Goal: Transaction & Acquisition: Purchase product/service

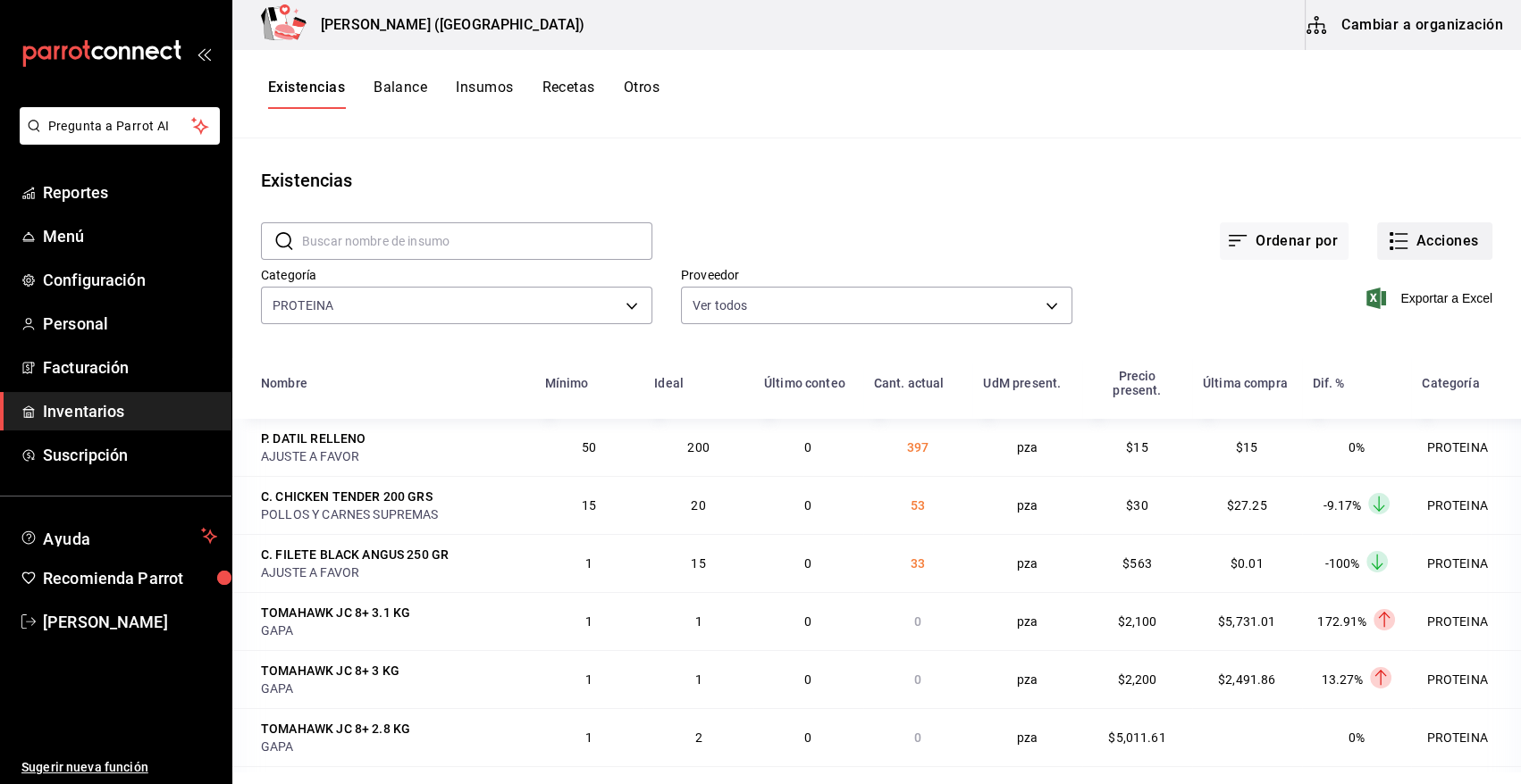
click at [1438, 236] on button "Acciones" at bounding box center [1434, 241] width 115 height 37
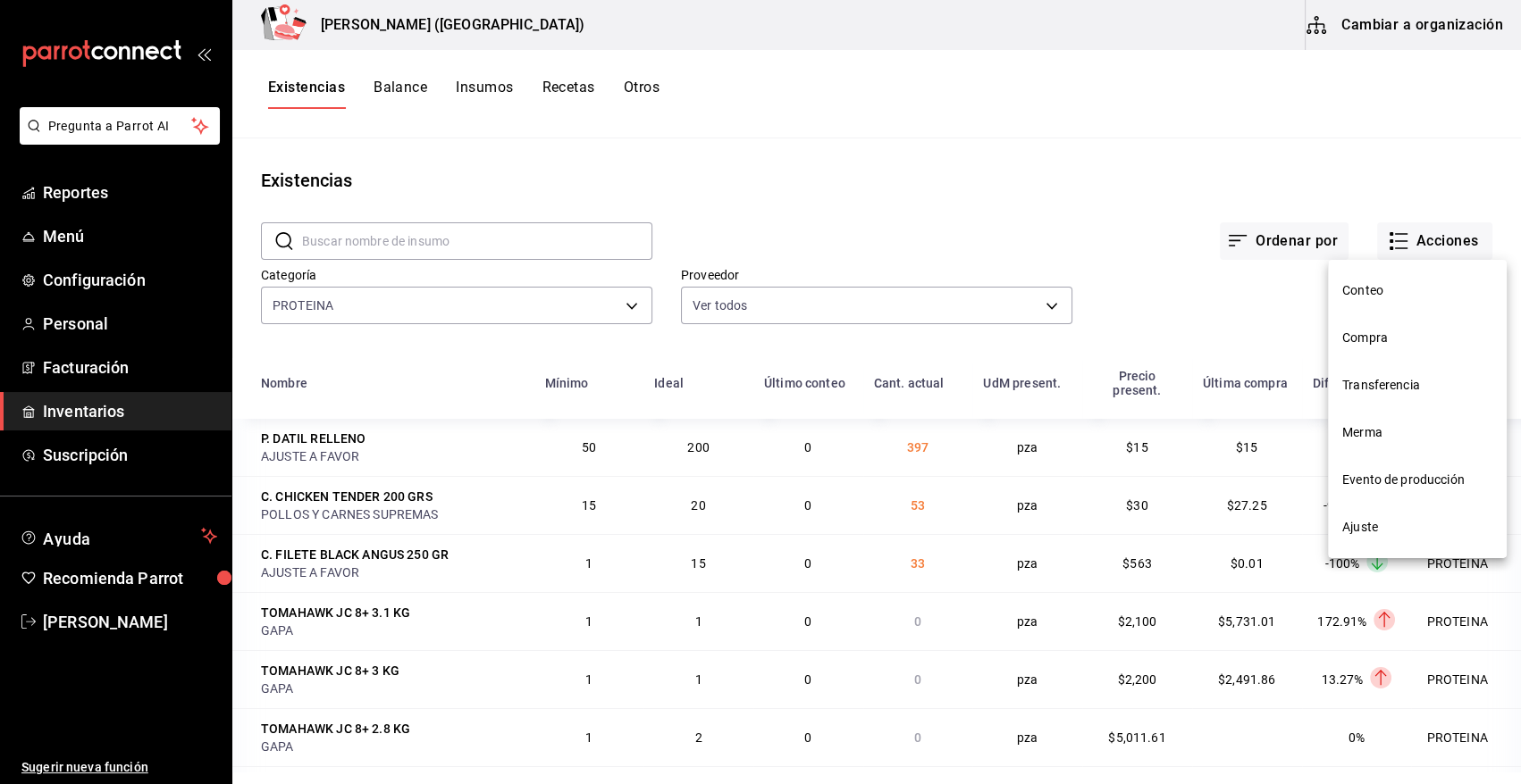
click at [1360, 347] on span "Compra" at bounding box center [1417, 338] width 151 height 19
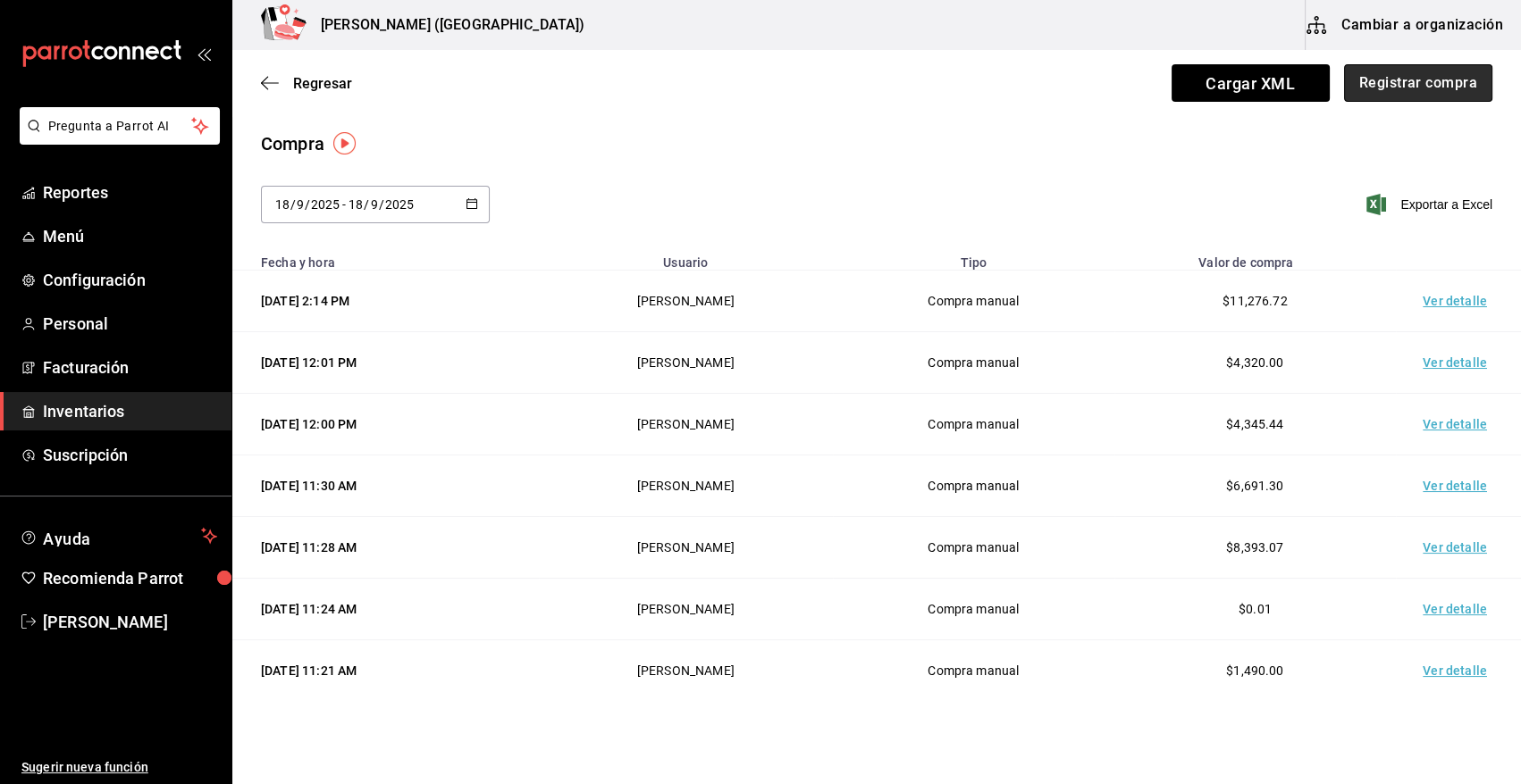
click at [1398, 80] on button "Registrar compra" at bounding box center [1418, 83] width 149 height 37
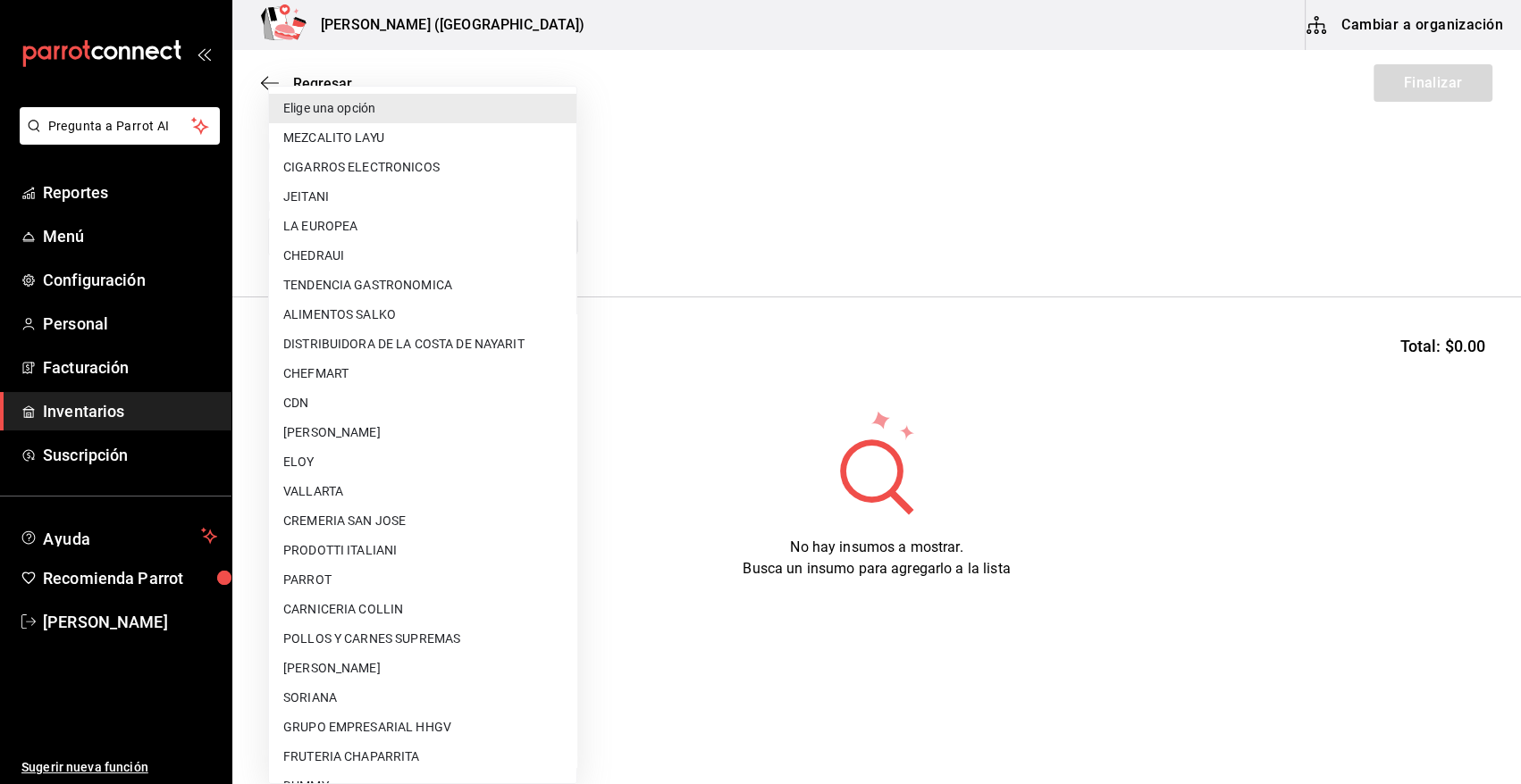
click at [434, 236] on body "Pregunta a Parrot AI Reportes Menú Configuración Personal Facturación Inventari…" at bounding box center [760, 341] width 1521 height 683
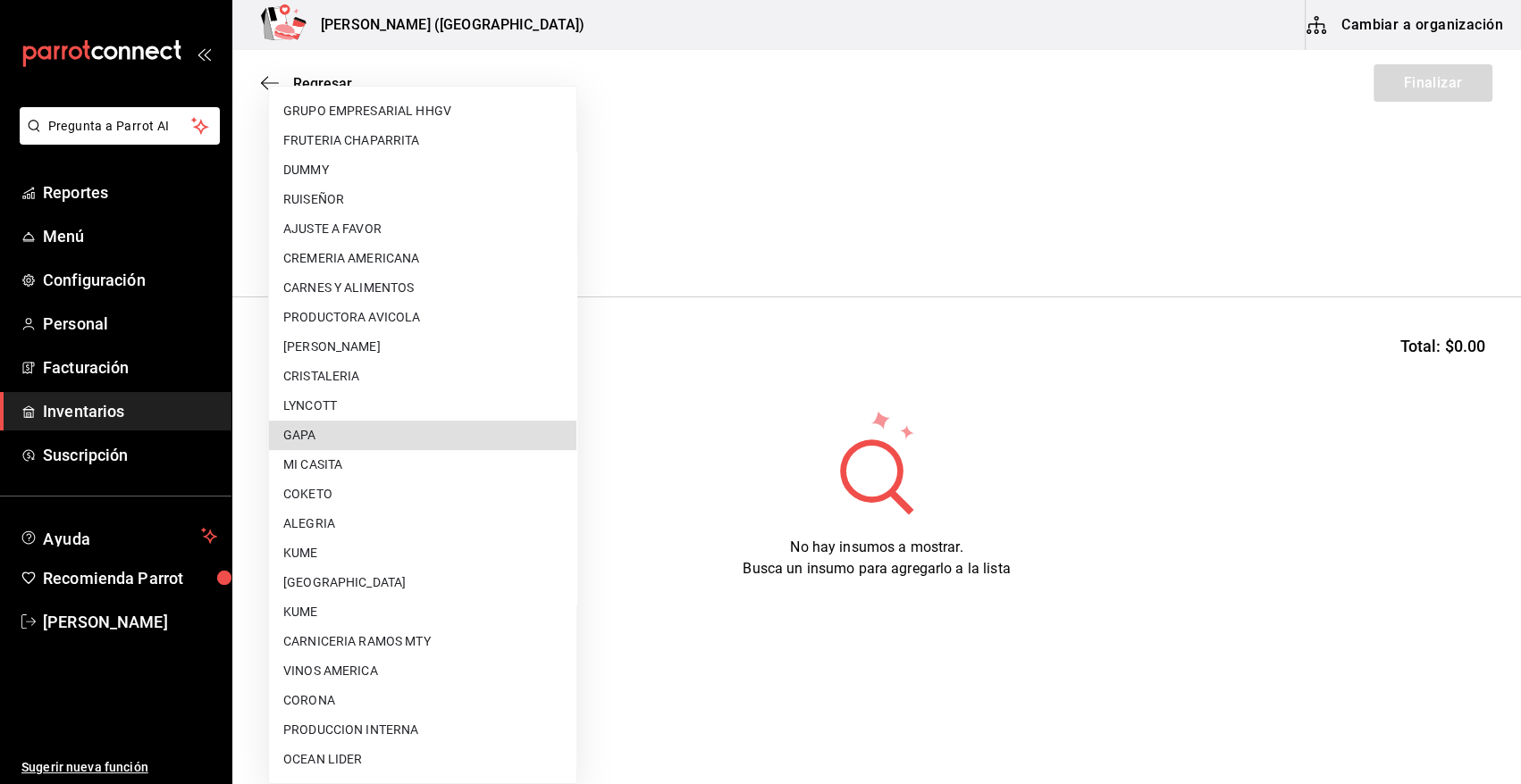
click at [408, 432] on li "GAPA" at bounding box center [423, 435] width 308 height 30
type input "67cef2db-6e67-4457-a2d1-6d93854fe5d6"
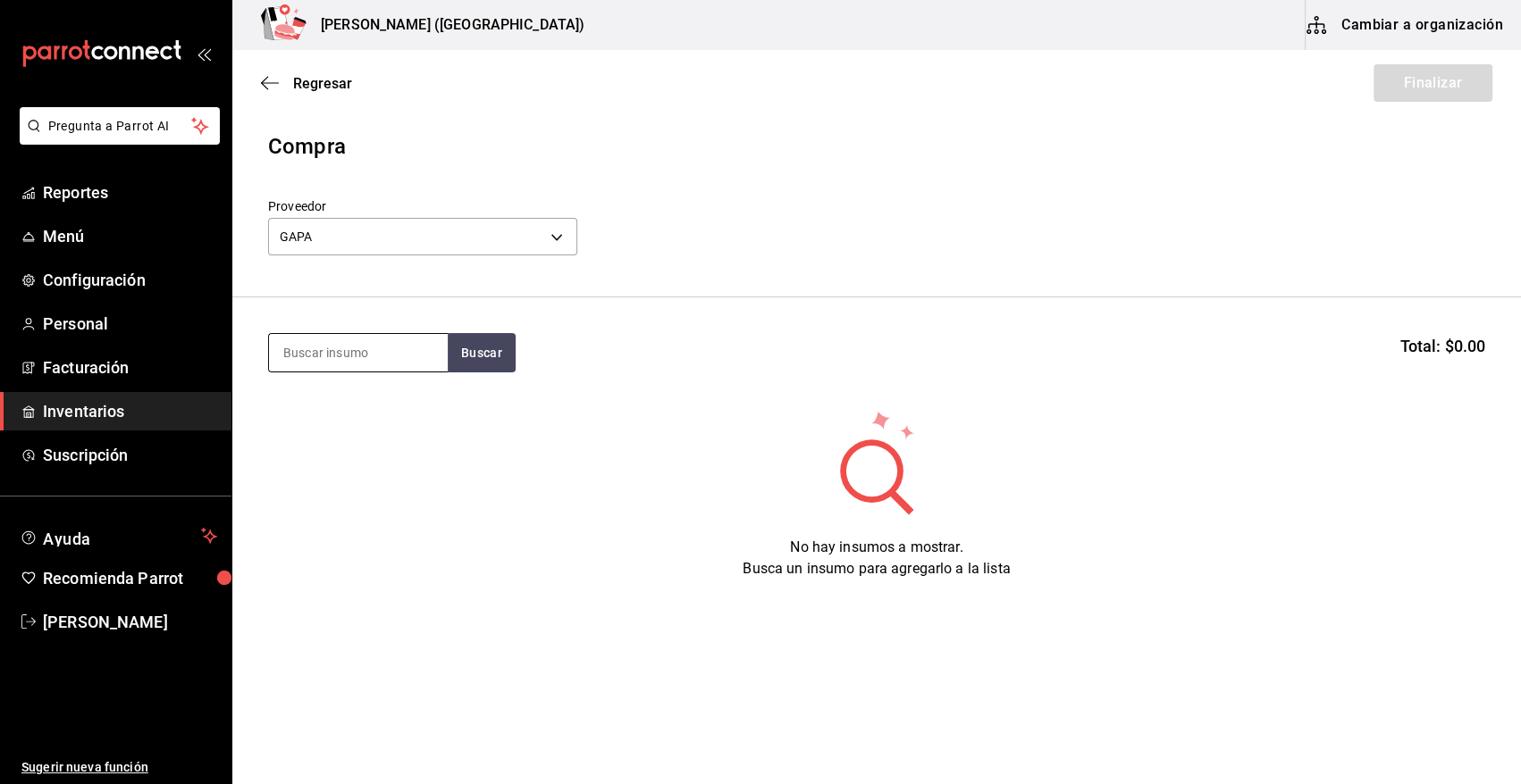
click at [345, 346] on input at bounding box center [358, 352] width 179 height 37
type input "porte"
click at [471, 354] on button "Buscar" at bounding box center [481, 353] width 68 height 39
click at [457, 354] on button "Buscar" at bounding box center [481, 353] width 68 height 39
drag, startPoint x: 351, startPoint y: 215, endPoint x: 312, endPoint y: 223, distance: 39.8
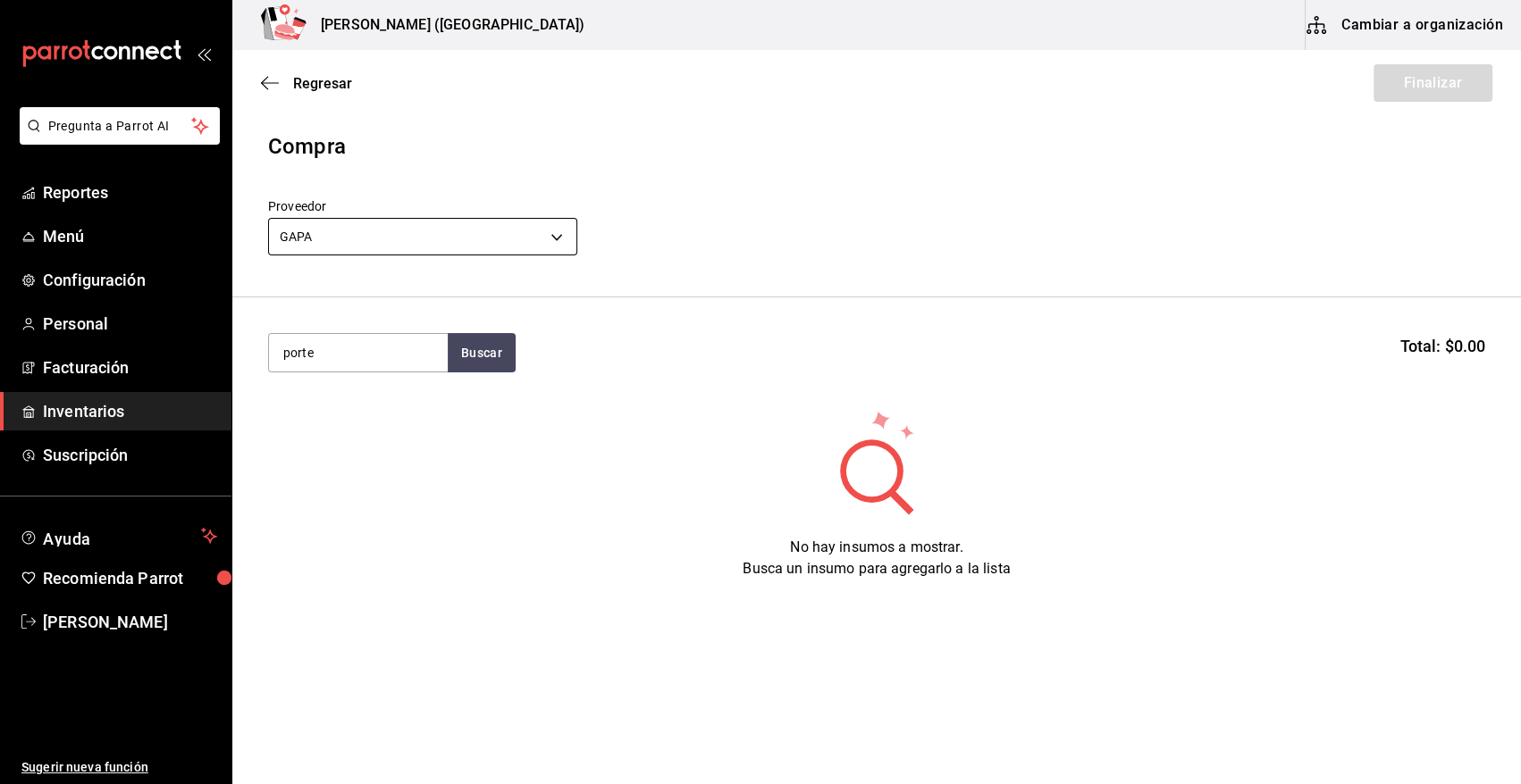
click at [312, 223] on div "GAPA 67cef2db-6e67-4457-a2d1-6d93854fe5d6" at bounding box center [423, 235] width 309 height 48
click at [309, 239] on body "Pregunta a Parrot AI Reportes Menú Configuración Personal Facturación Inventari…" at bounding box center [760, 341] width 1521 height 683
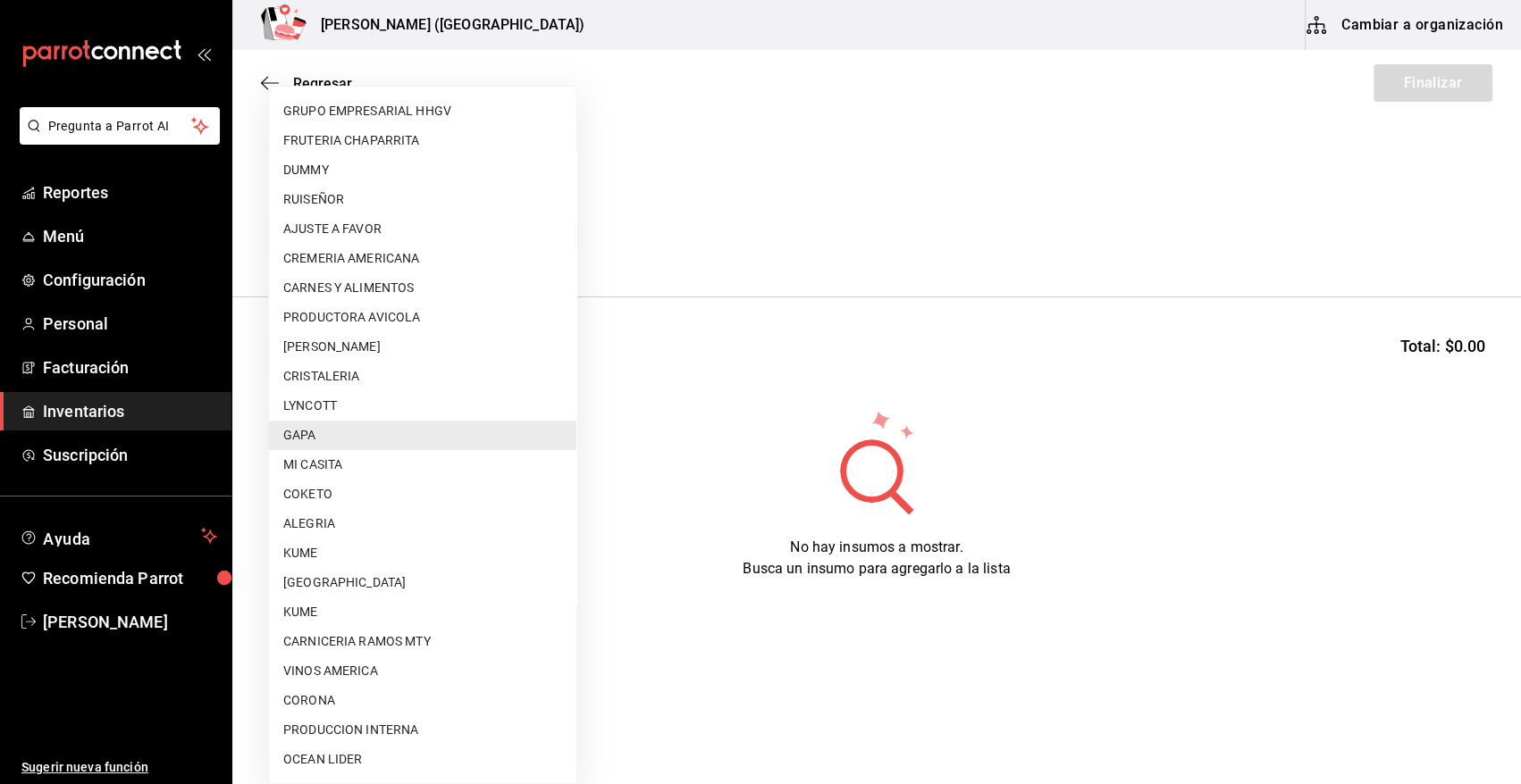
scroll to position [1085, 0]
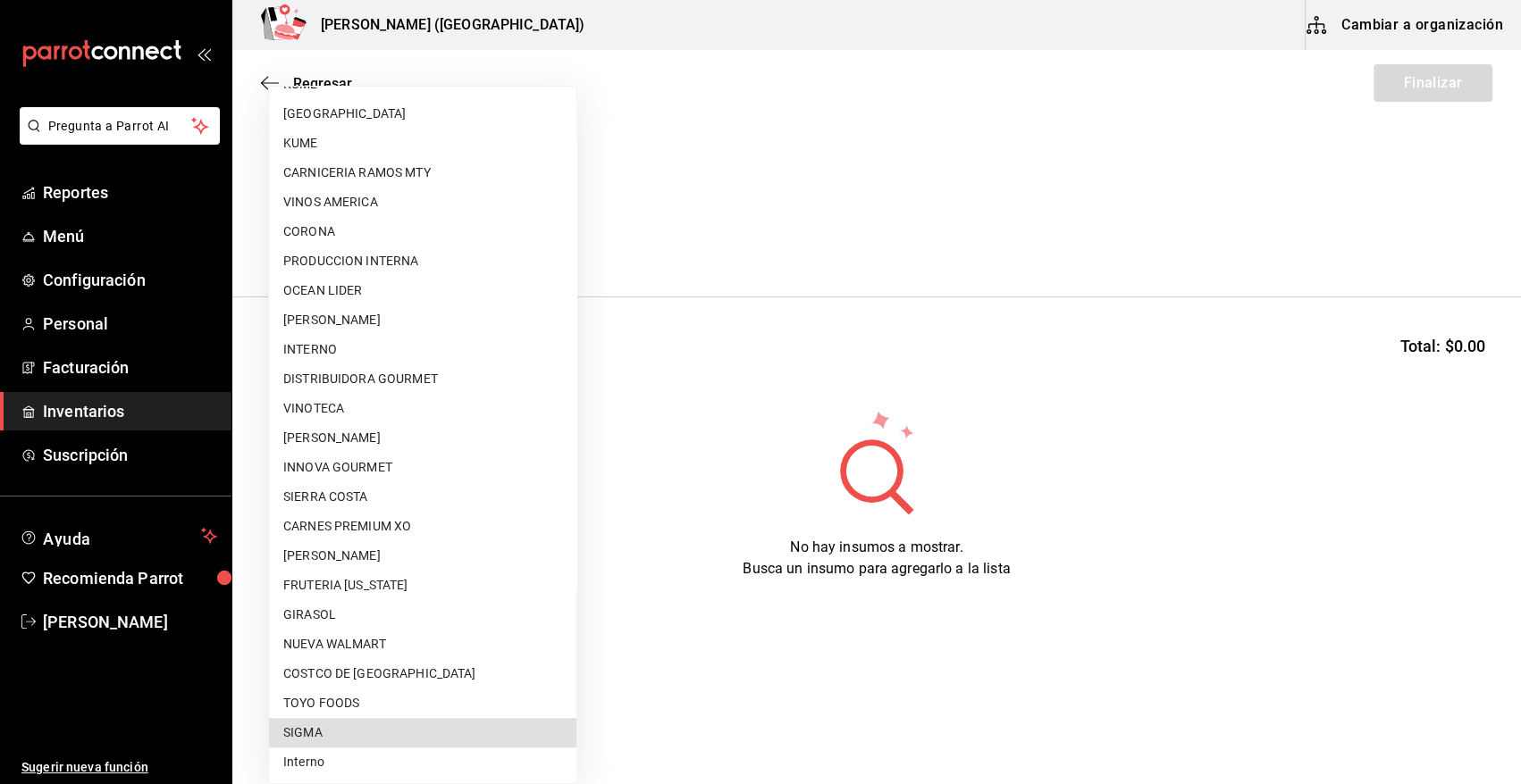
click at [366, 725] on li "SIGMA" at bounding box center [423, 733] width 308 height 30
type input "b3de96d6-3c20-45bc-abf9-e3c6c14f0adf"
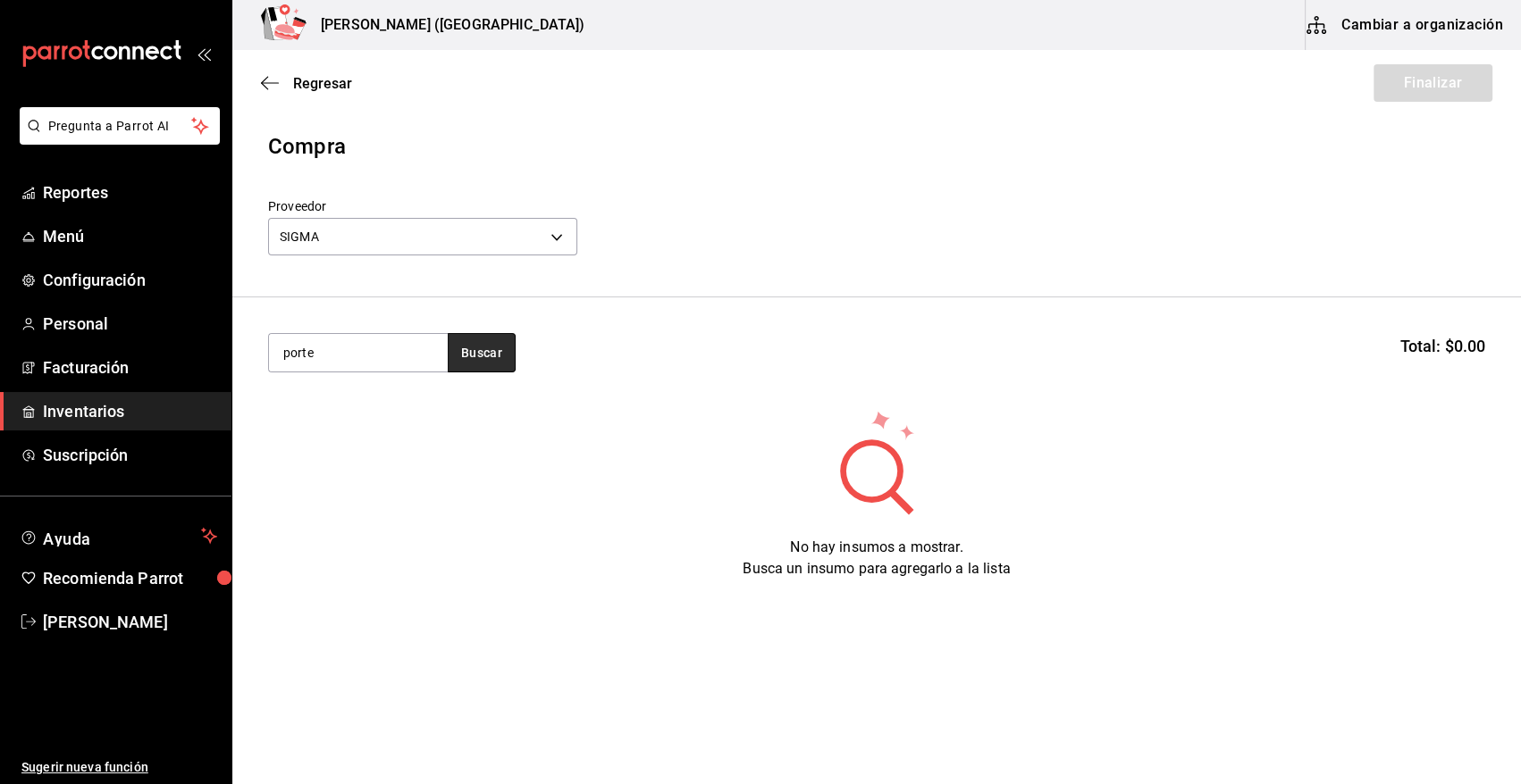
click at [471, 360] on button "Buscar" at bounding box center [481, 353] width 68 height 39
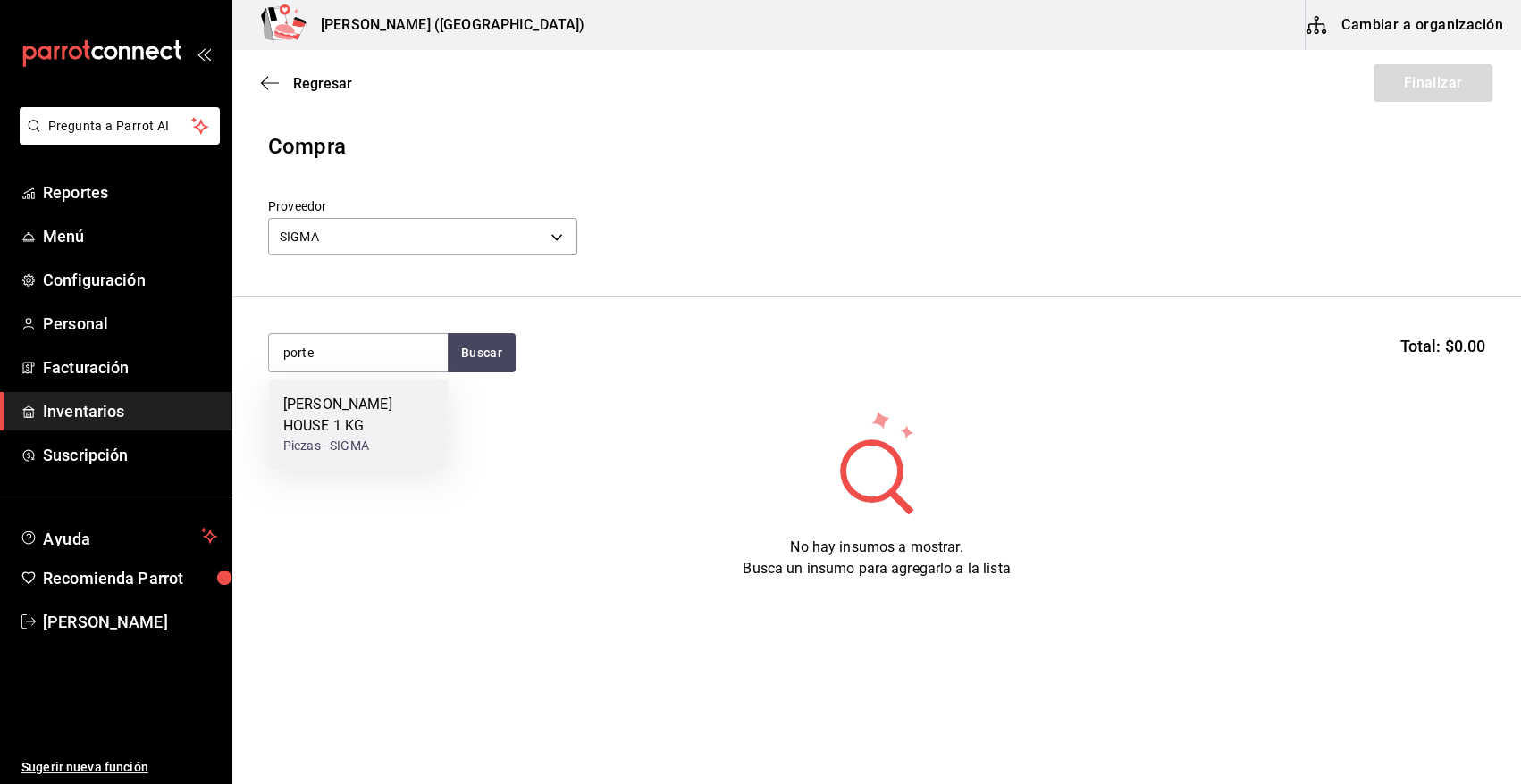
click at [360, 416] on div "[PERSON_NAME] HOUSE 1 KG" at bounding box center [358, 416] width 151 height 43
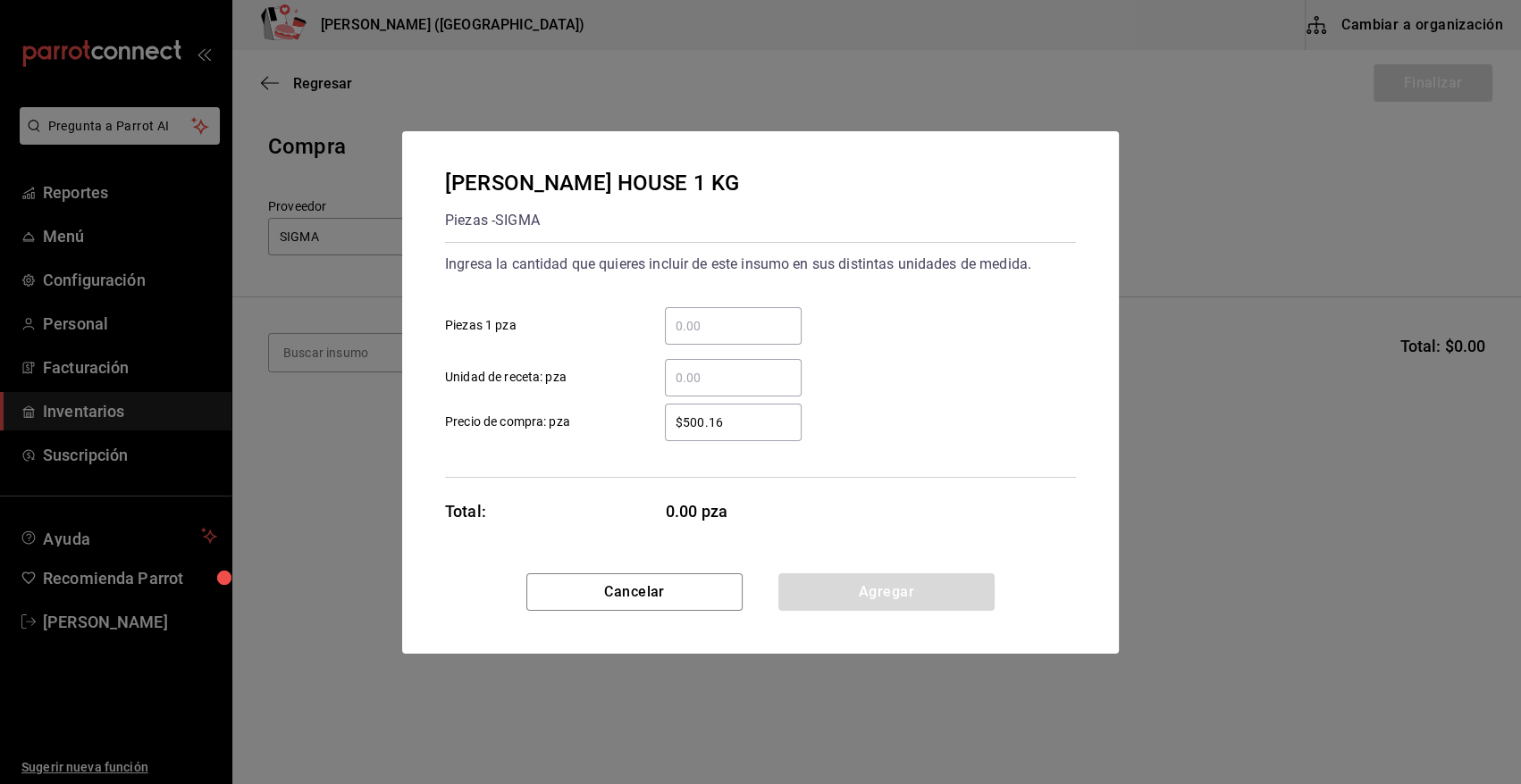
click at [689, 327] on input "​ Piezas 1 pza" at bounding box center [733, 325] width 136 height 21
type input "4"
click at [860, 312] on div "4 ​ Piezas 1 pza" at bounding box center [753, 319] width 645 height 51
drag, startPoint x: 759, startPoint y: 428, endPoint x: 524, endPoint y: 446, distance: 235.7
click at [524, 446] on div "Ingresa la cantidad que quieres incluir de este insumo en sus distintas unidade…" at bounding box center [760, 360] width 631 height 235
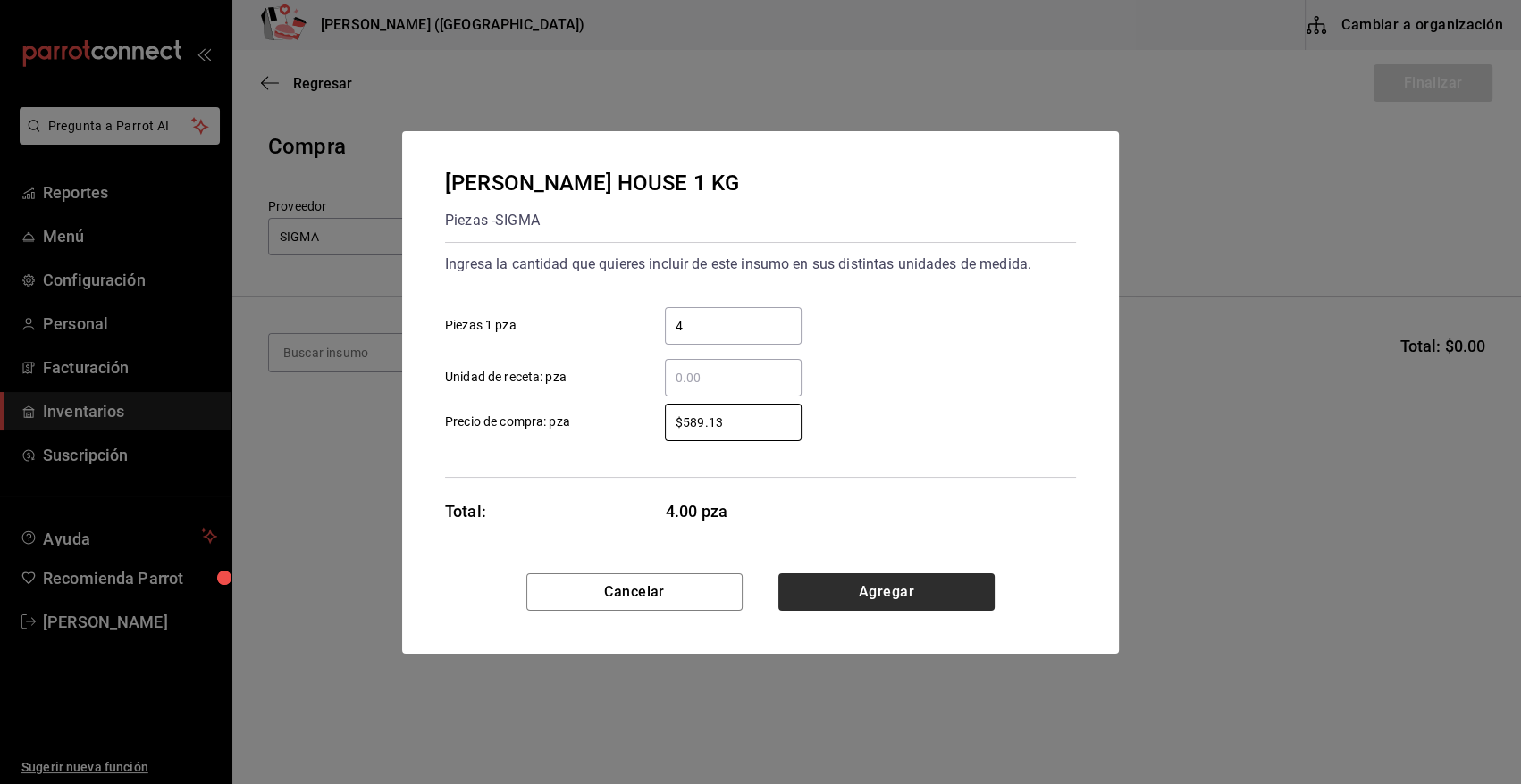
type input "$589.13"
click at [889, 592] on button "Agregar" at bounding box center [886, 592] width 216 height 37
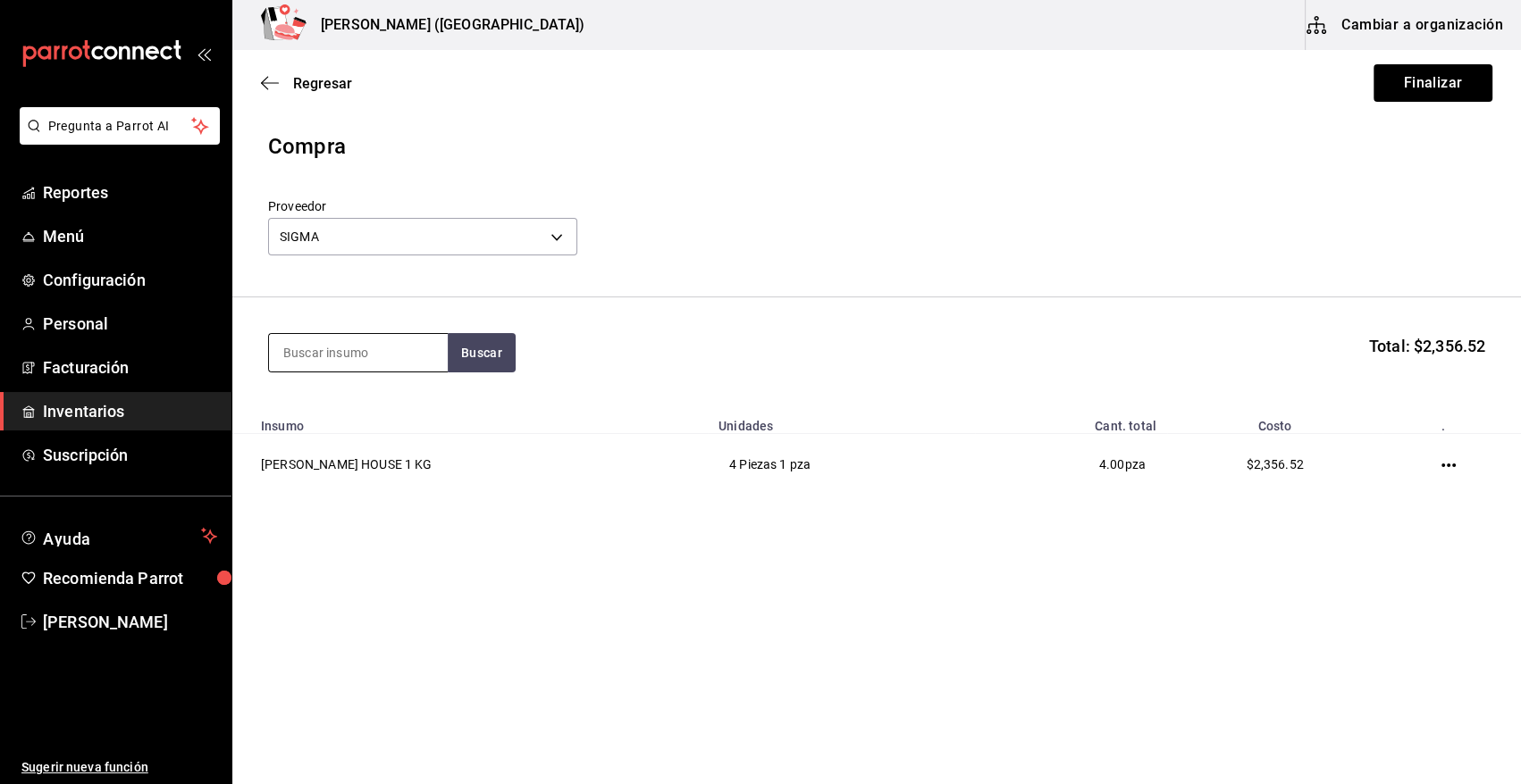
click at [285, 353] on input at bounding box center [358, 352] width 179 height 37
type input "costilla"
click at [498, 362] on button "Buscar" at bounding box center [481, 353] width 68 height 39
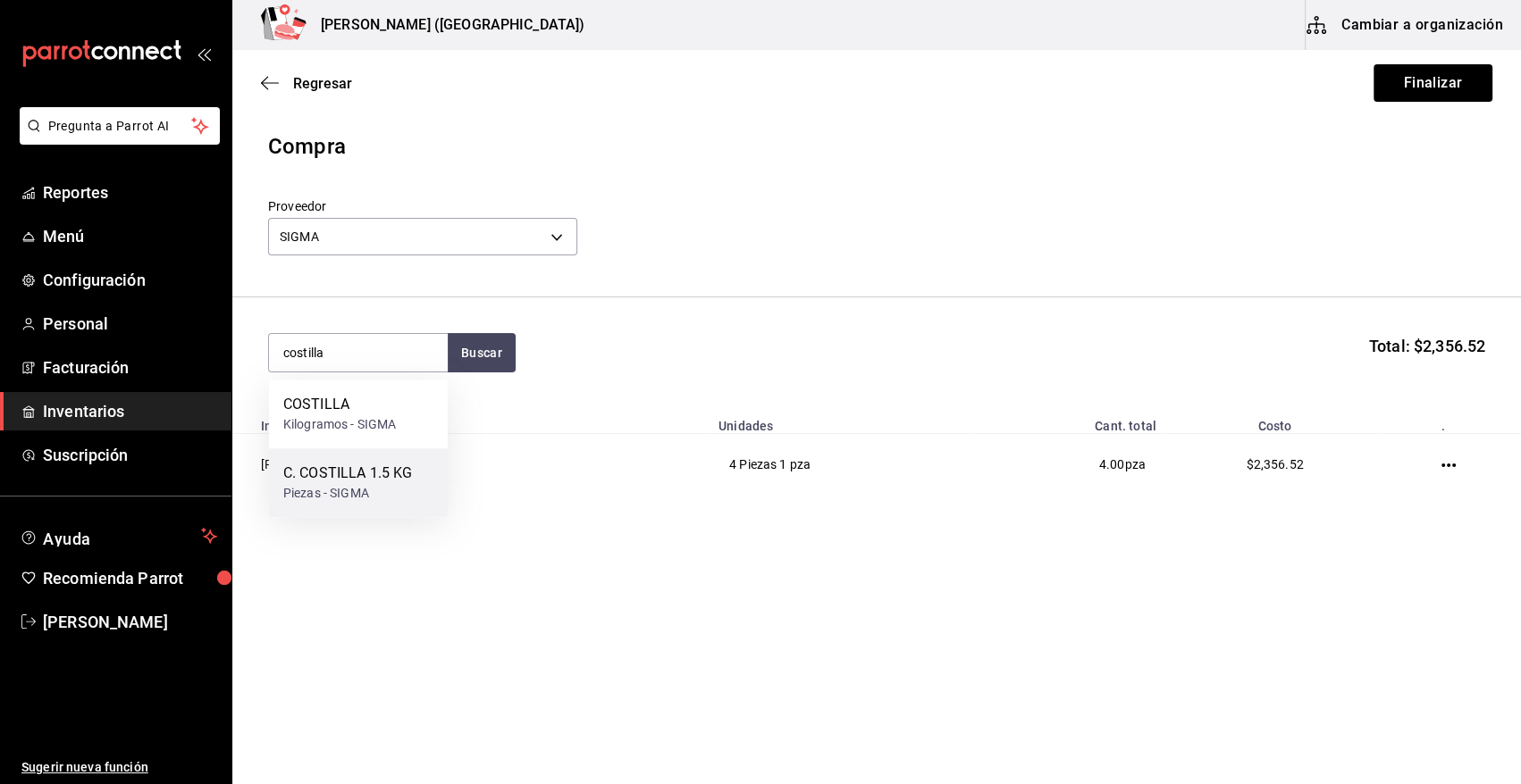
click at [347, 482] on div "C. COSTILLA 1.5 KG" at bounding box center [348, 473] width 129 height 21
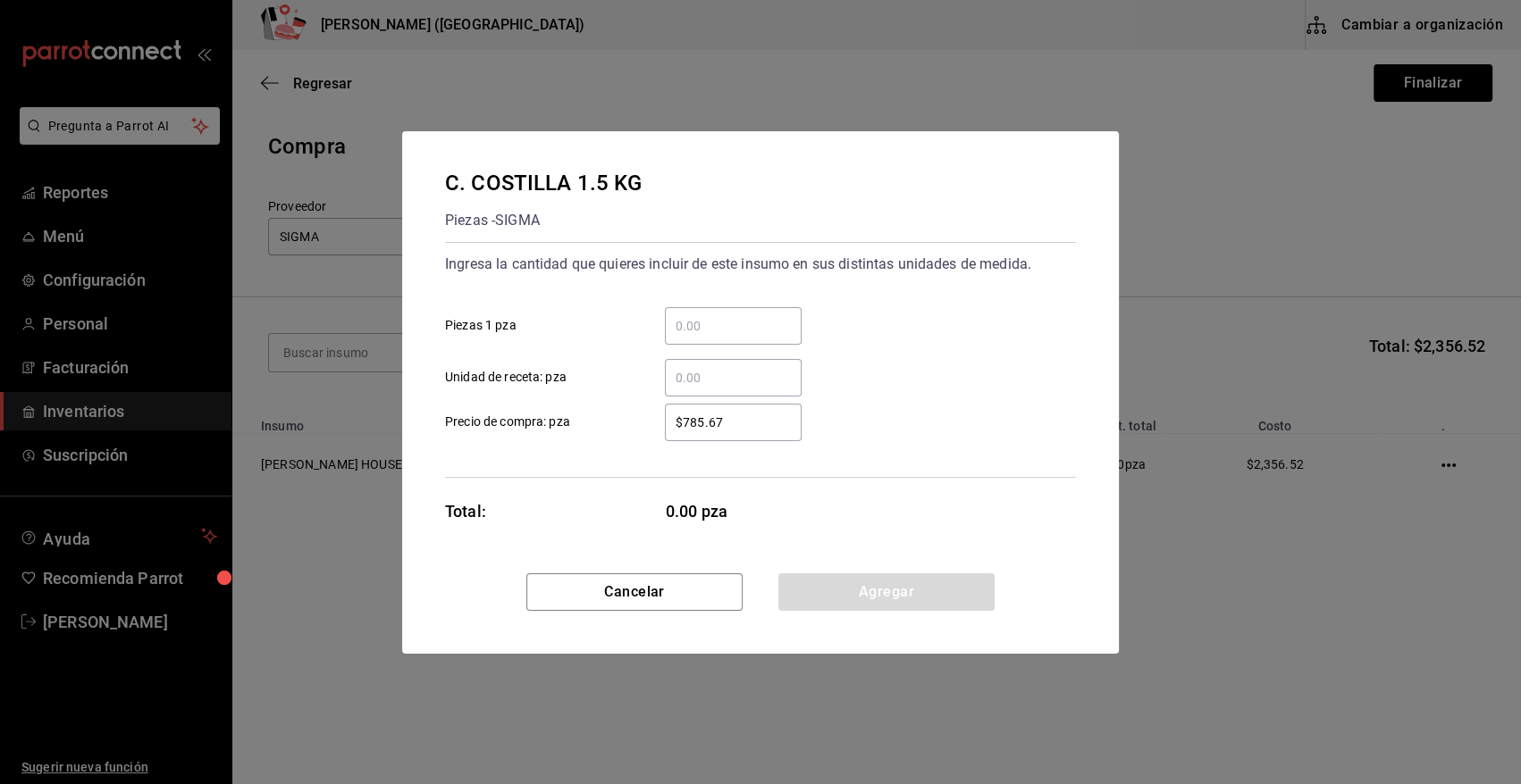
click at [715, 326] on input "​ Piezas 1 pza" at bounding box center [733, 325] width 136 height 21
type input "6"
drag, startPoint x: 753, startPoint y: 423, endPoint x: 555, endPoint y: 425, distance: 198.0
click at [555, 425] on label "$785.67 ​ Precio de compra: pza" at bounding box center [623, 422] width 356 height 37
type input "$1,012.82"
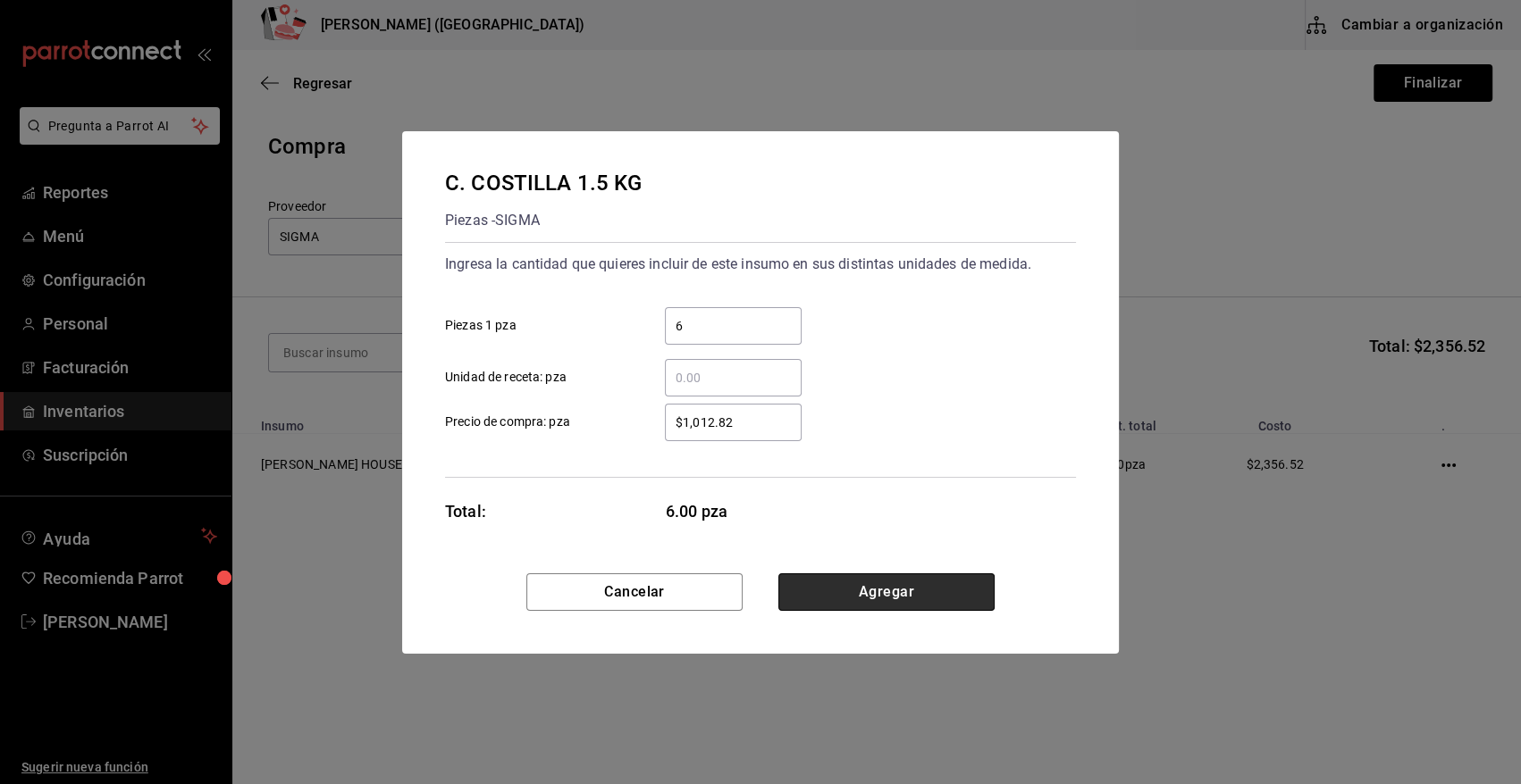
click at [852, 598] on button "Agregar" at bounding box center [886, 592] width 216 height 37
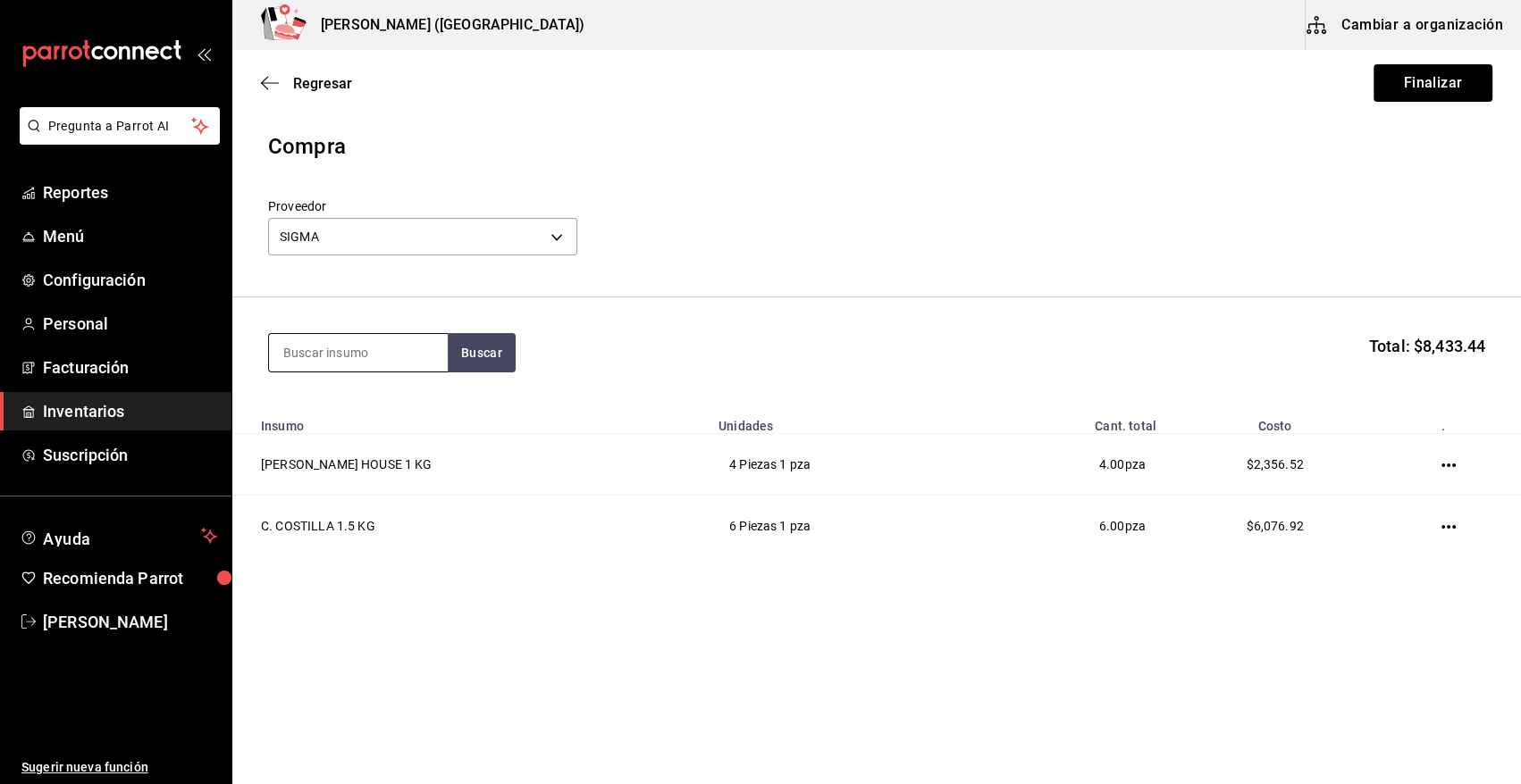
click at [344, 357] on input at bounding box center [358, 352] width 179 height 37
type input "filete"
click at [482, 352] on button "Buscar" at bounding box center [481, 353] width 68 height 39
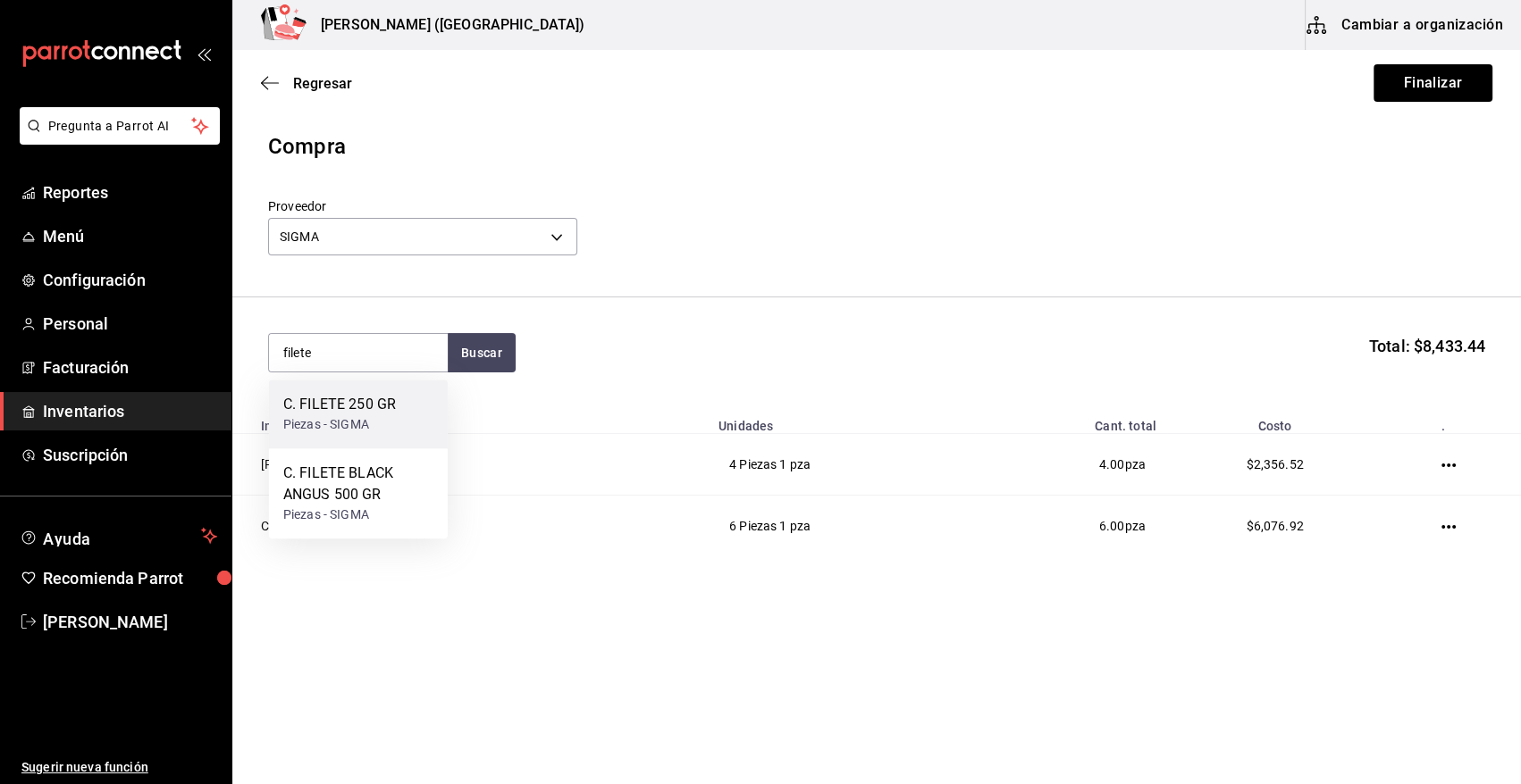
click at [352, 418] on div "Piezas - SIGMA" at bounding box center [339, 424] width 112 height 19
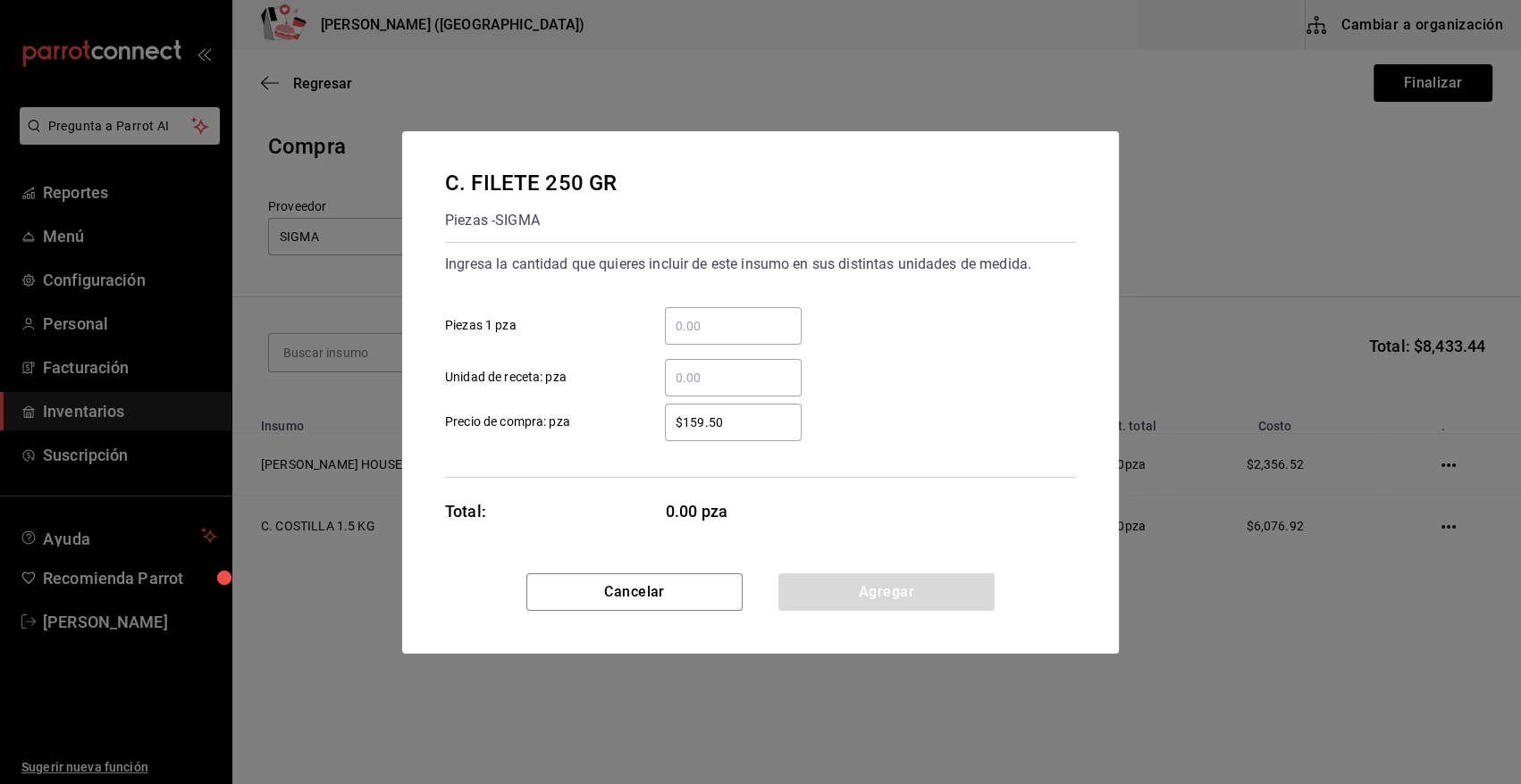
click at [703, 311] on div "​" at bounding box center [733, 326] width 136 height 37
click at [703, 315] on input "​ Piezas 1 pza" at bounding box center [733, 325] width 136 height 21
type input "18"
drag, startPoint x: 737, startPoint y: 429, endPoint x: 594, endPoint y: 439, distance: 143.3
click at [594, 439] on label "$159.50 ​ Precio de compra: pza" at bounding box center [623, 422] width 356 height 37
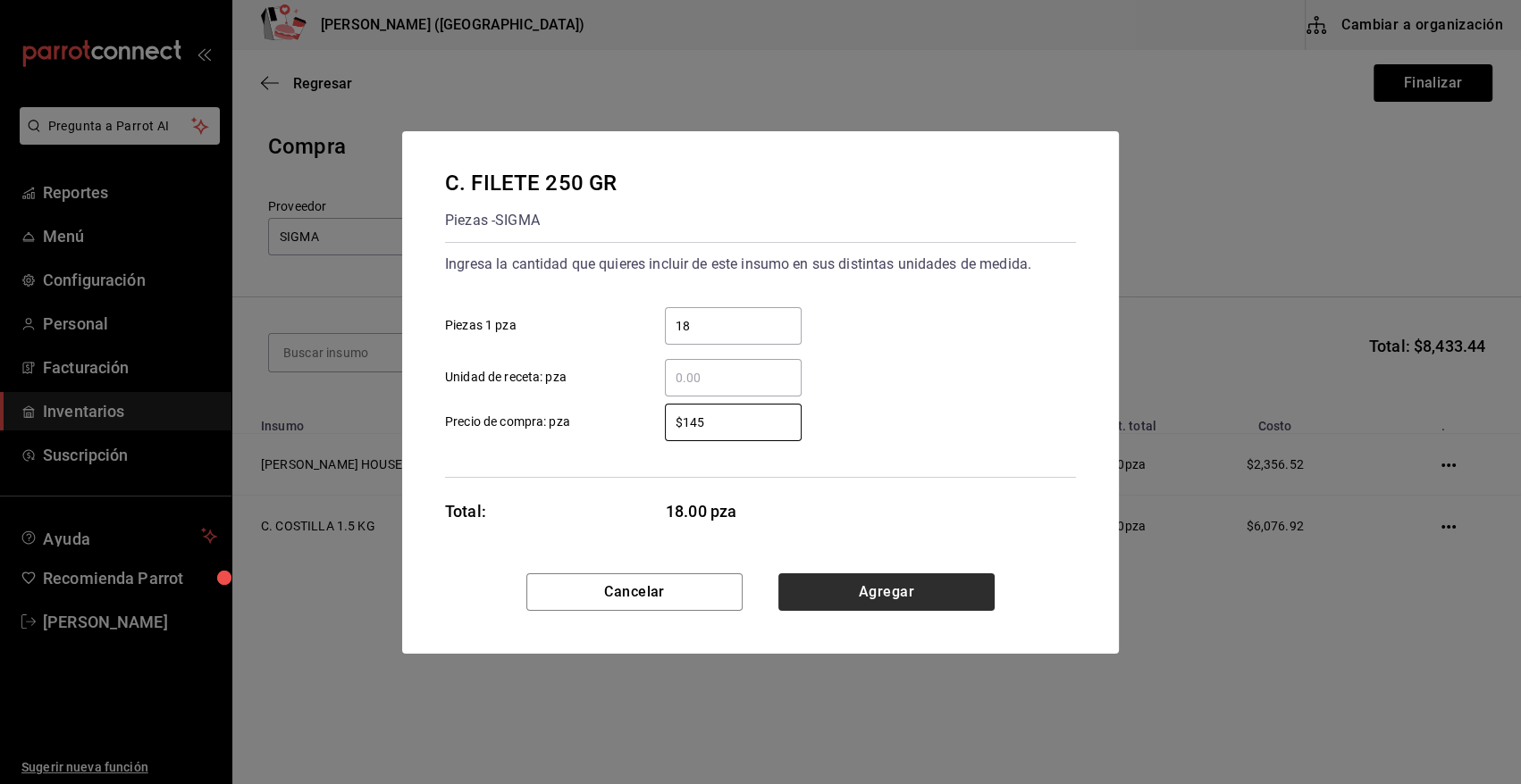
type input "$145"
click at [907, 584] on button "Agregar" at bounding box center [886, 592] width 216 height 37
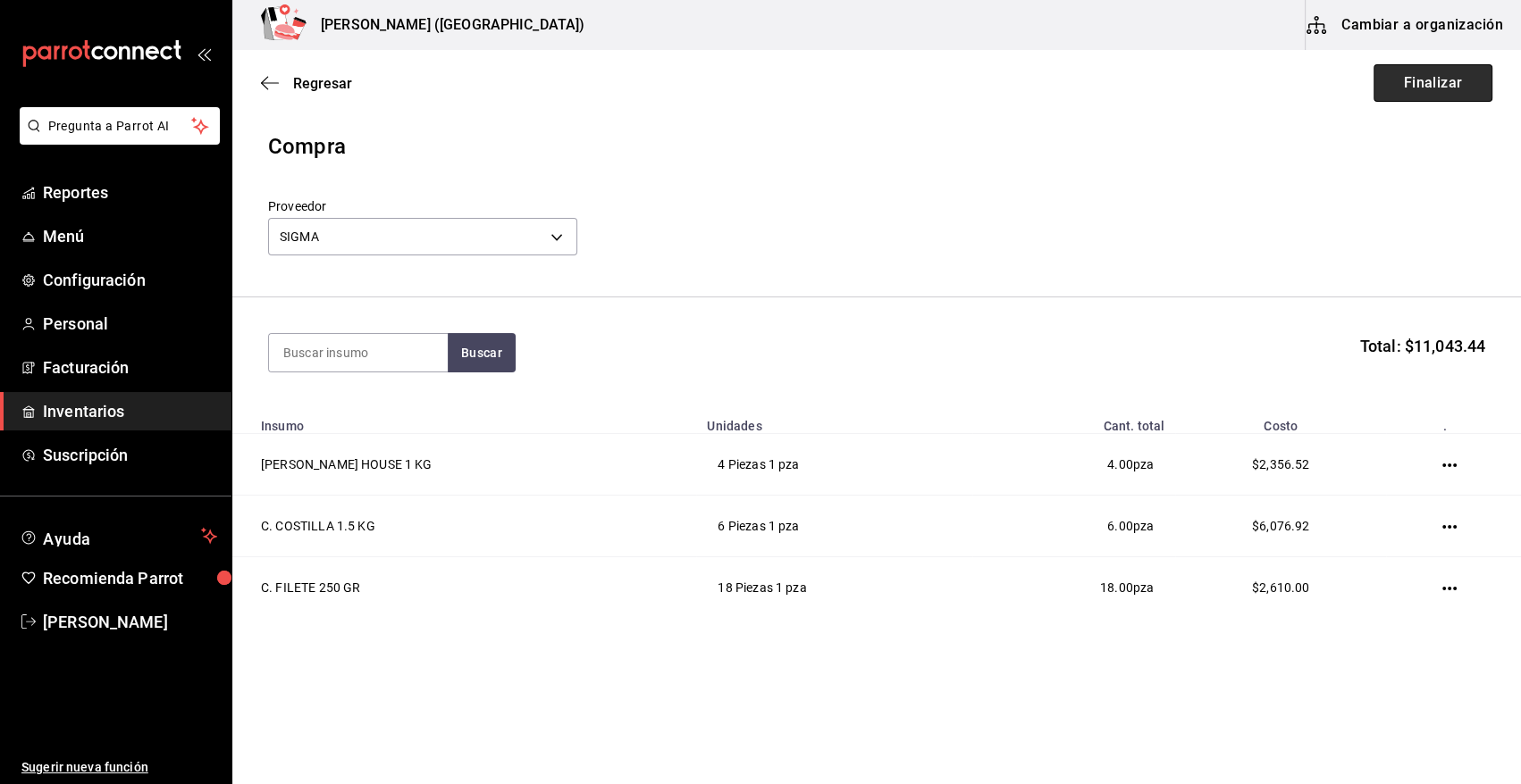
click at [1418, 82] on button "Finalizar" at bounding box center [1432, 83] width 119 height 37
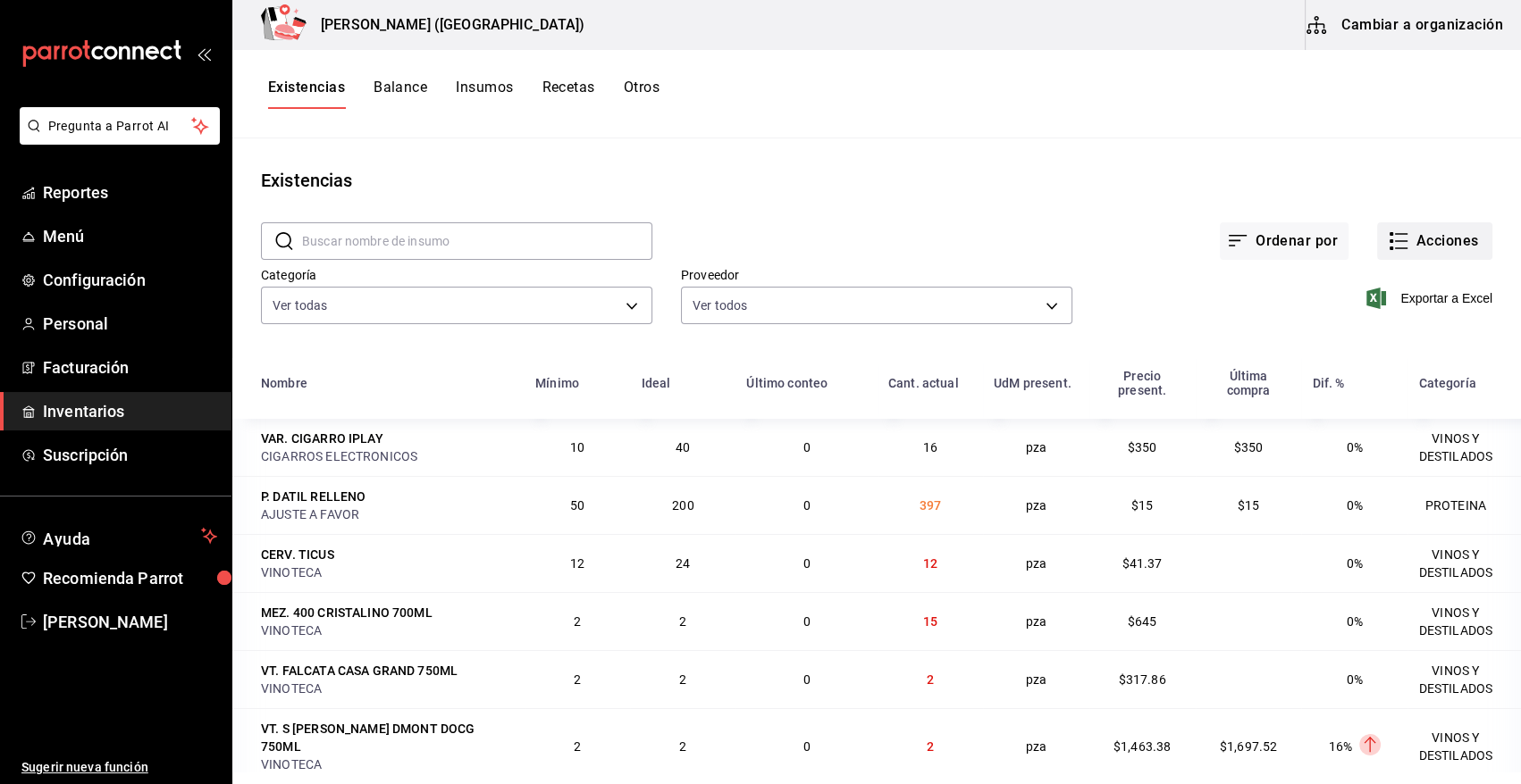
click at [1438, 248] on button "Acciones" at bounding box center [1434, 241] width 115 height 37
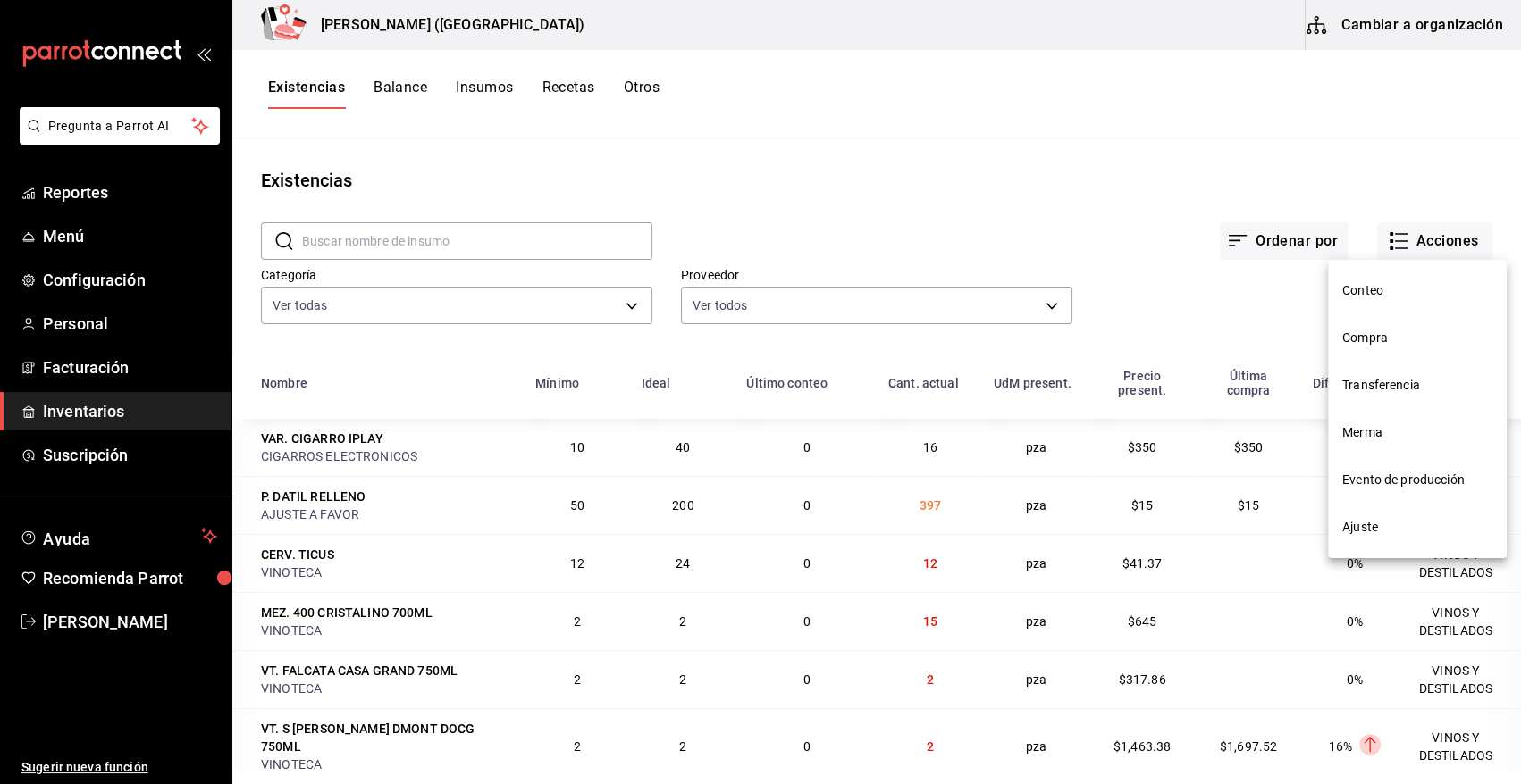
click at [1358, 344] on span "Compra" at bounding box center [1417, 338] width 151 height 19
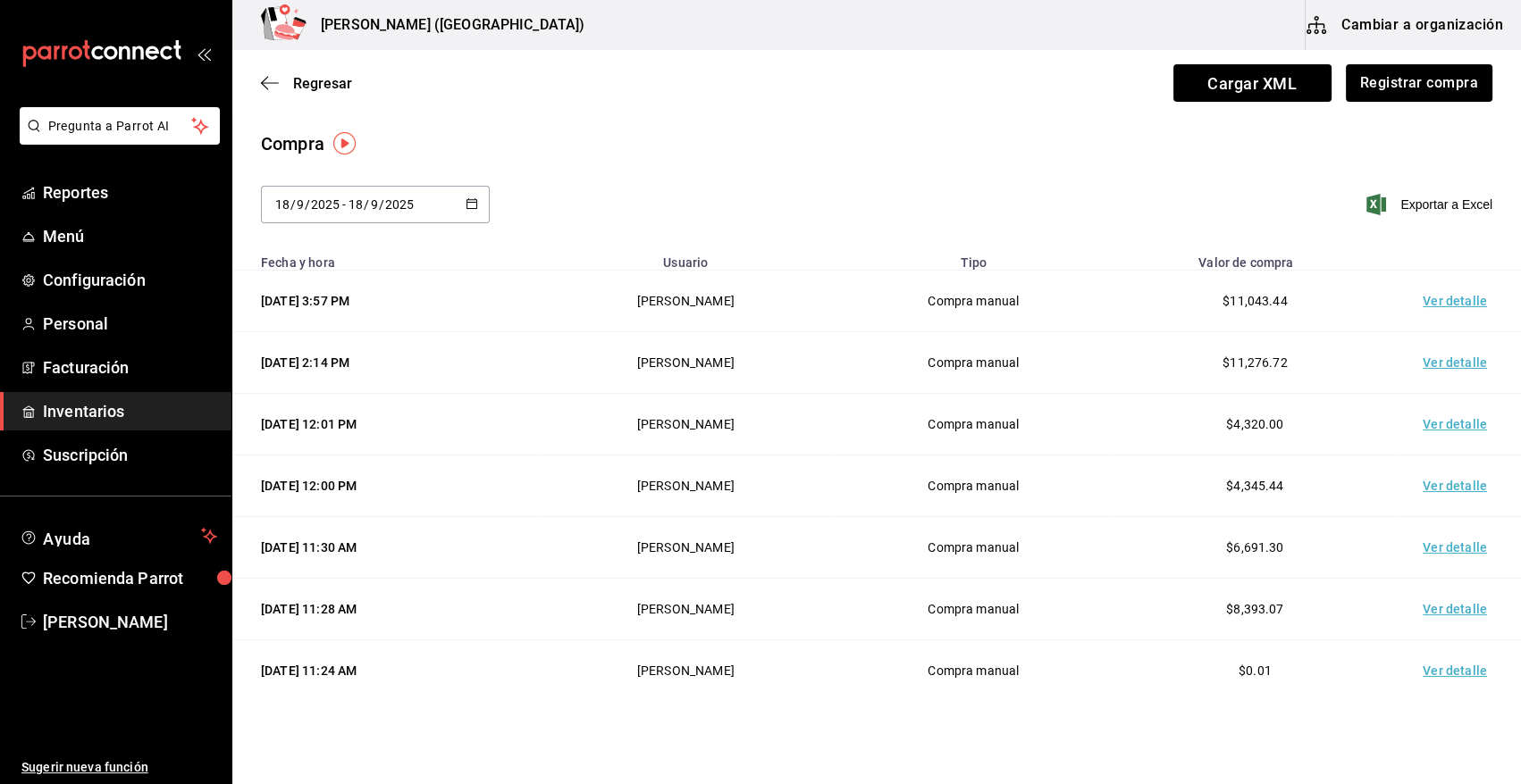
click at [1437, 300] on td "Ver detalle" at bounding box center [1458, 302] width 125 height 62
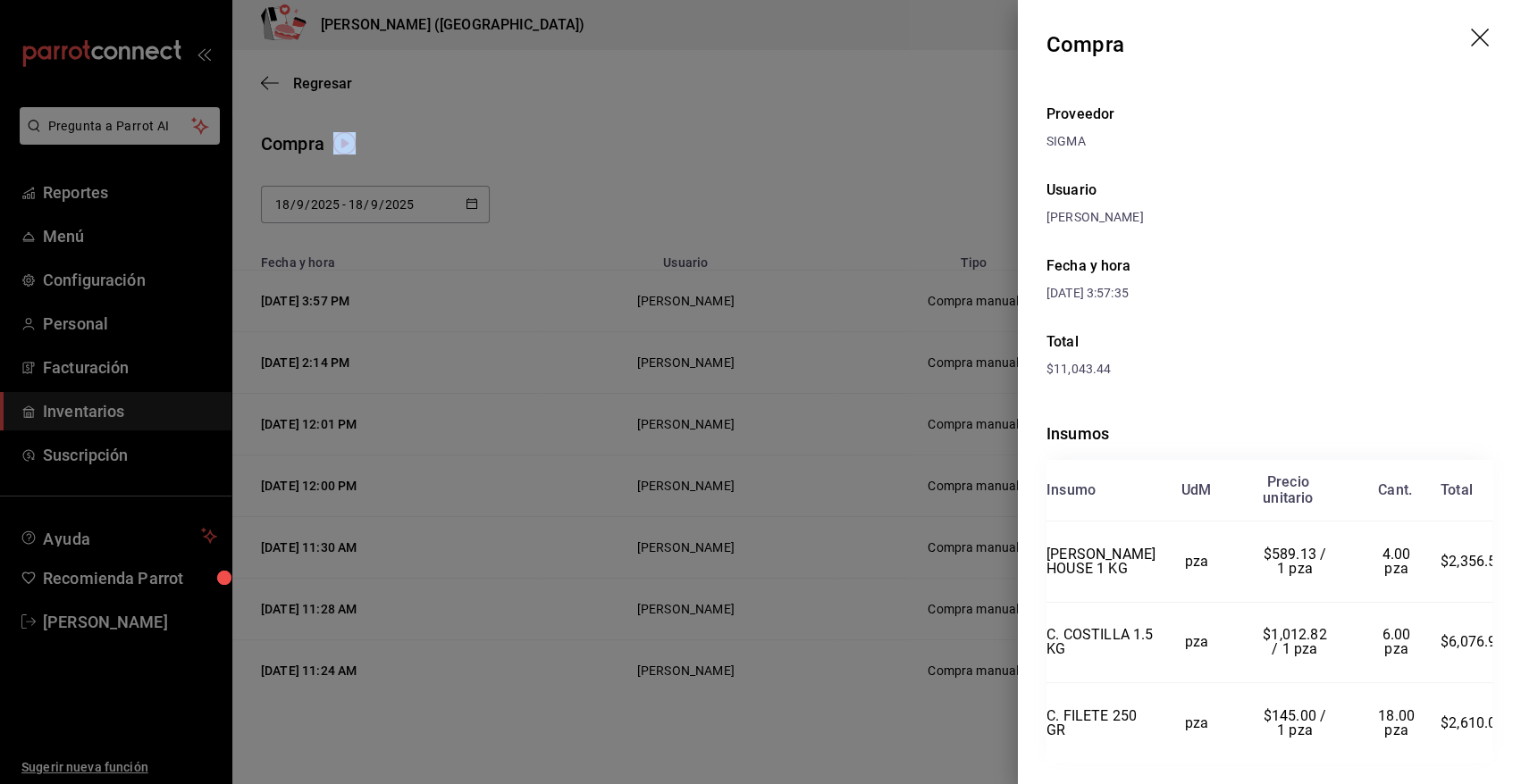
scroll to position [64, 0]
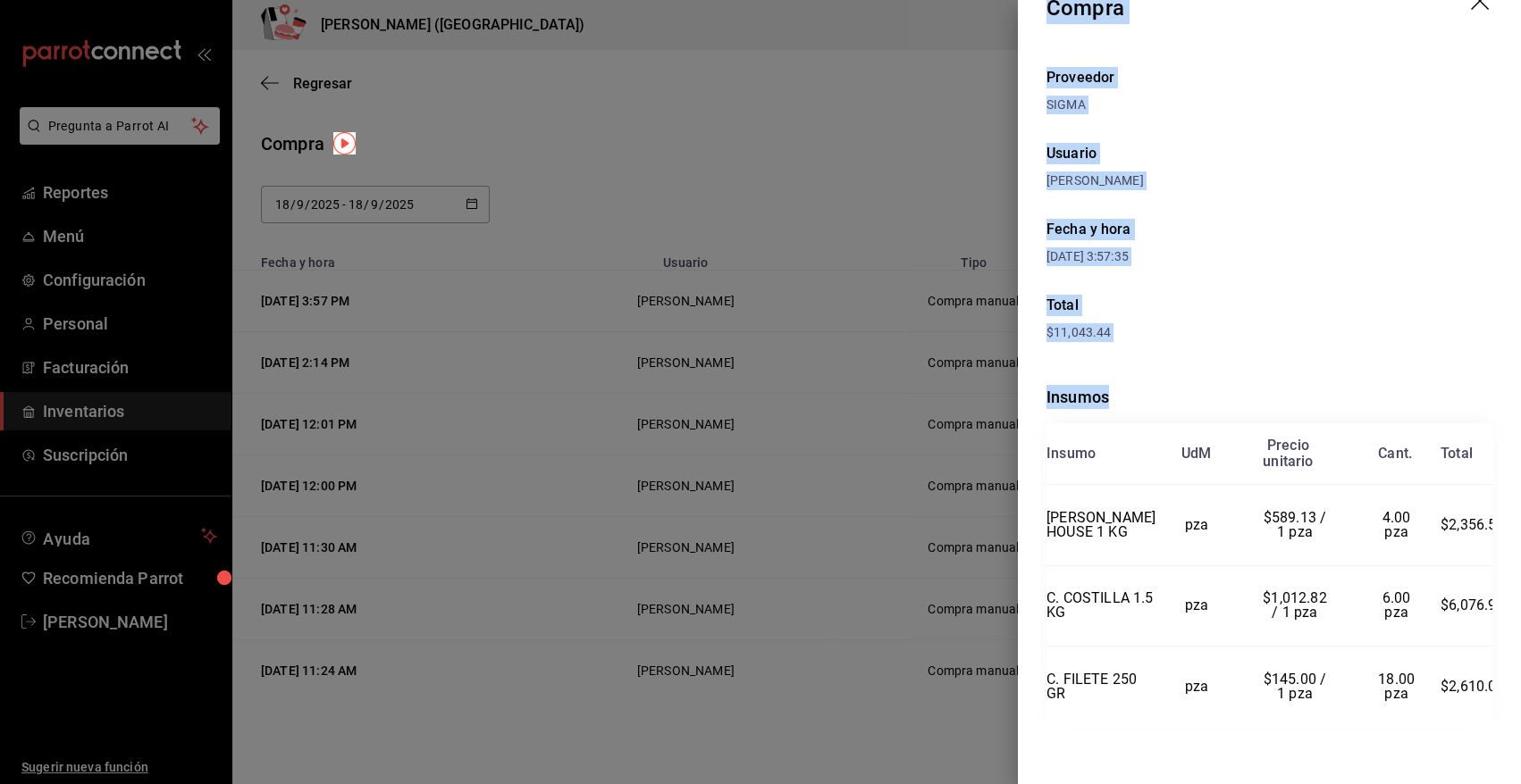
drag, startPoint x: 1047, startPoint y: 46, endPoint x: 1491, endPoint y: 687, distance: 779.8
click at [1491, 687] on div "Compra Proveedor SIGMA Usuario [PERSON_NAME] Fecha y hora [DATE] 3:57:35 Total …" at bounding box center [1270, 392] width 503 height 784
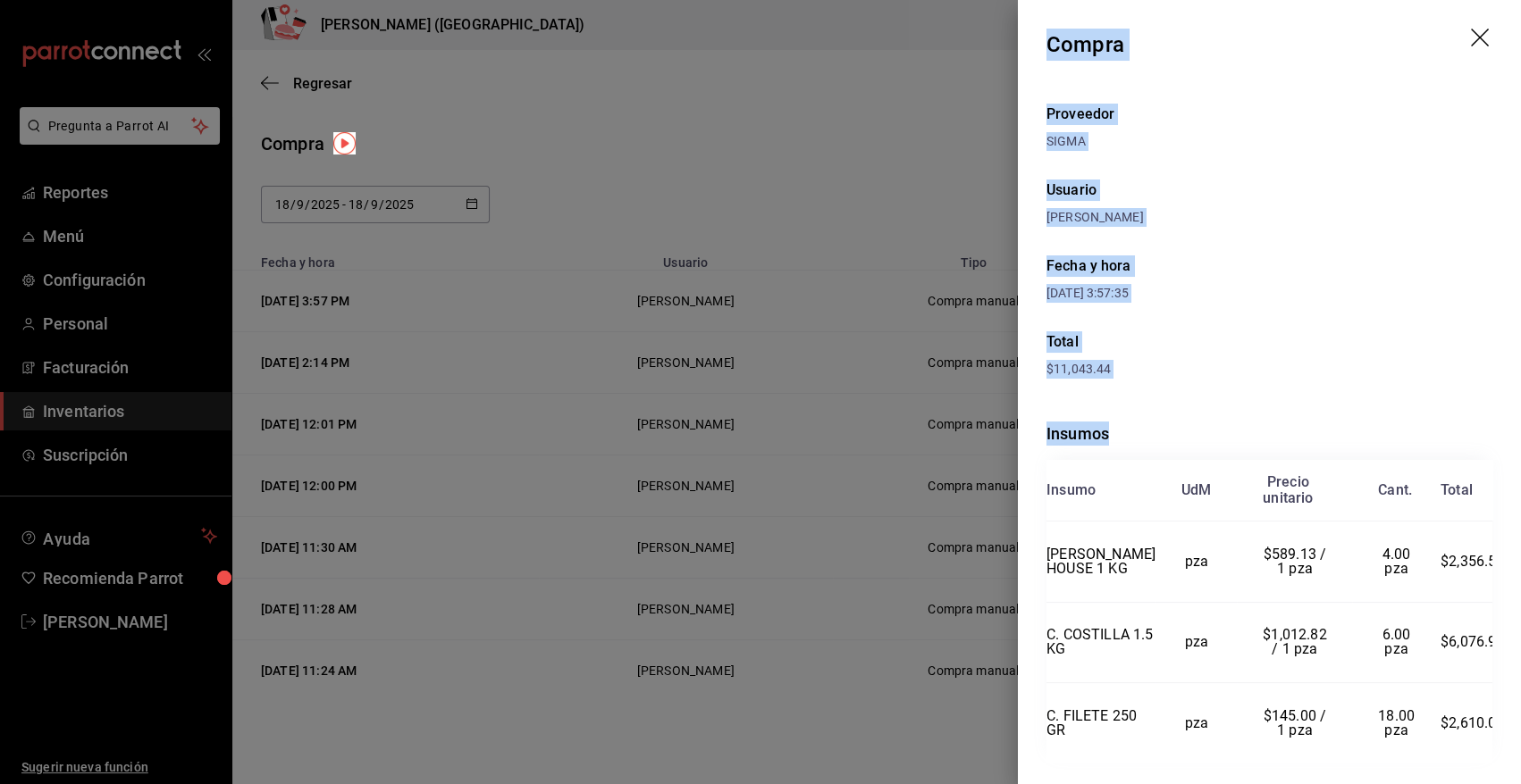
click at [1471, 33] on icon "drag" at bounding box center [1479, 37] width 18 height 18
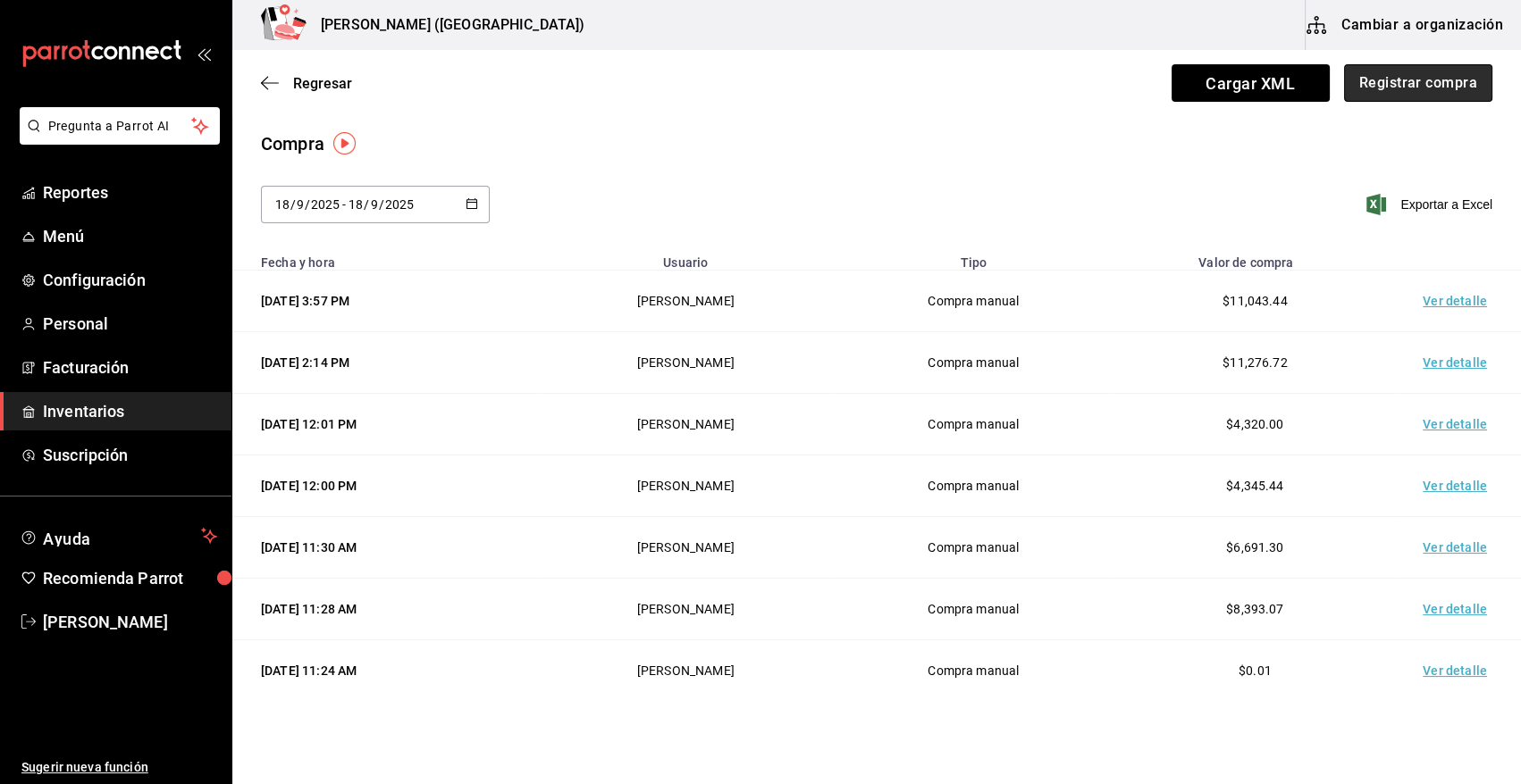
click at [1433, 78] on button "Registrar compra" at bounding box center [1418, 83] width 149 height 37
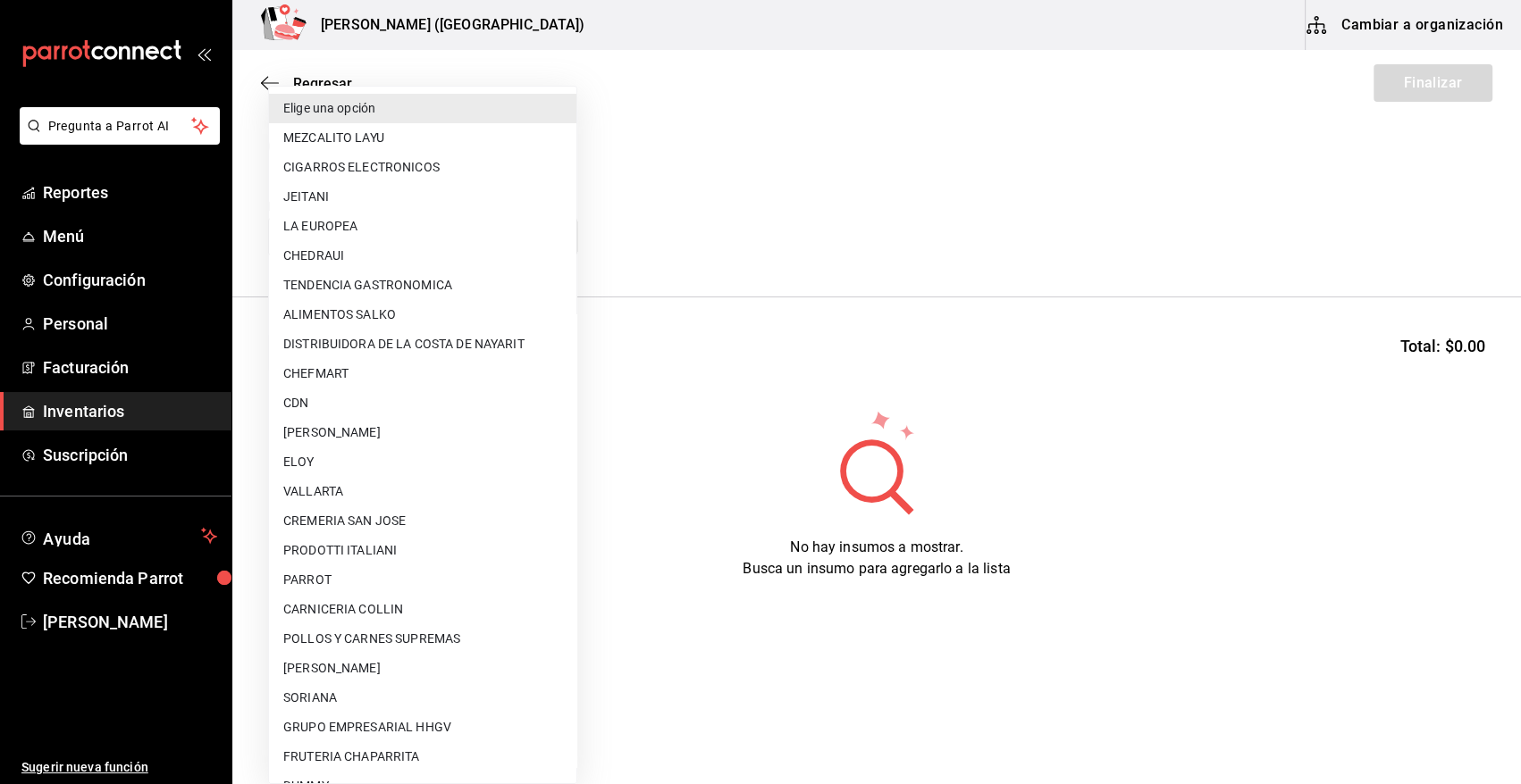
click at [383, 232] on body "Pregunta a Parrot AI Reportes Menú Configuración Personal Facturación Inventari…" at bounding box center [760, 341] width 1521 height 683
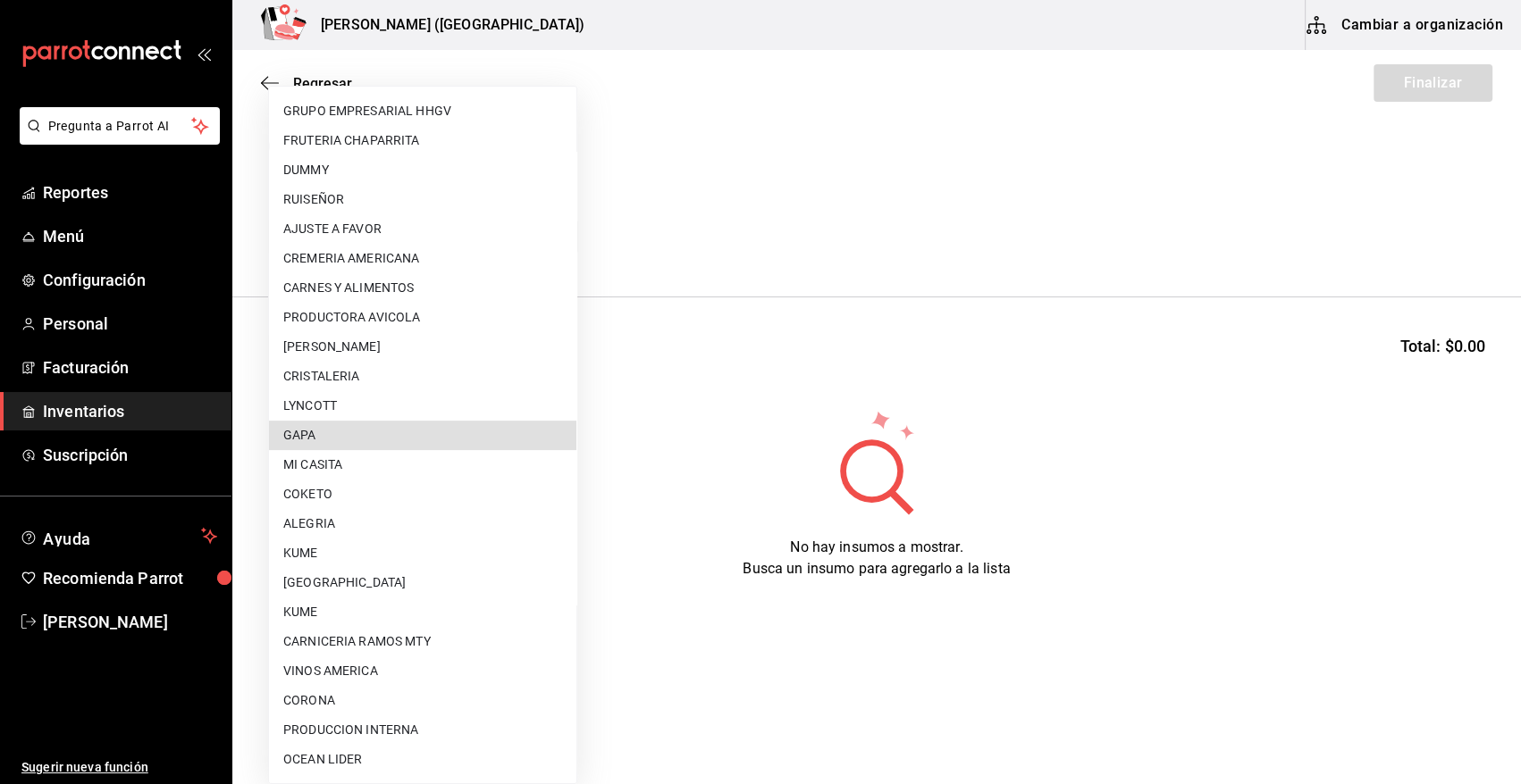
click at [381, 435] on li "GAPA" at bounding box center [423, 435] width 308 height 30
type input "67cef2db-6e67-4457-a2d1-6d93854fe5d6"
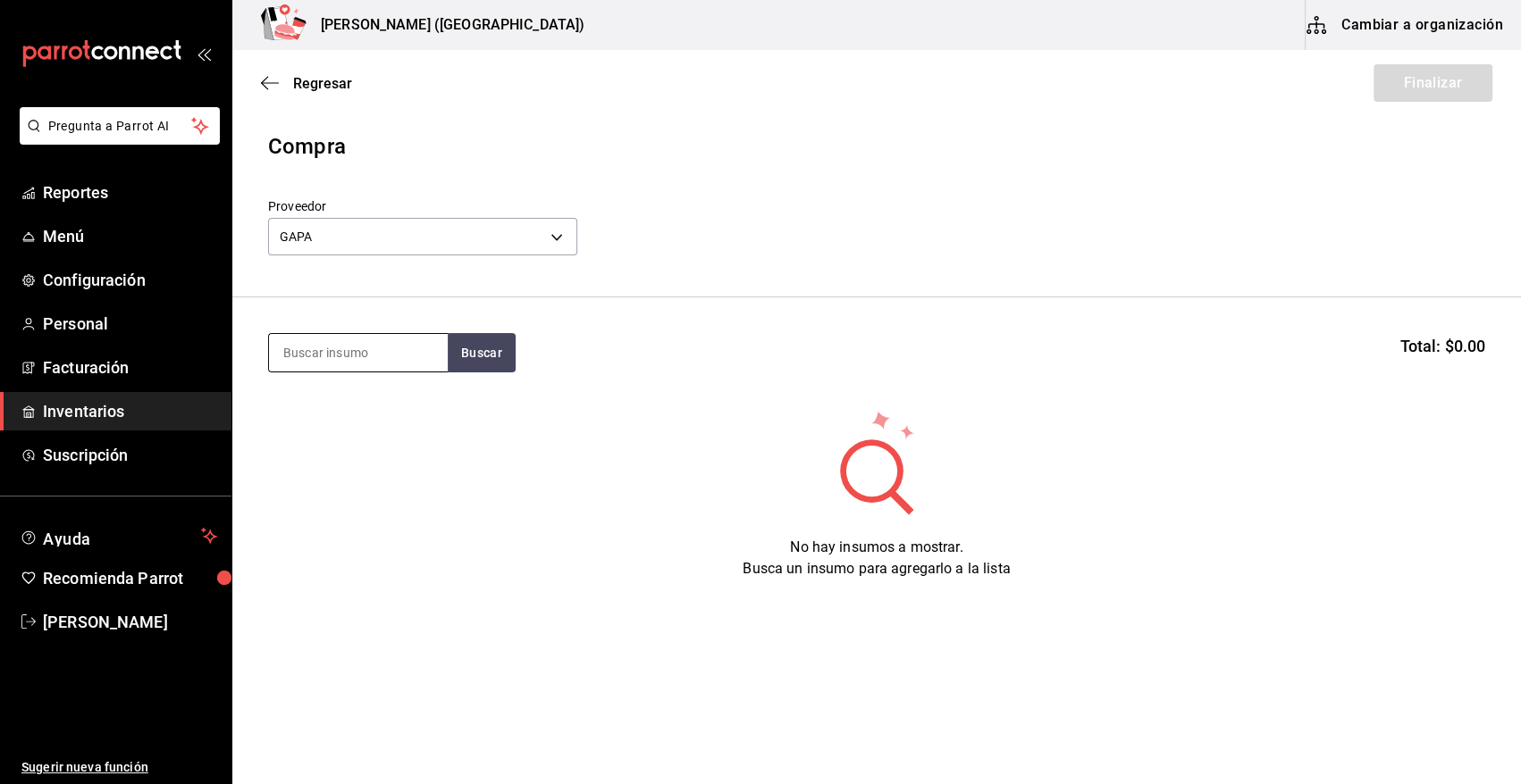
click at [372, 361] on input at bounding box center [358, 352] width 179 height 37
type input "aka"
click at [496, 352] on button "Buscar" at bounding box center [481, 353] width 68 height 39
click at [386, 403] on div "C. RIB EYE AKAUSHI 650GR" at bounding box center [358, 416] width 151 height 43
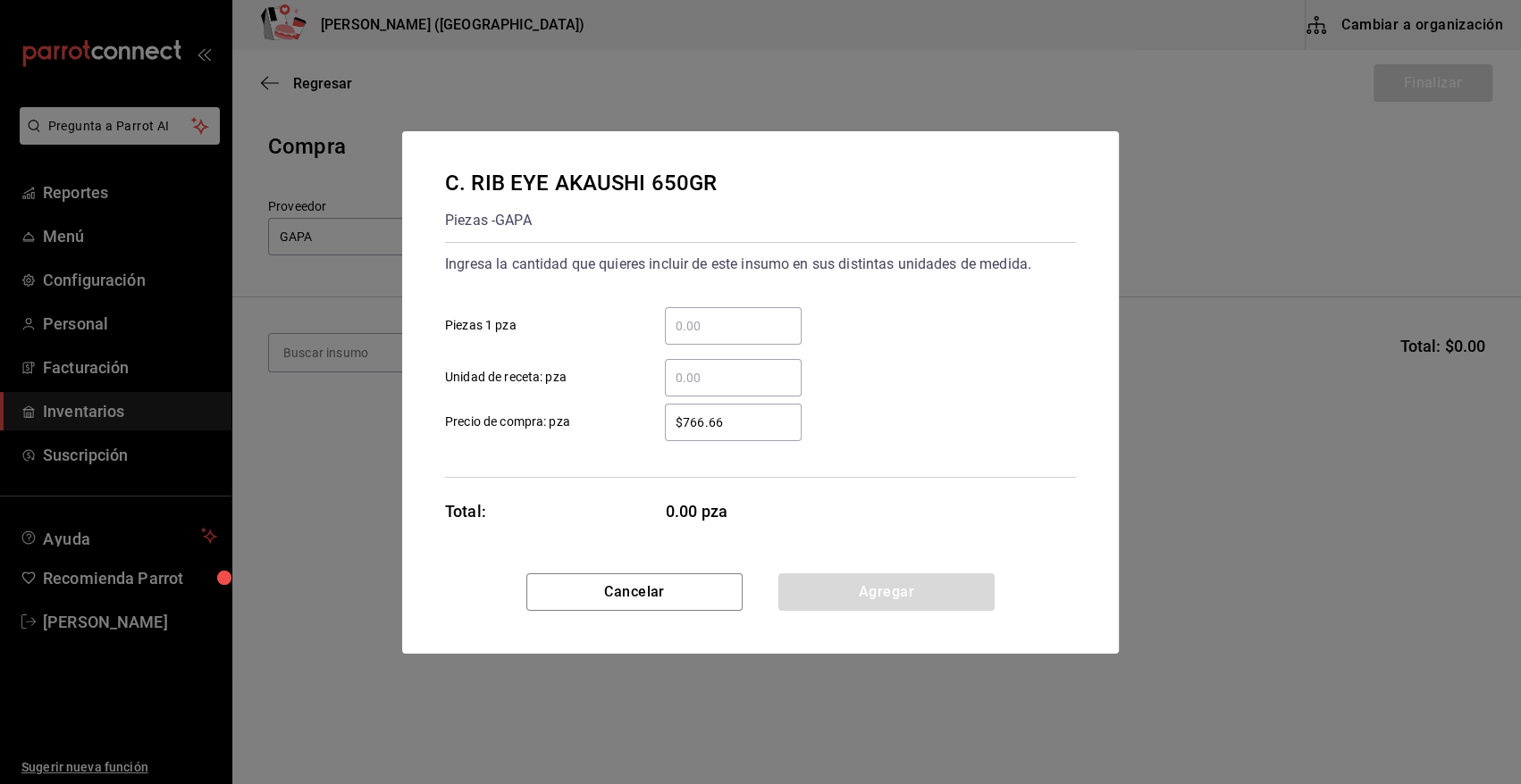
click at [736, 331] on input "​ Piezas 1 pza" at bounding box center [733, 325] width 136 height 21
type input "11"
drag, startPoint x: 741, startPoint y: 421, endPoint x: 626, endPoint y: 420, distance: 115.0
click at [626, 420] on label "$766.66 ​ Precio de compra: pza" at bounding box center [623, 422] width 356 height 37
type input "$1,302.27"
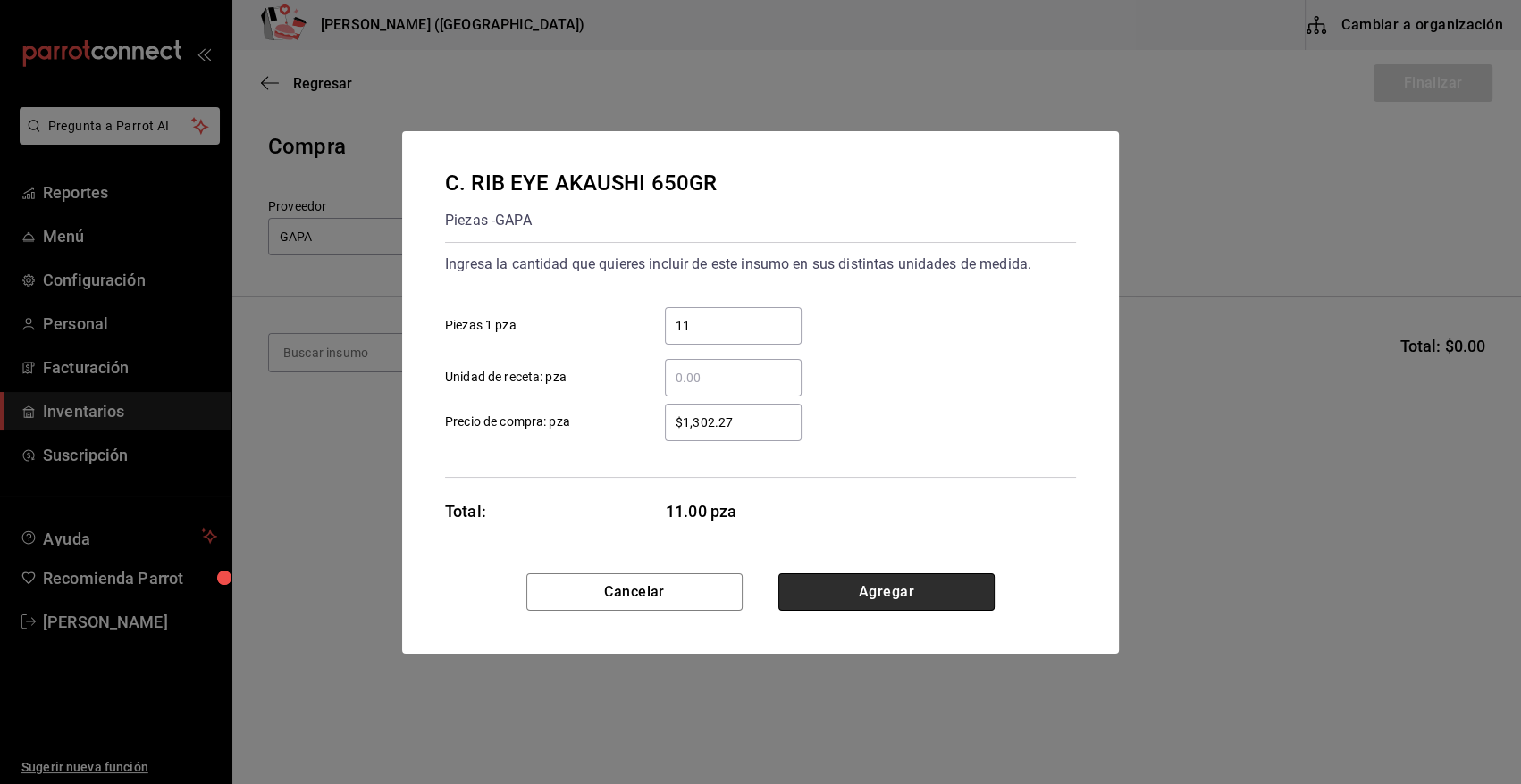
click at [925, 596] on button "Agregar" at bounding box center [886, 592] width 216 height 37
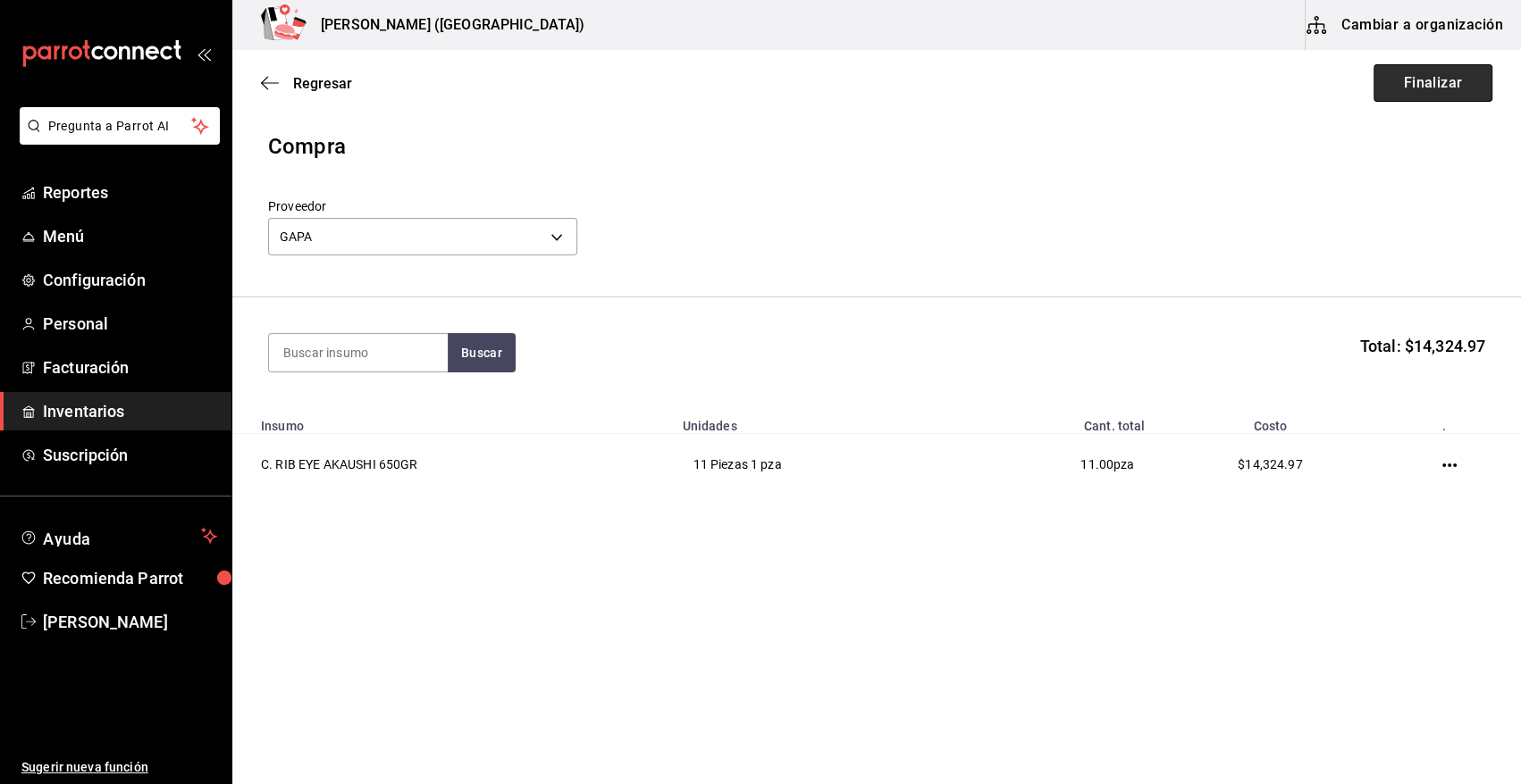
click at [1447, 90] on button "Finalizar" at bounding box center [1432, 83] width 119 height 37
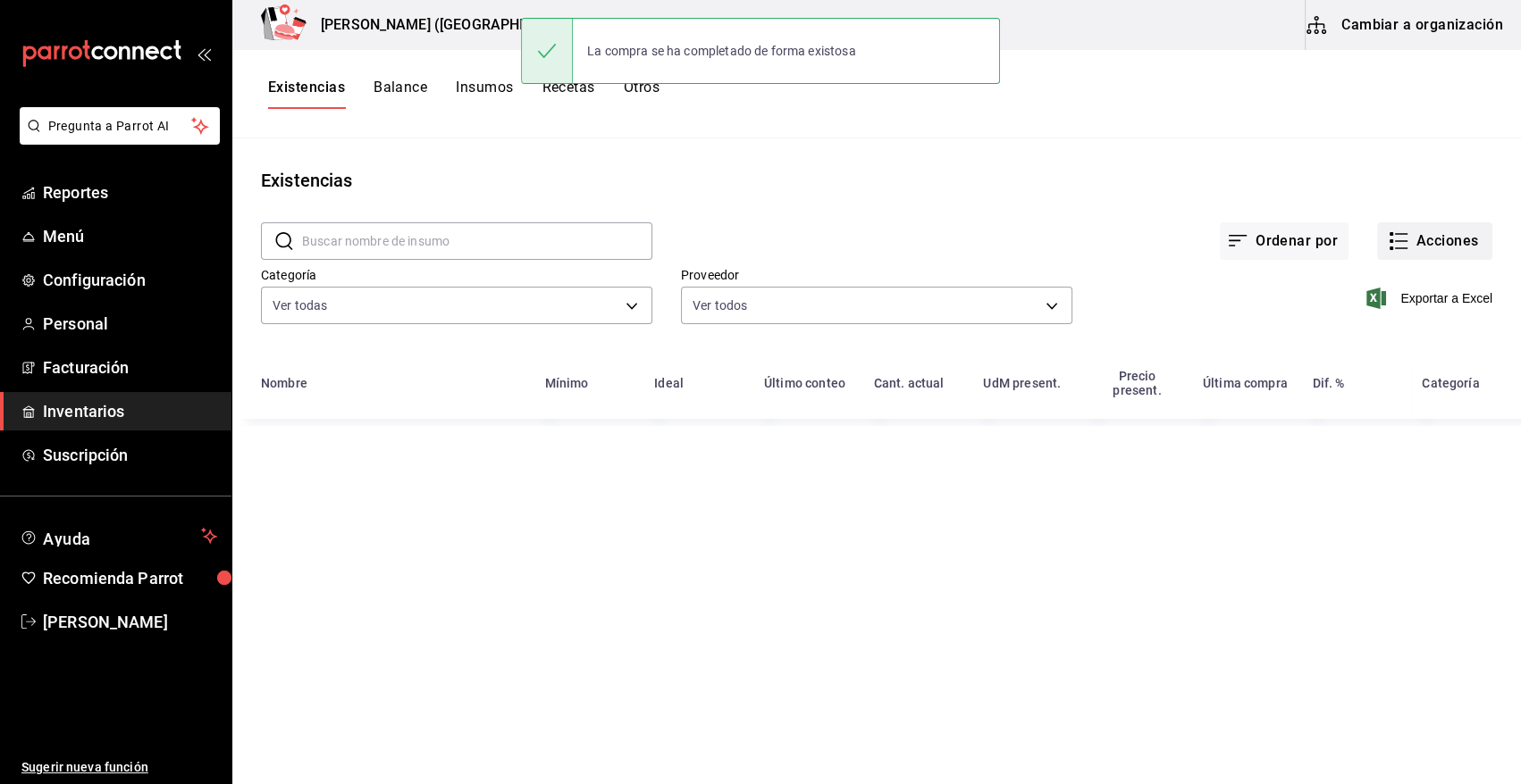
click at [1445, 252] on button "Acciones" at bounding box center [1434, 241] width 115 height 37
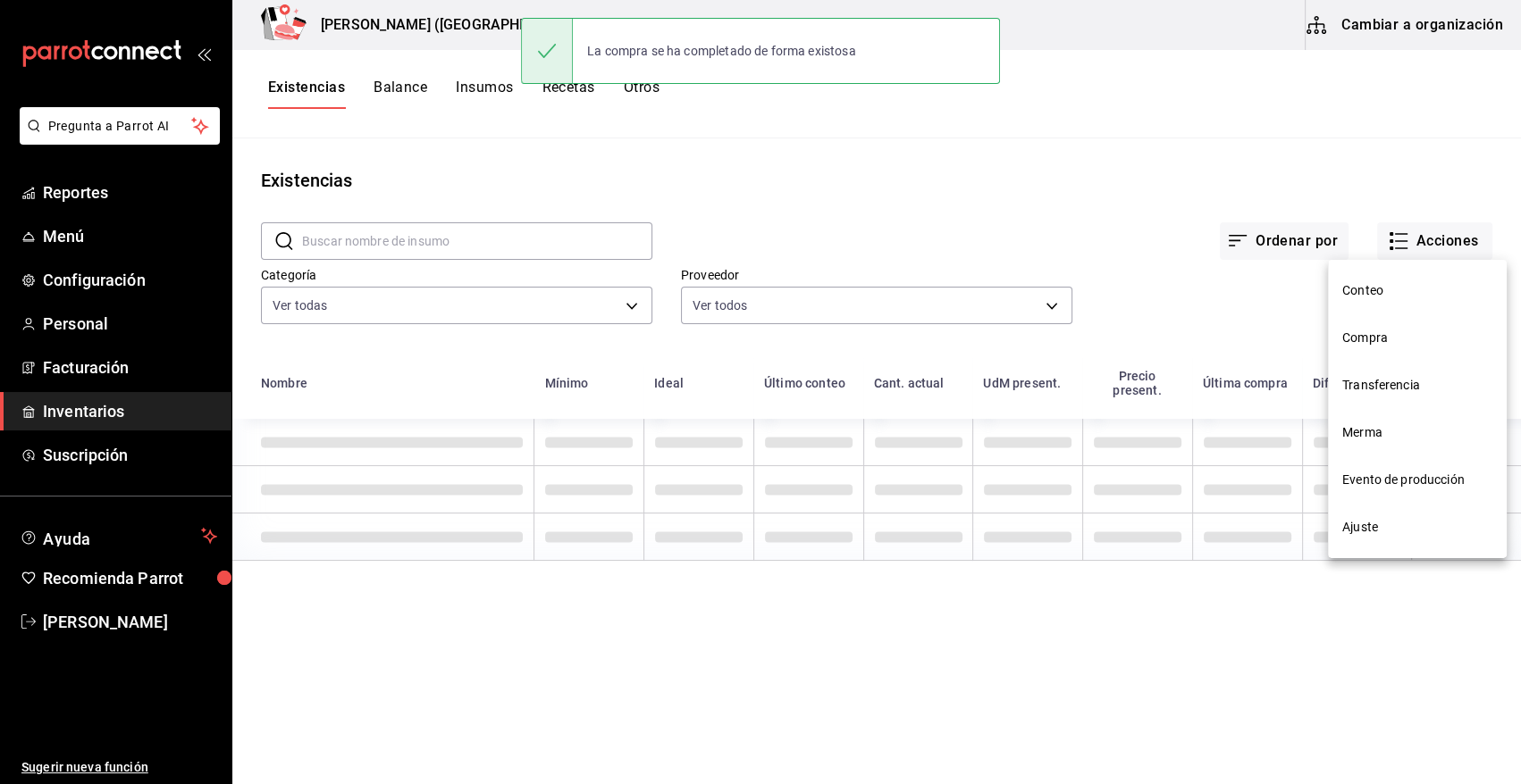
click at [1392, 337] on span "Compra" at bounding box center [1417, 338] width 151 height 19
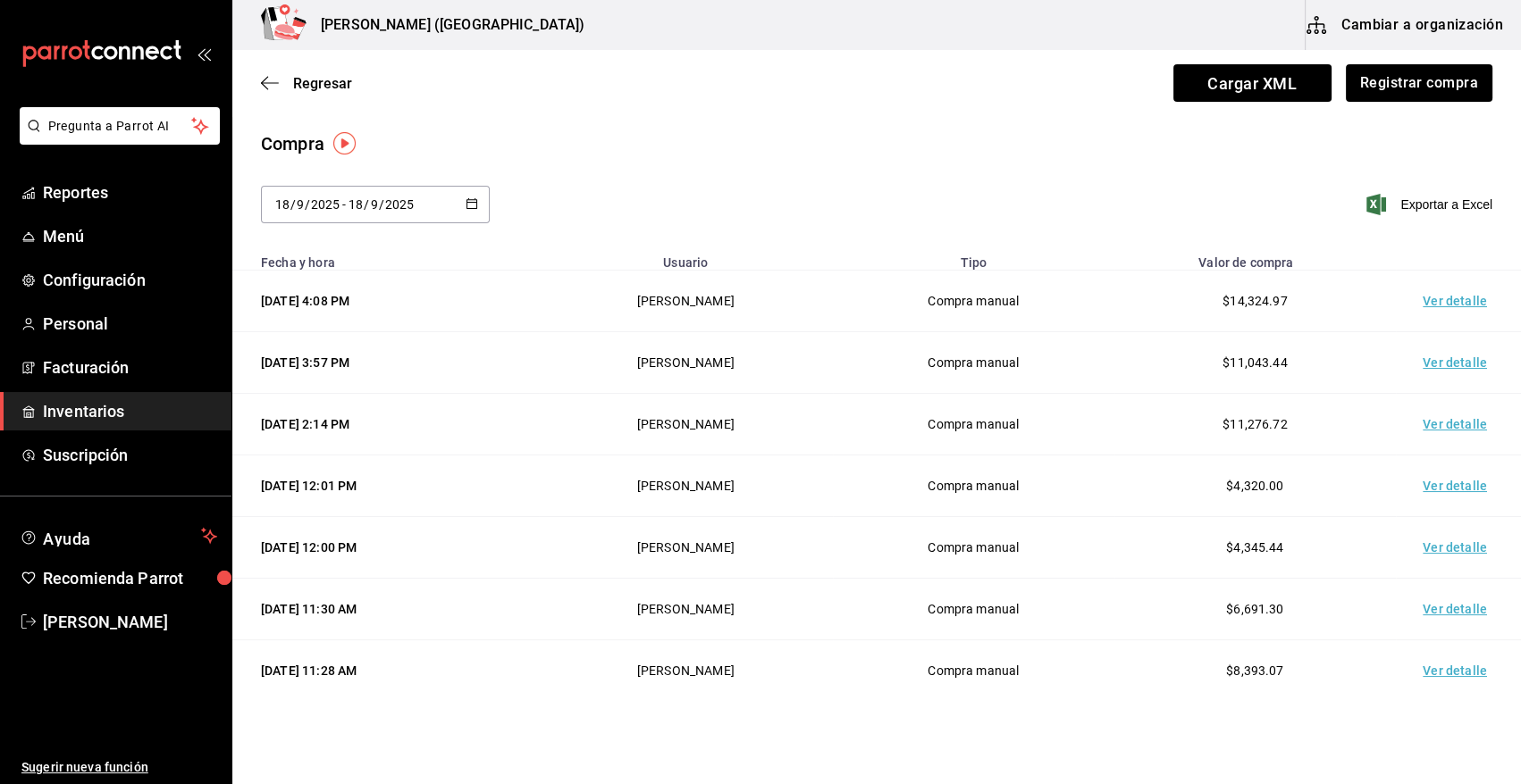
click at [1421, 300] on td "Ver detalle" at bounding box center [1458, 302] width 125 height 62
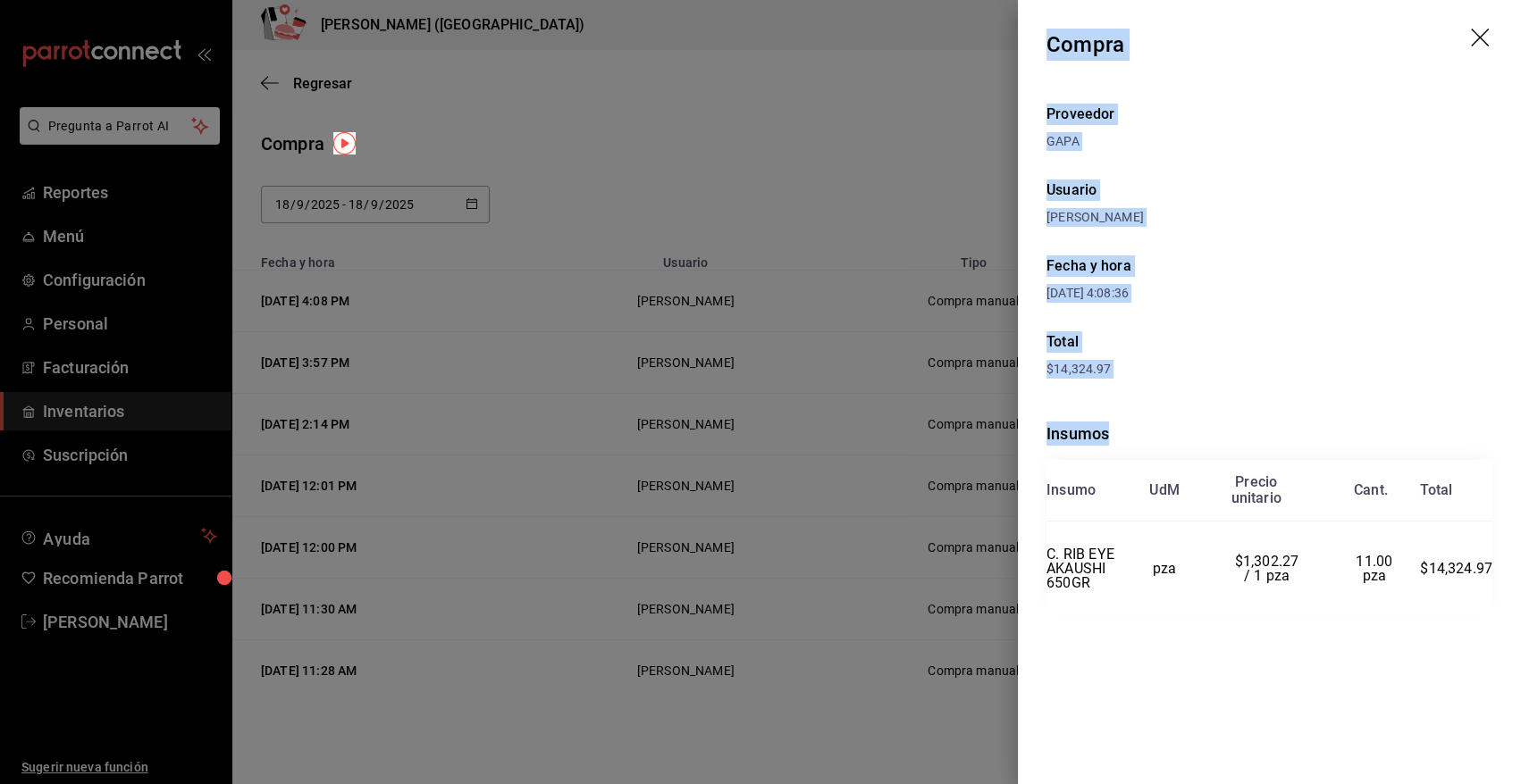
drag, startPoint x: 1048, startPoint y: 35, endPoint x: 1506, endPoint y: 586, distance: 716.5
click at [1506, 586] on div "Compra Proveedor GAPA Usuario [PERSON_NAME] Fecha y hora [DATE] 4:08:36 Total $…" at bounding box center [1270, 392] width 503 height 784
click at [1480, 31] on icon "drag" at bounding box center [1481, 39] width 22 height 21
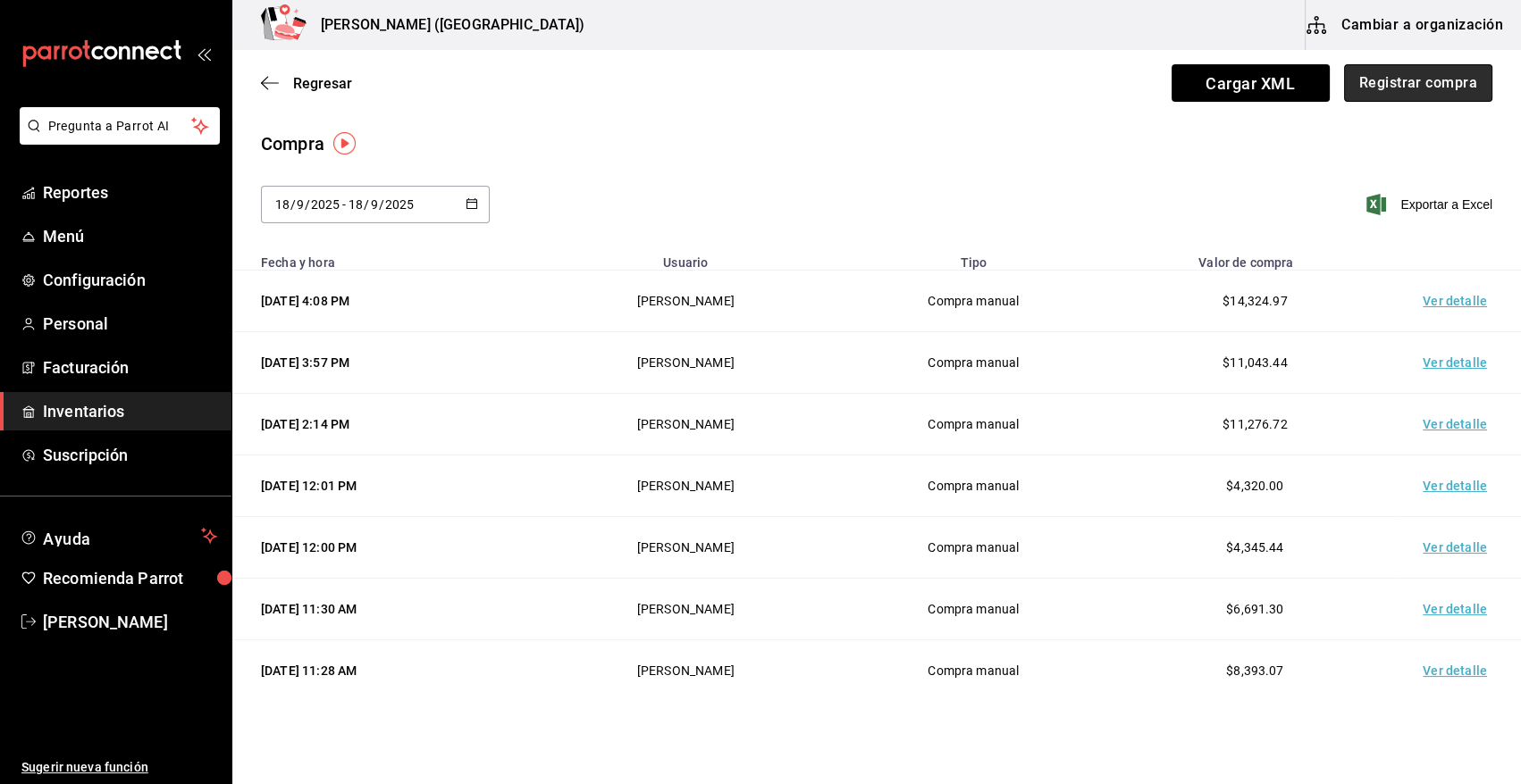
click at [1413, 87] on button "Registrar compra" at bounding box center [1418, 83] width 149 height 37
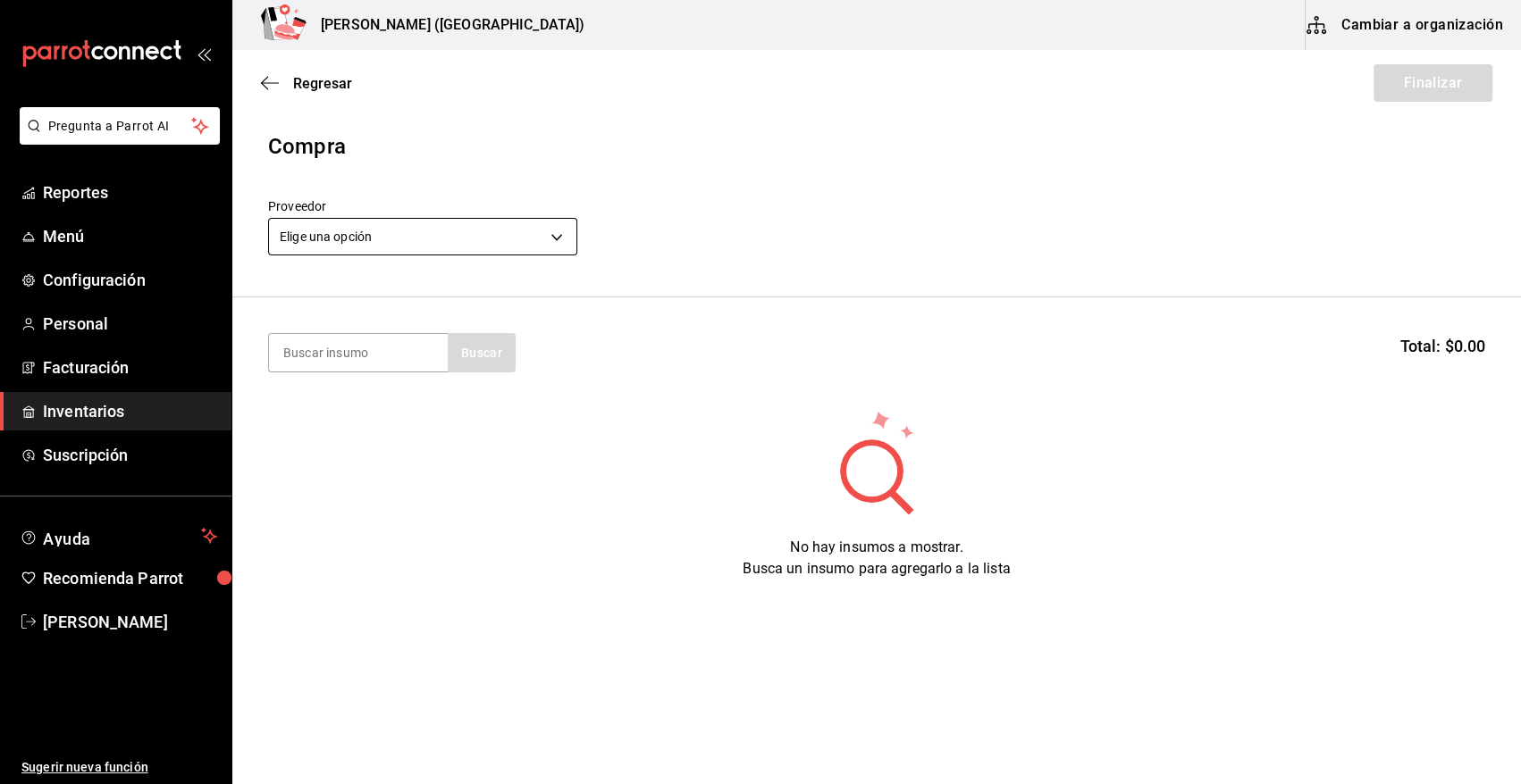
click at [526, 233] on body "Pregunta a Parrot AI Reportes Menú Configuración Personal Facturación Inventari…" at bounding box center [760, 341] width 1521 height 683
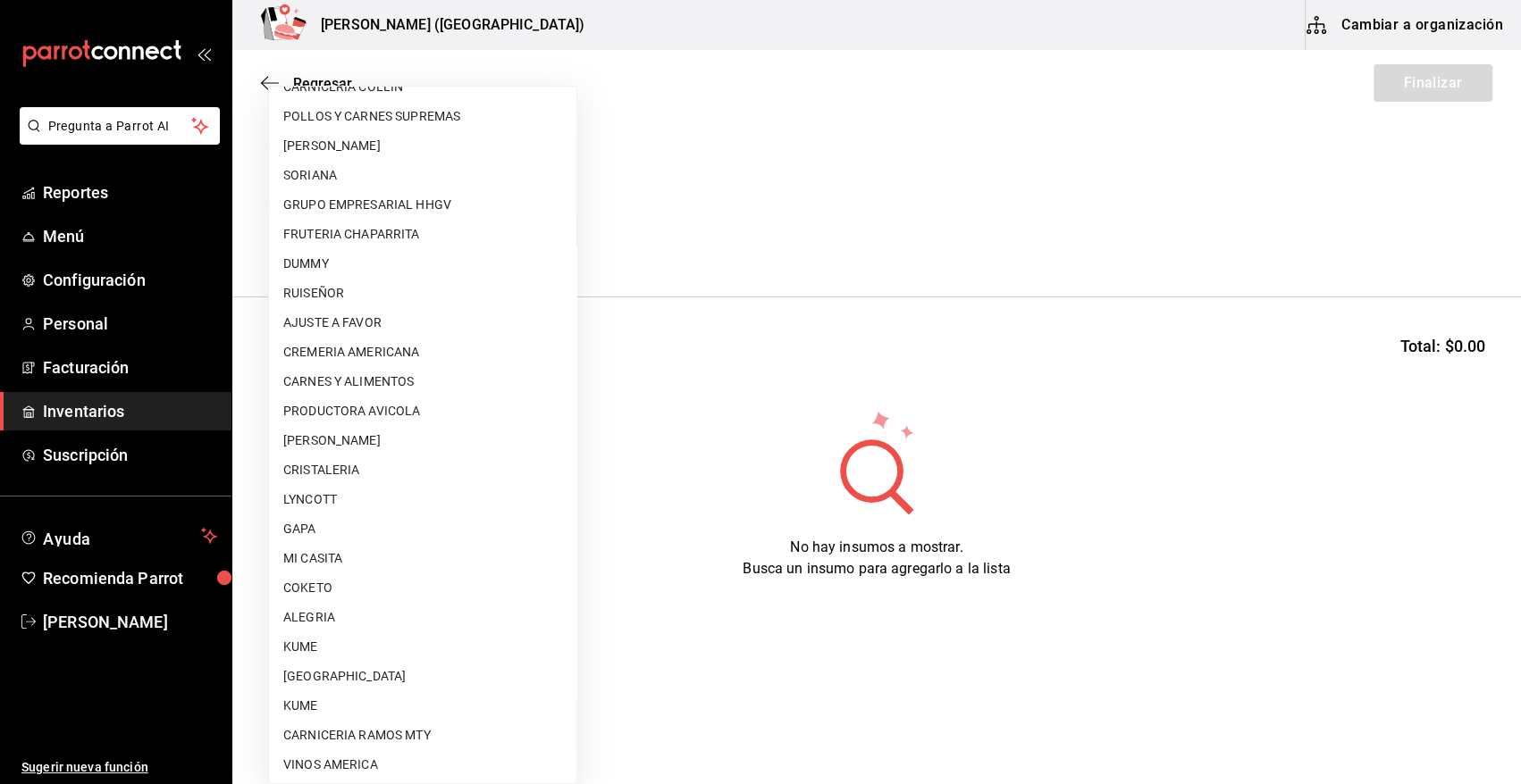
scroll to position [940, 0]
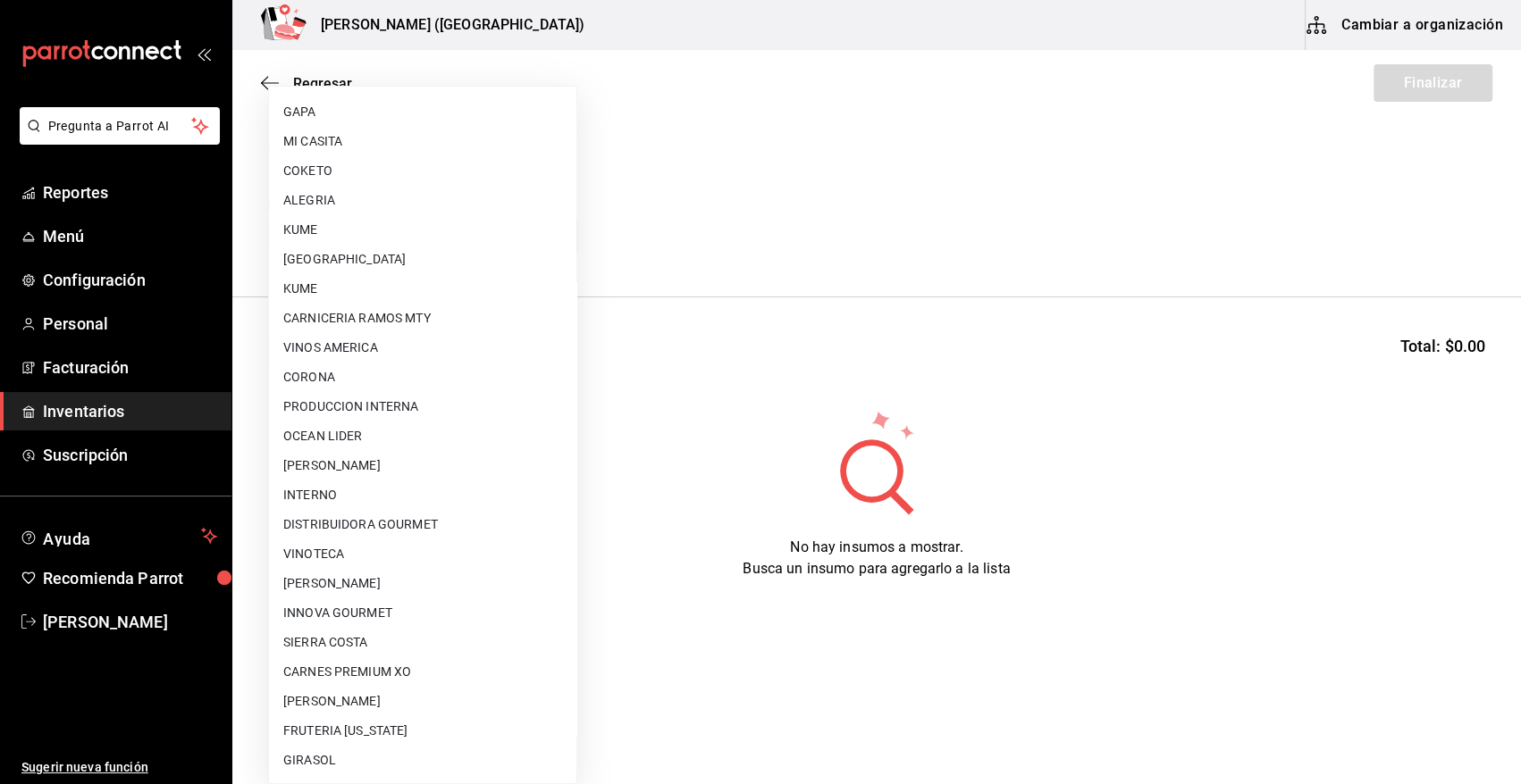
click at [464, 589] on li "[PERSON_NAME]" at bounding box center [423, 584] width 308 height 30
type input "a65ec234-4b48-46db-bf2d-9f7bf0302d91"
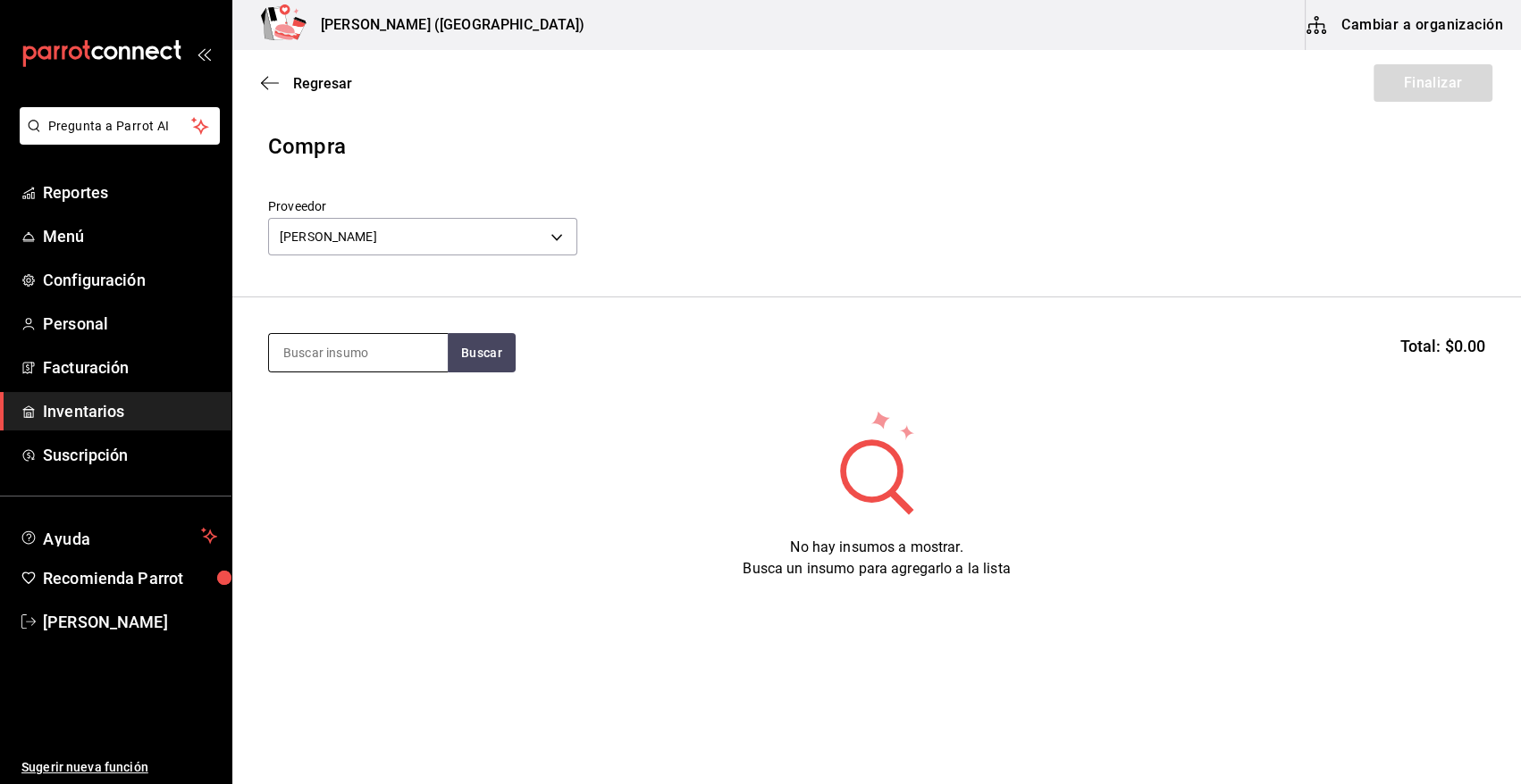
click at [321, 363] on input at bounding box center [358, 352] width 179 height 37
type input "[MEDICAL_DATA]"
click at [462, 350] on button "Buscar" at bounding box center [481, 353] width 68 height 39
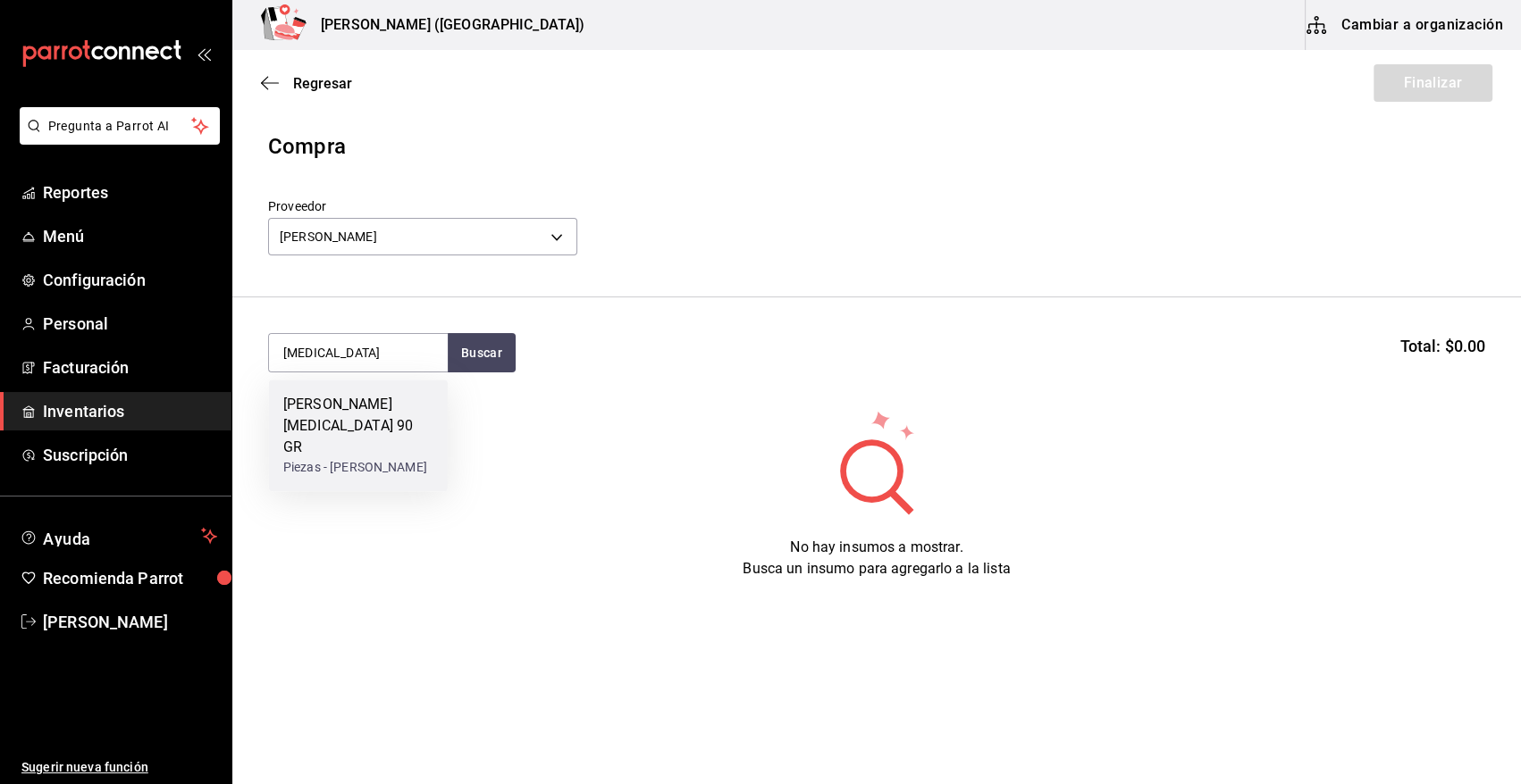
click at [351, 408] on div "[PERSON_NAME][MEDICAL_DATA] 90 GR" at bounding box center [358, 426] width 151 height 64
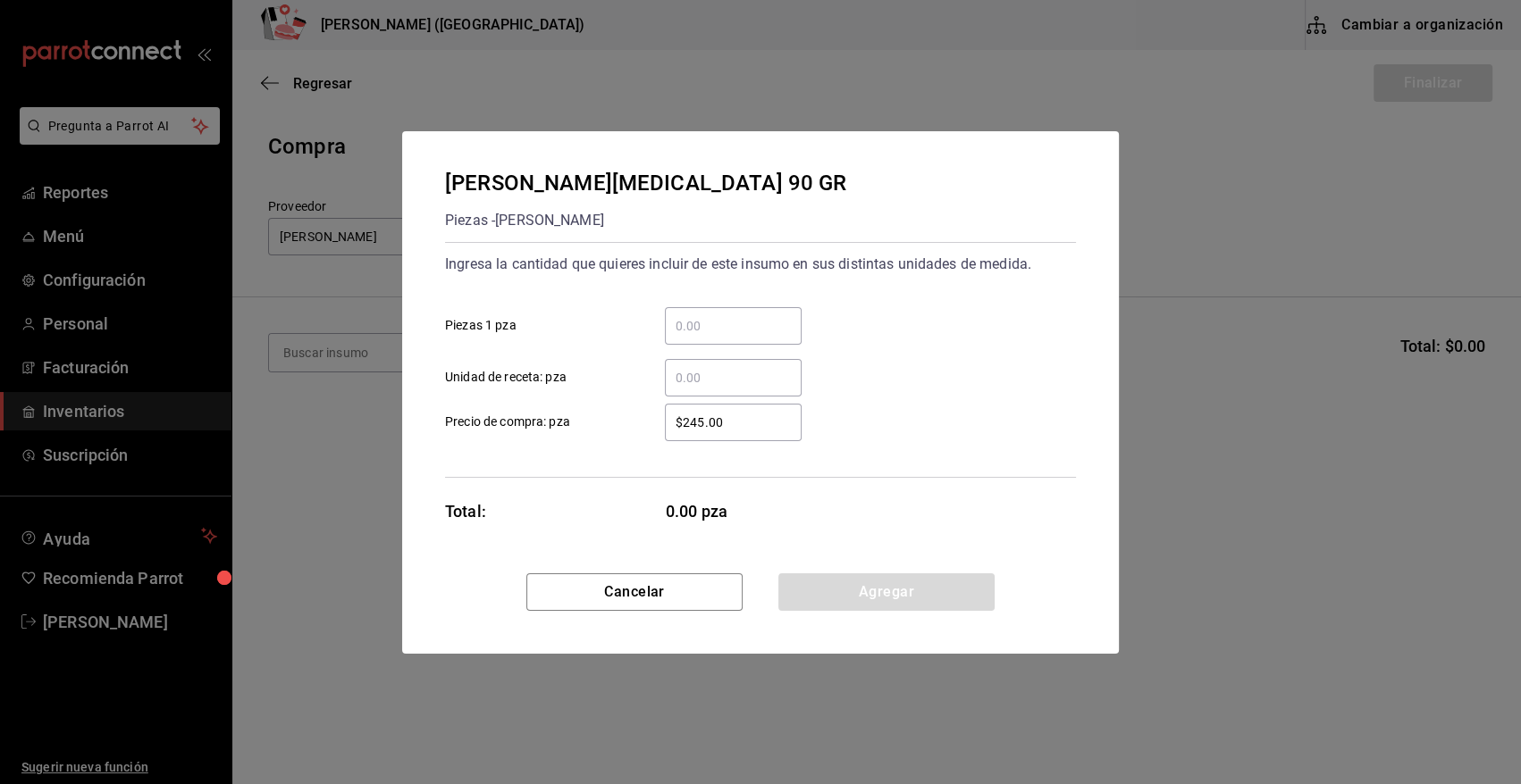
click at [699, 326] on input "​ Piezas 1 pza" at bounding box center [733, 325] width 136 height 21
type input "43"
drag, startPoint x: 730, startPoint y: 426, endPoint x: 571, endPoint y: 430, distance: 159.1
click at [571, 430] on label "$245.00 ​ Precio de compra: pza" at bounding box center [623, 422] width 356 height 37
type input "$172.66"
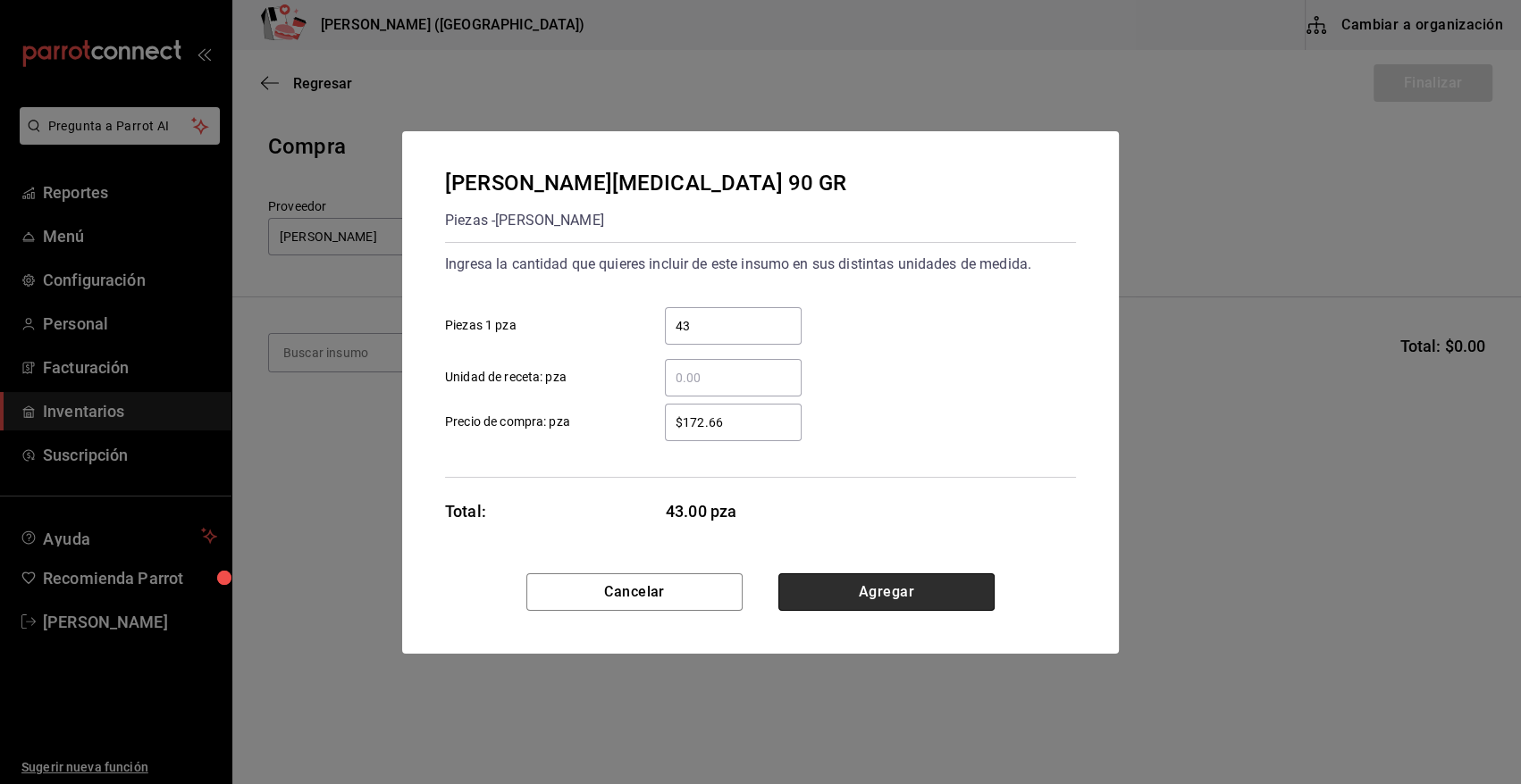
click at [893, 590] on button "Agregar" at bounding box center [886, 592] width 216 height 37
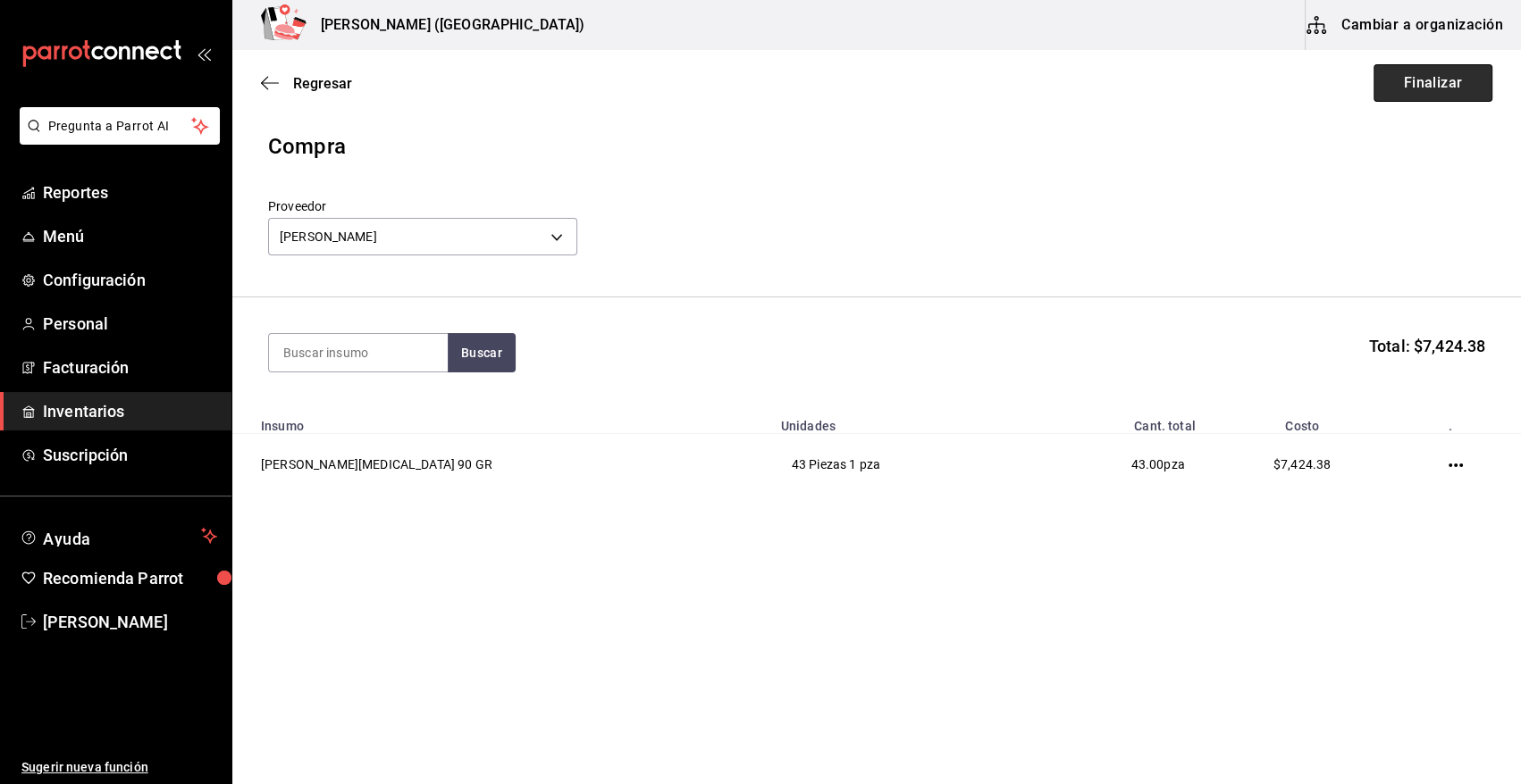
click at [1427, 81] on button "Finalizar" at bounding box center [1432, 83] width 119 height 37
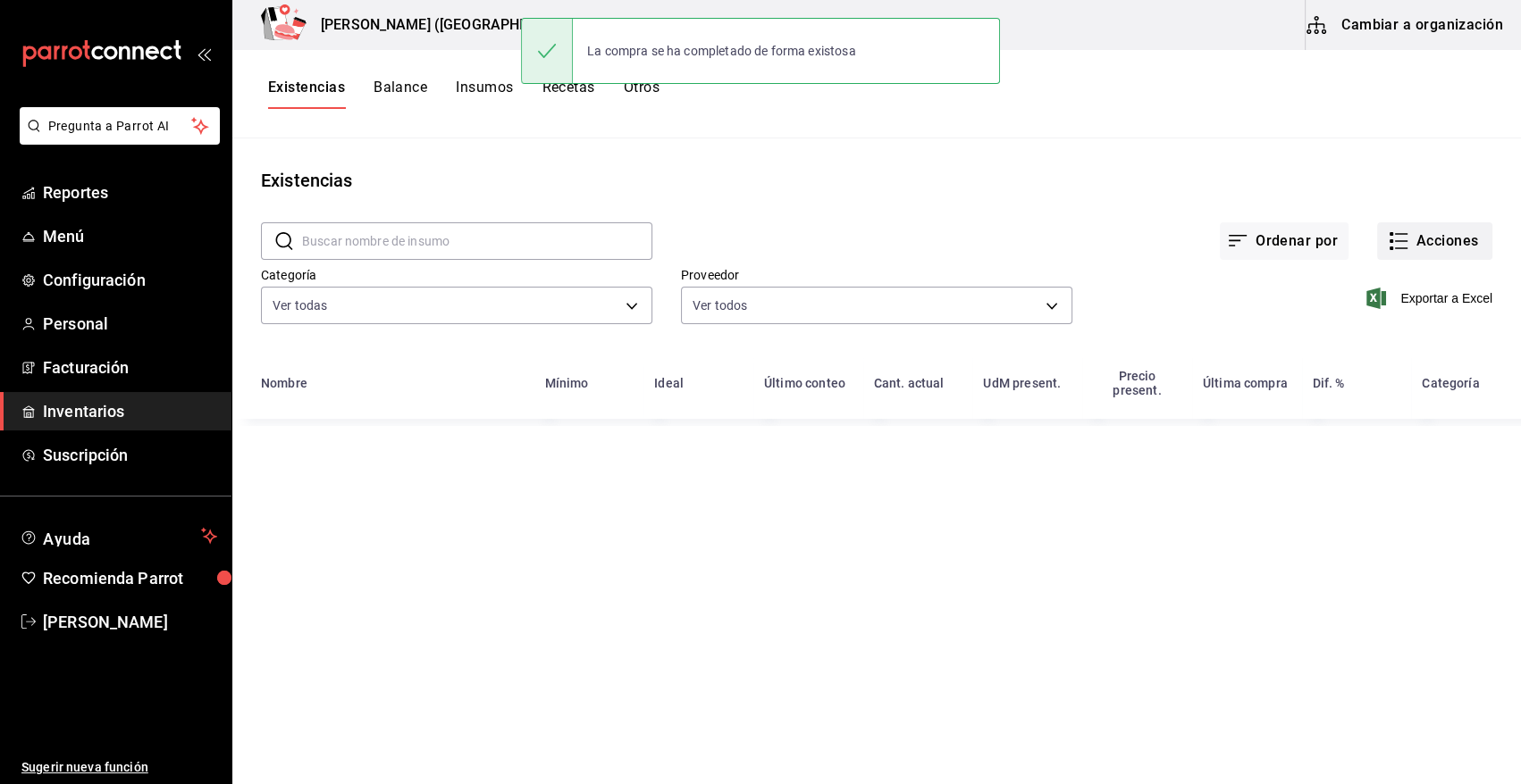
click at [1442, 233] on button "Acciones" at bounding box center [1434, 241] width 115 height 37
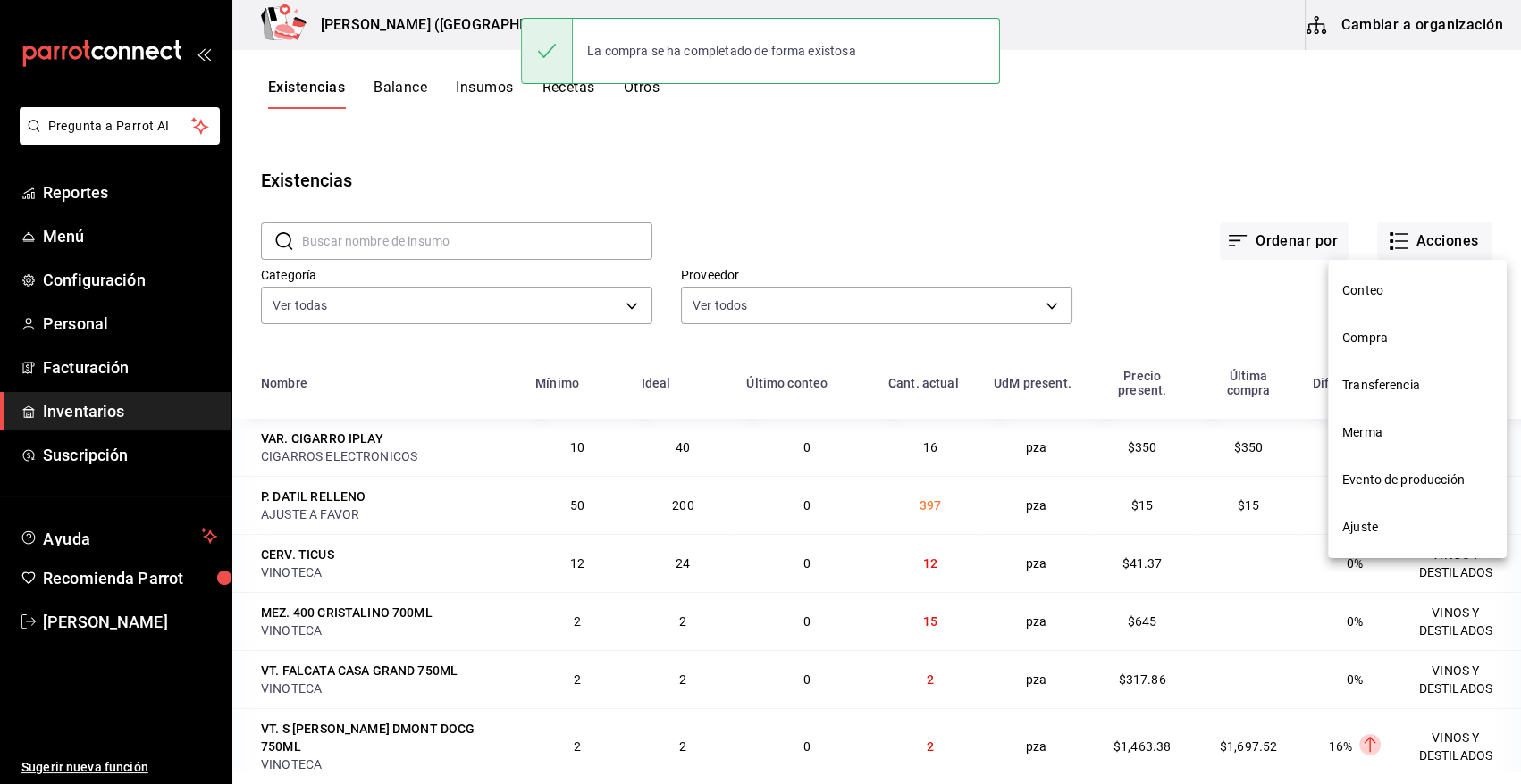
click at [1378, 339] on span "Compra" at bounding box center [1417, 338] width 151 height 19
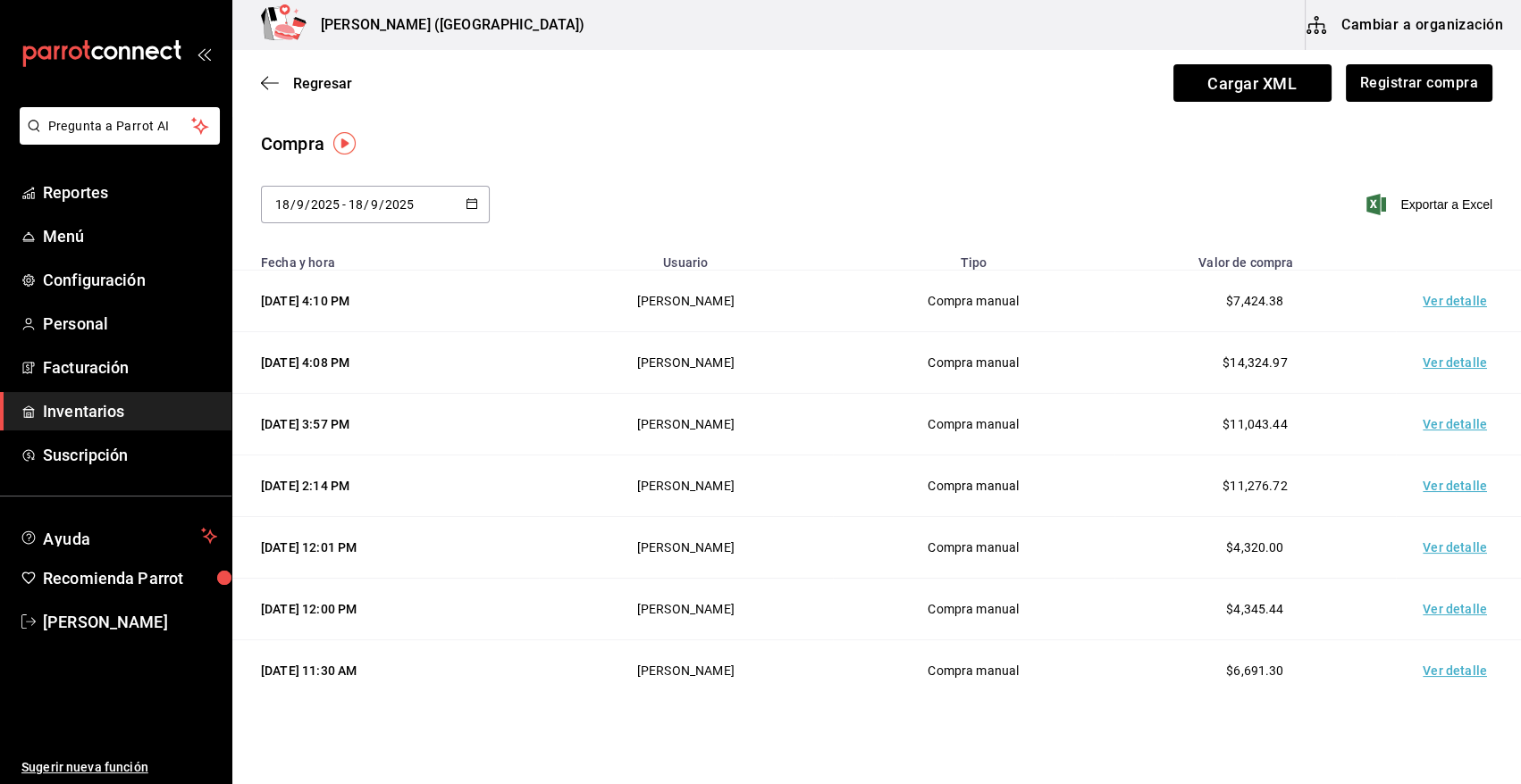
click at [1435, 298] on td "Ver detalle" at bounding box center [1458, 302] width 125 height 62
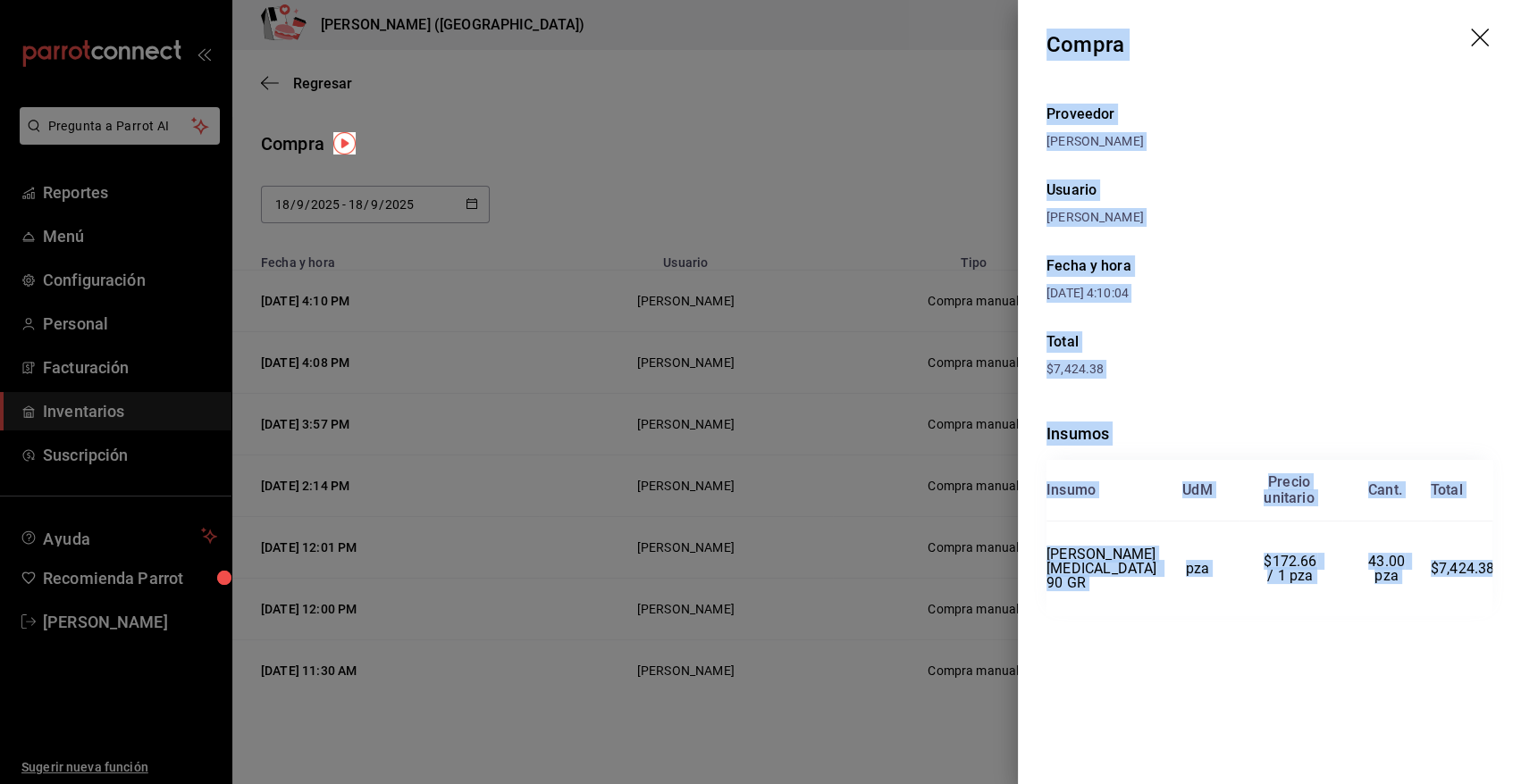
drag, startPoint x: 1048, startPoint y: 38, endPoint x: 1491, endPoint y: 612, distance: 725.1
click at [1491, 612] on div "Compra Proveedor [PERSON_NAME] Usuario [PERSON_NAME] y hora [DATE] 4:10:04 Tota…" at bounding box center [1270, 392] width 503 height 784
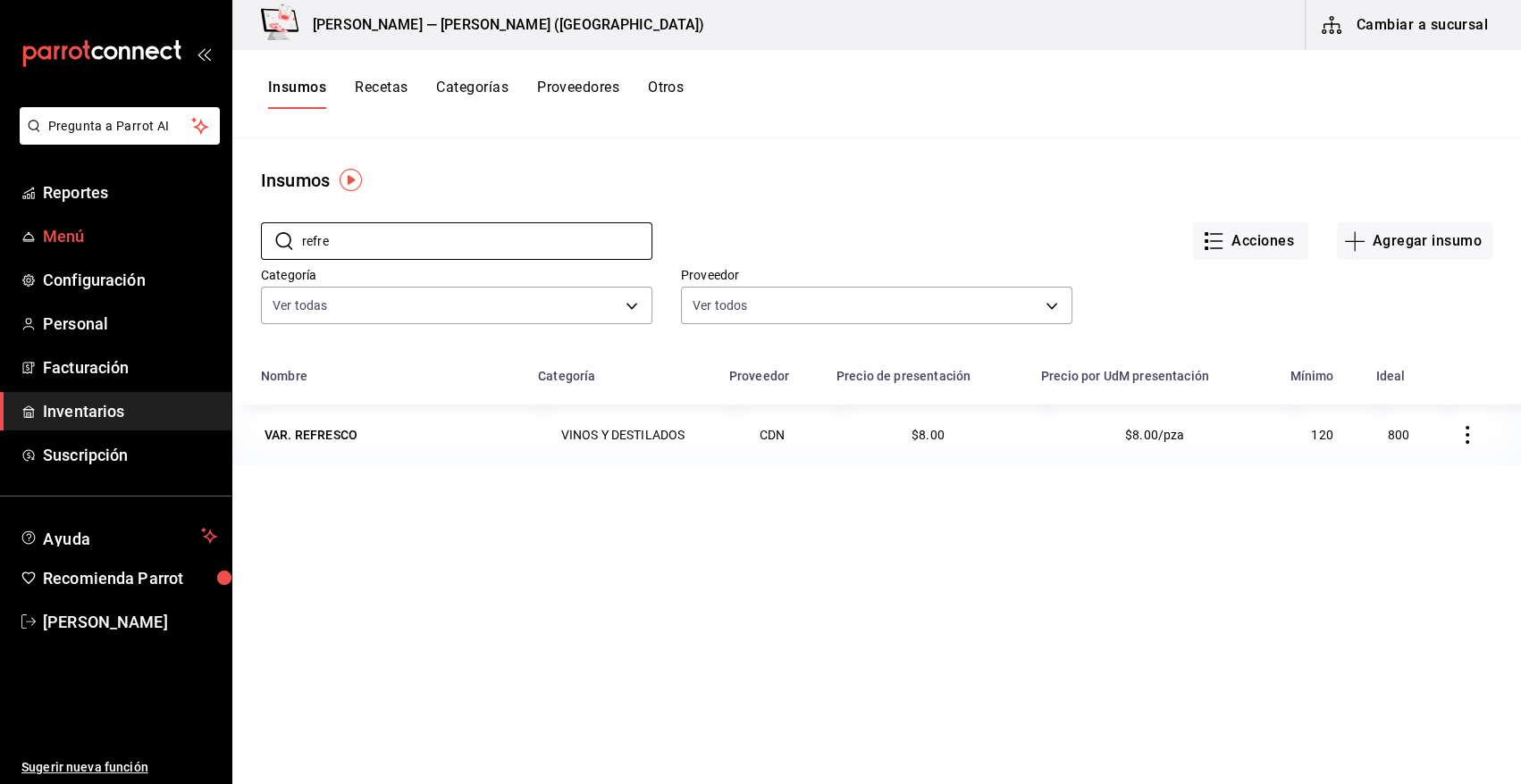
drag, startPoint x: 354, startPoint y: 249, endPoint x: 164, endPoint y: 238, distance: 190.3
click at [169, 240] on div "Pregunta a Parrot AI Reportes Menú Configuración Personal Facturación Inventari…" at bounding box center [760, 386] width 1521 height 772
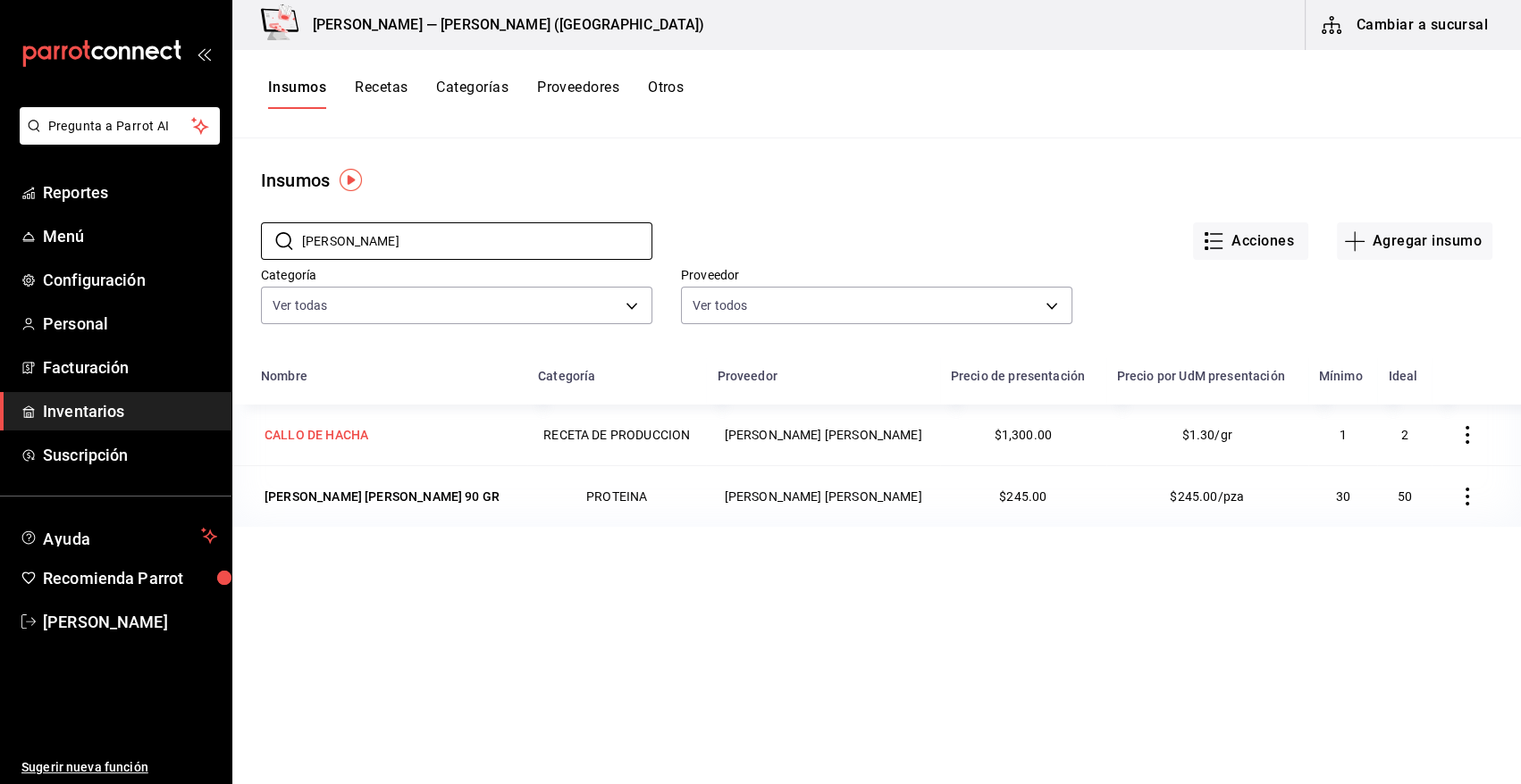
type input "[MEDICAL_DATA]"
click at [345, 435] on div "CALLO DE HACHA" at bounding box center [316, 435] width 104 height 18
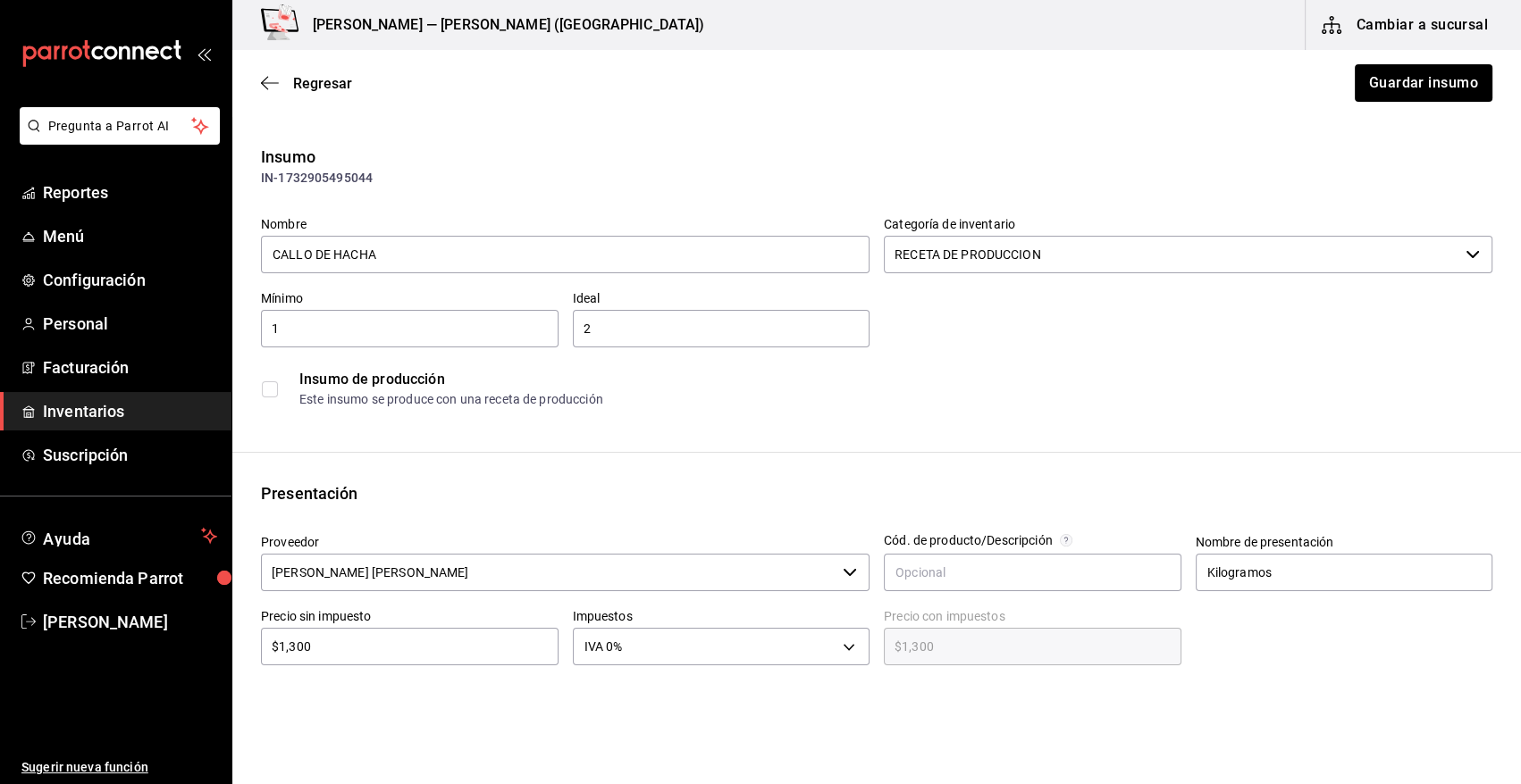
click at [495, 577] on input "[PERSON_NAME]" at bounding box center [548, 573] width 575 height 37
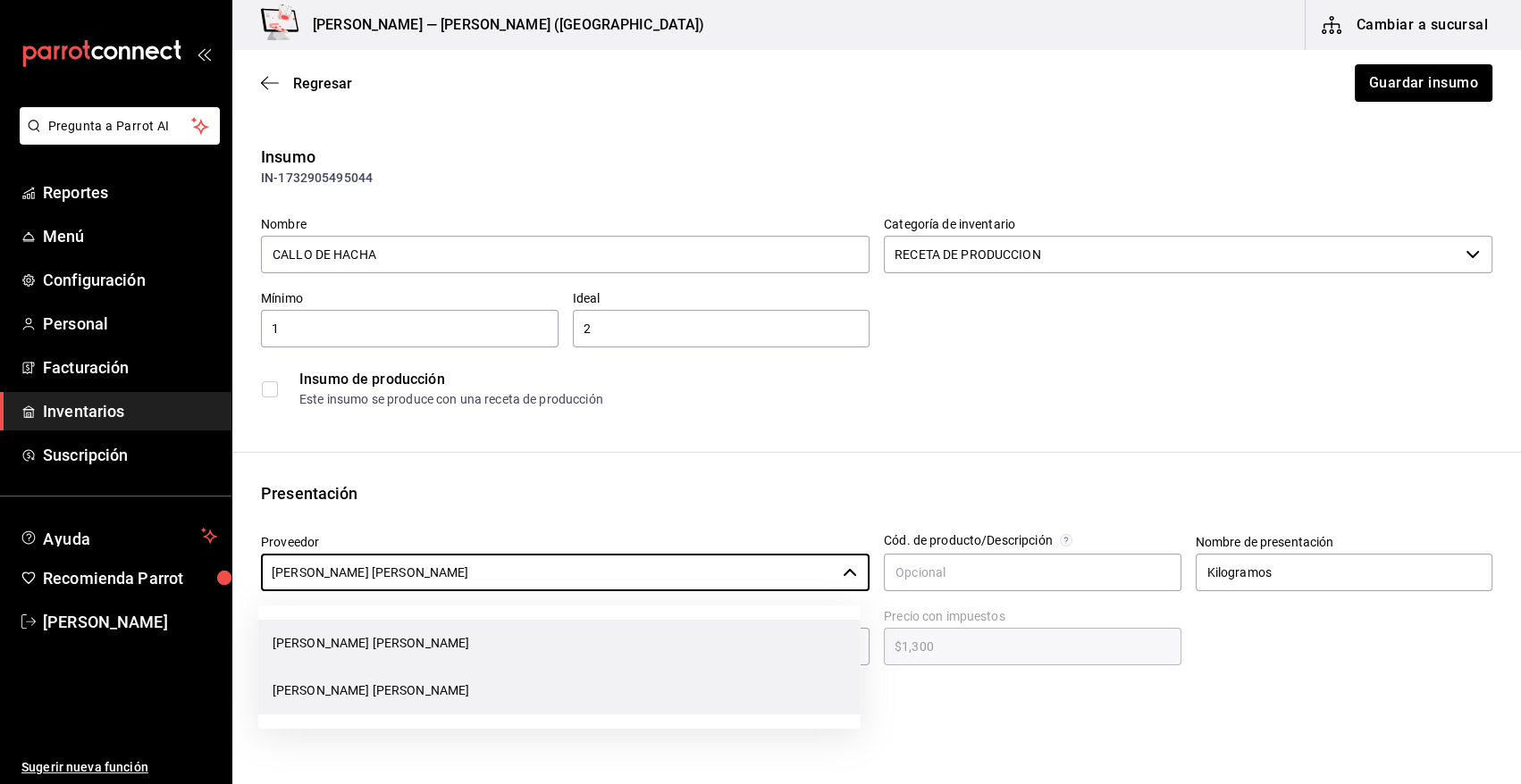
click at [541, 651] on li "[PERSON_NAME]" at bounding box center [559, 643] width 602 height 48
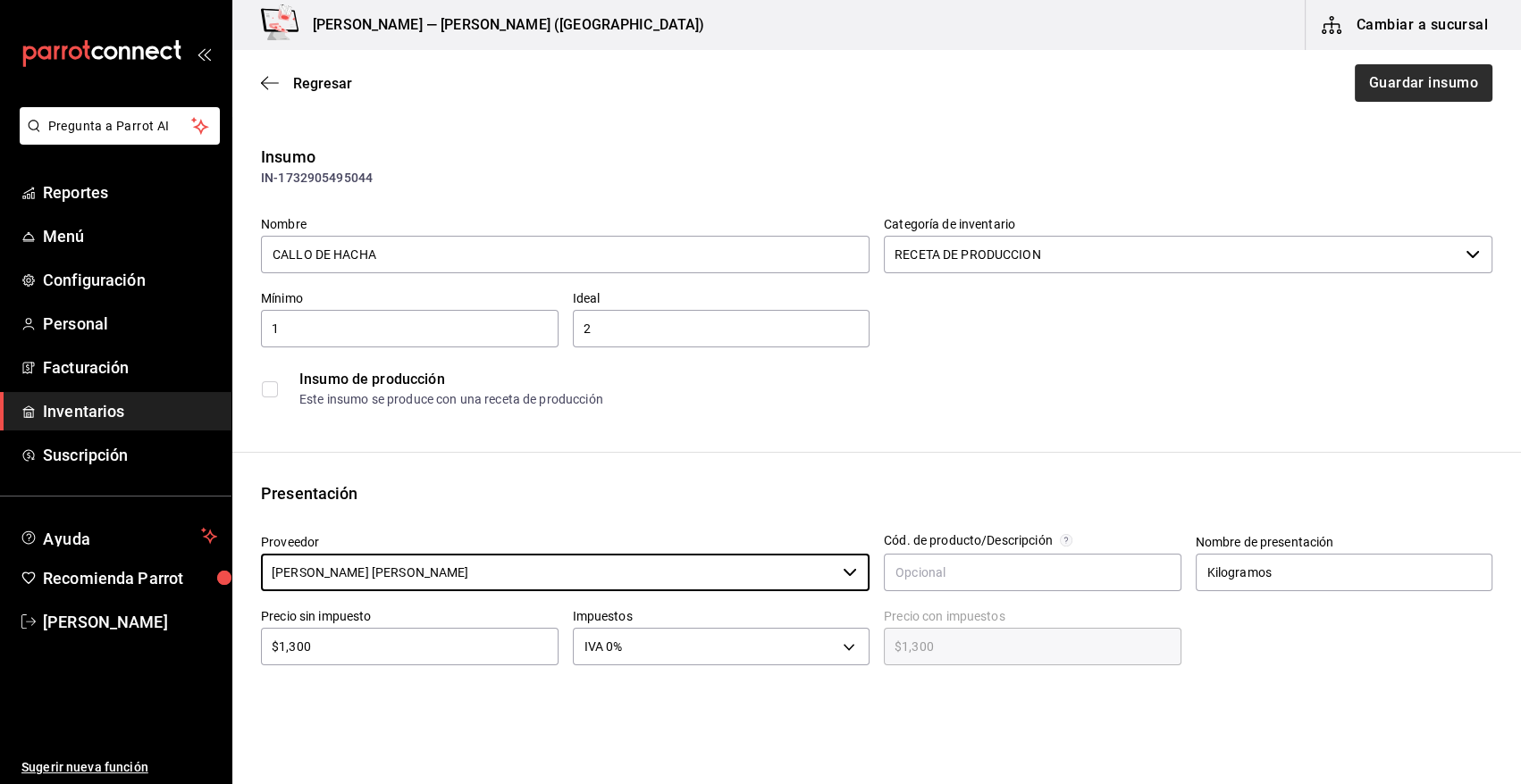
type input "[PERSON_NAME]"
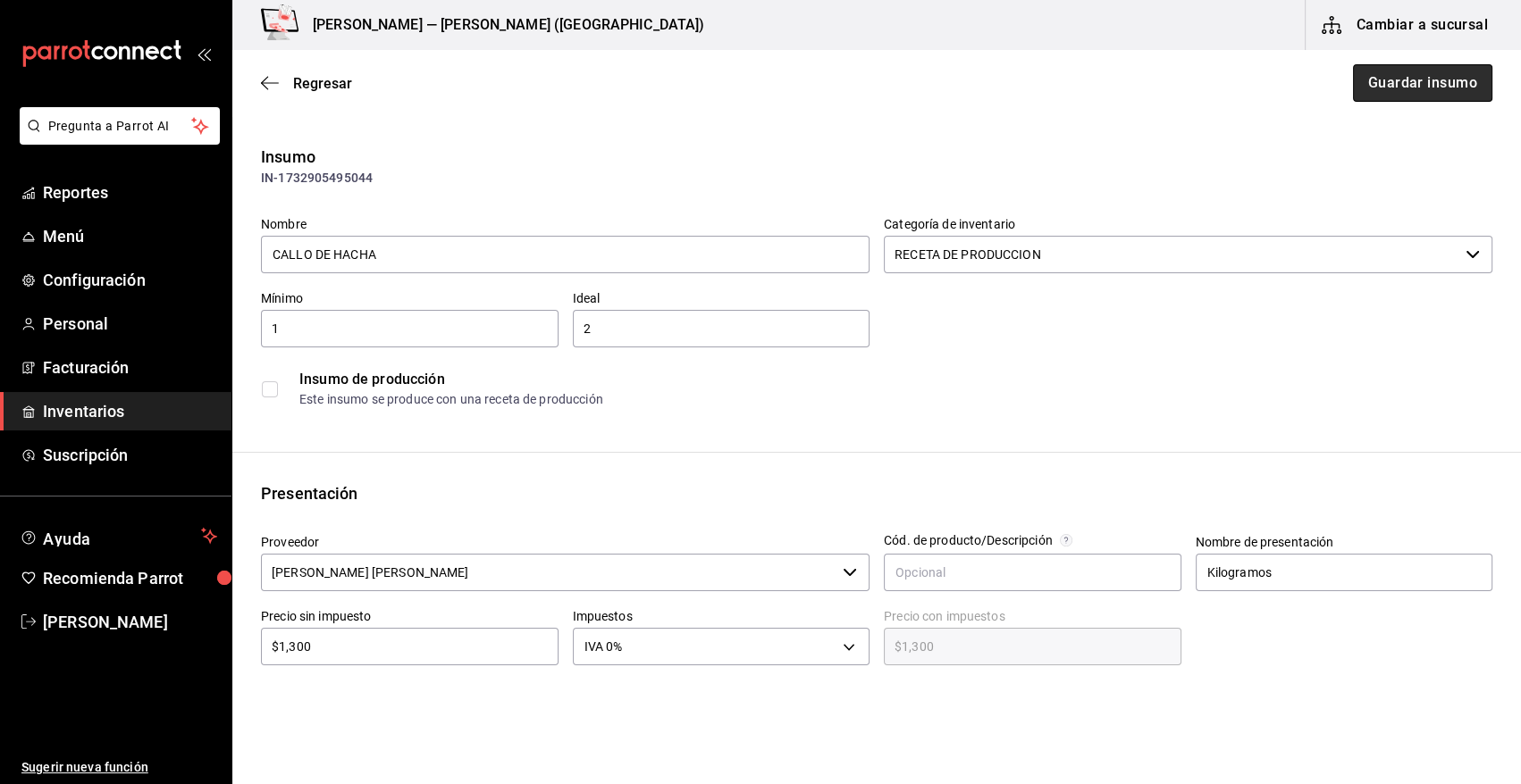
click at [1406, 76] on button "Guardar insumo" at bounding box center [1422, 83] width 139 height 37
